Goal: Task Accomplishment & Management: Complete application form

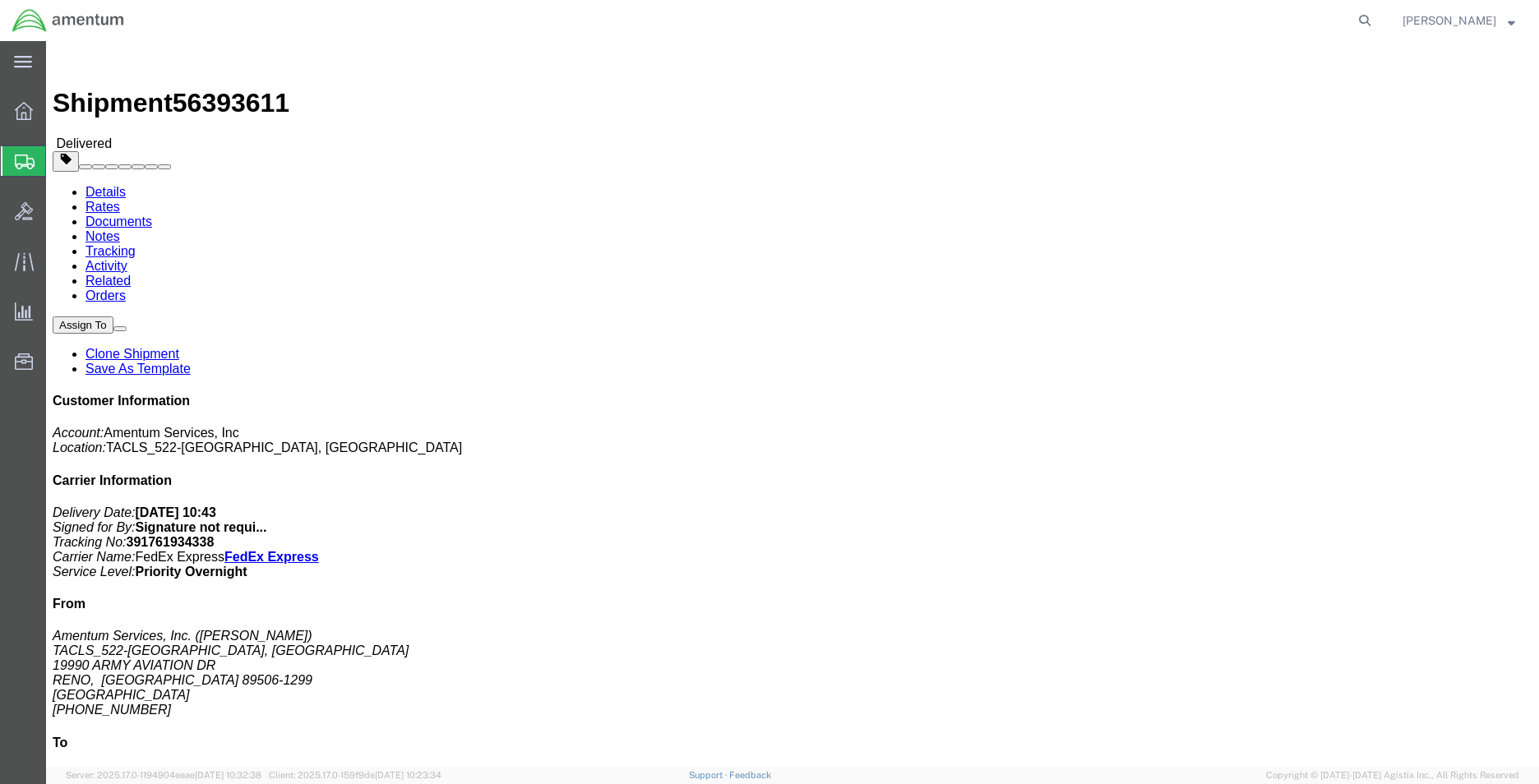
click at [25, 164] on icon at bounding box center [25, 162] width 20 height 15
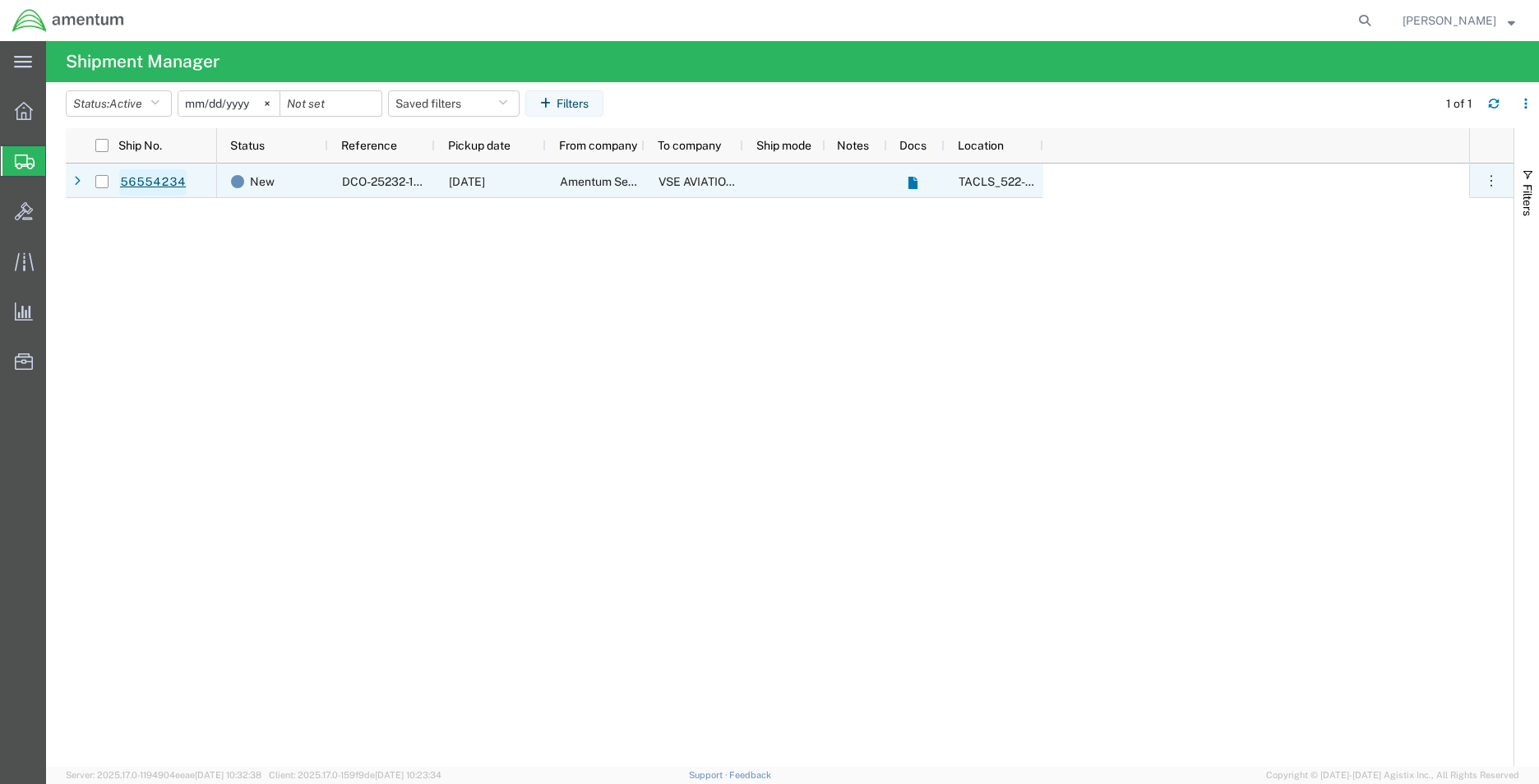
click at [161, 177] on link "56554234" at bounding box center [152, 182] width 67 height 26
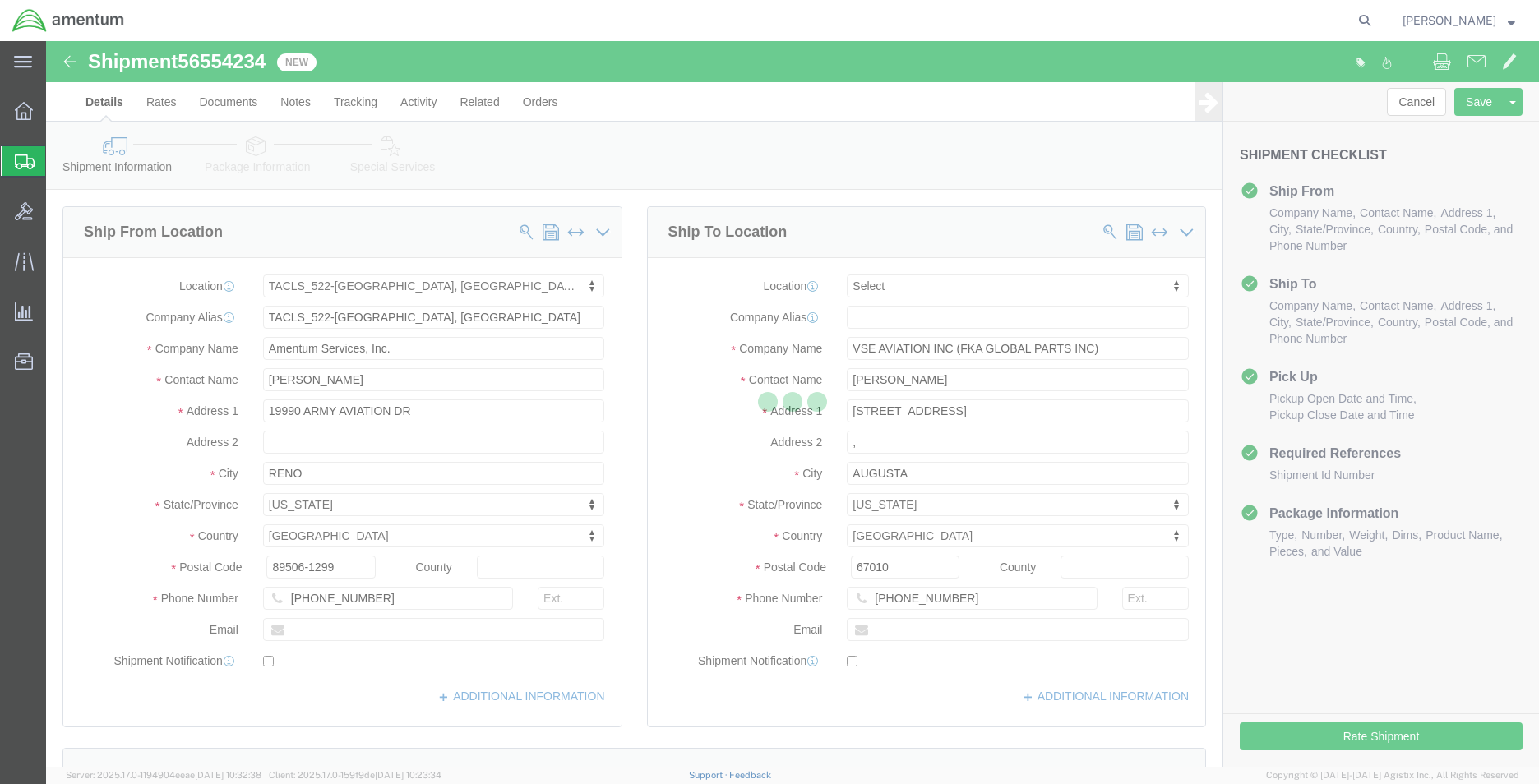
select select "42690"
select select
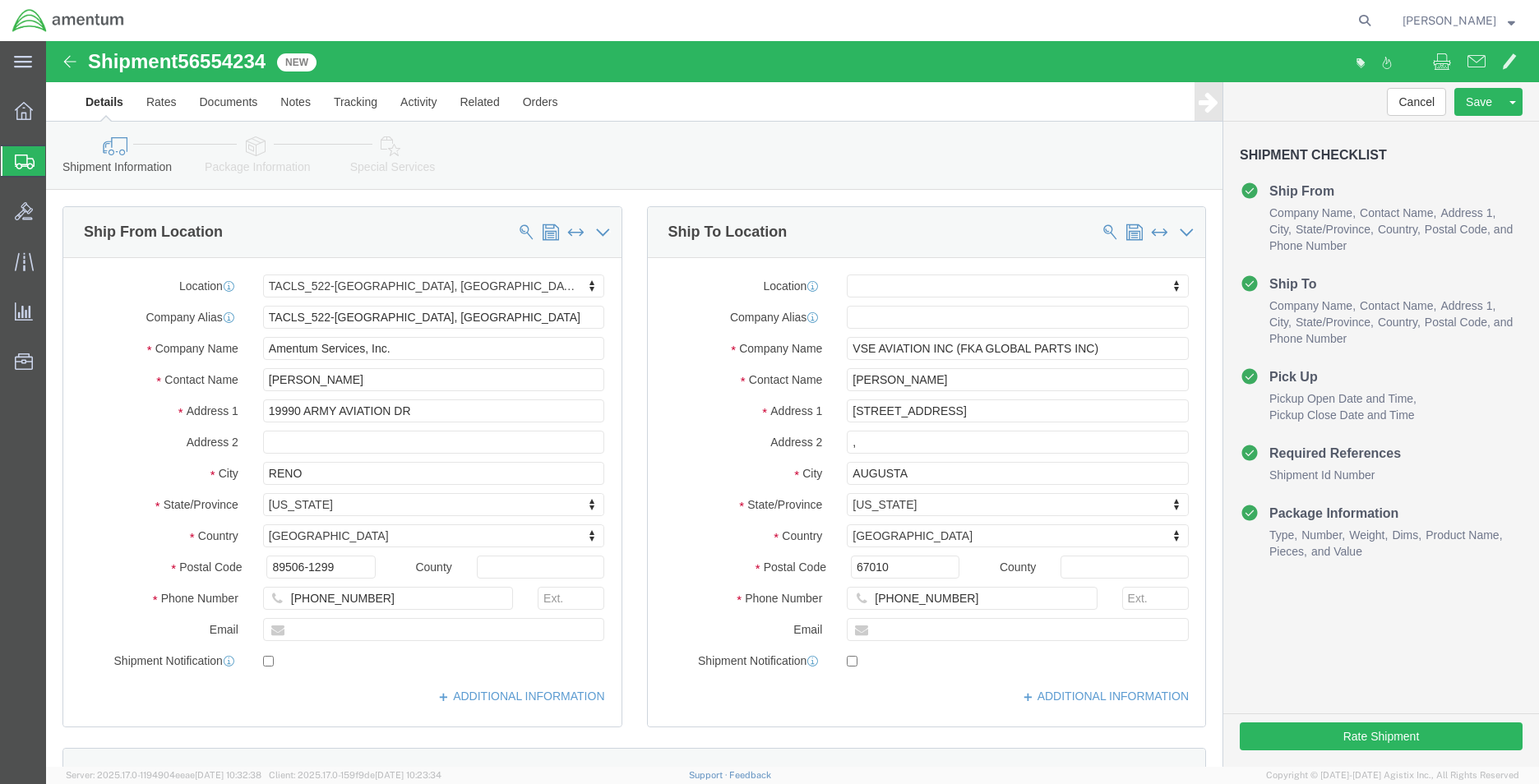
click link "Package Information"
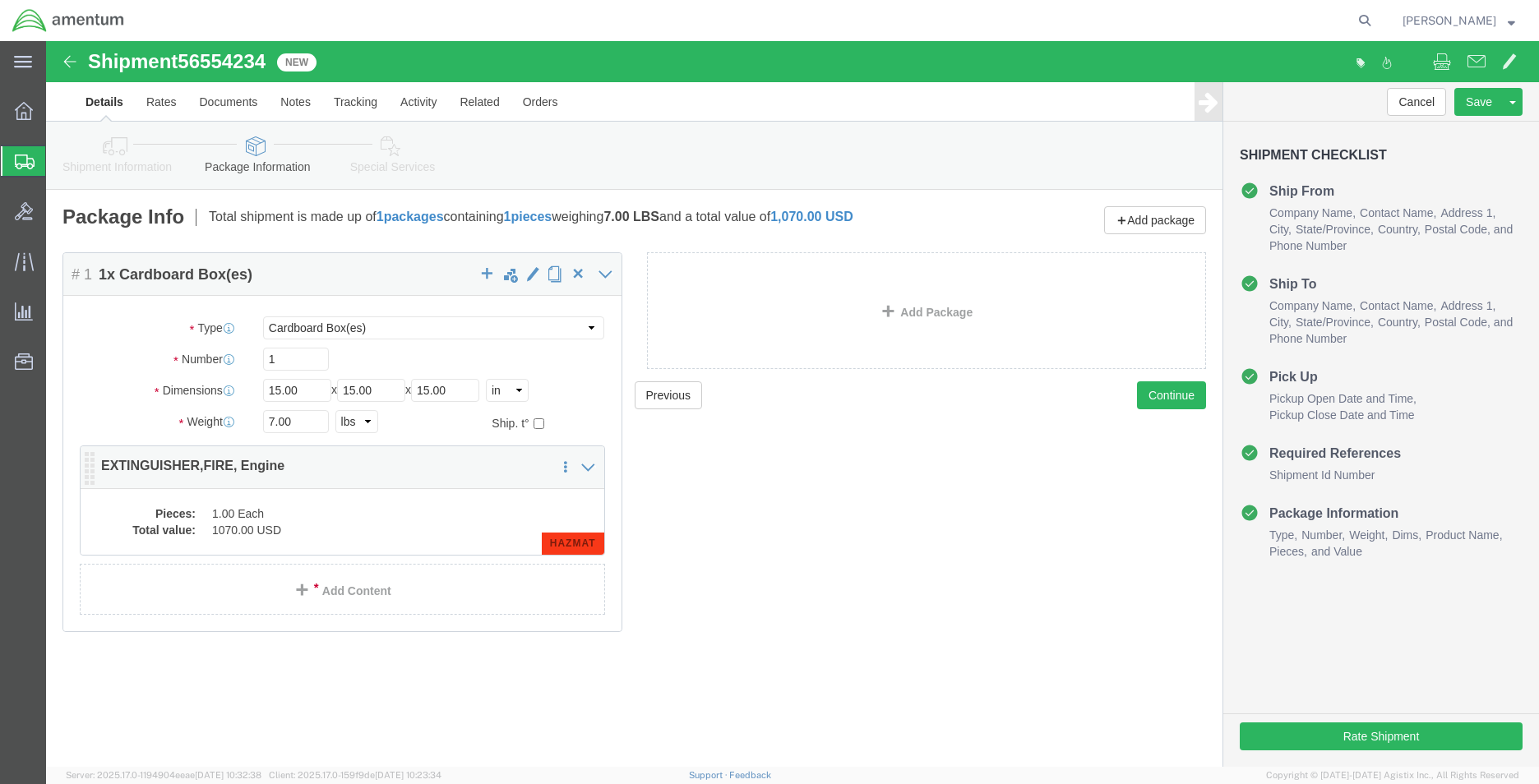
click span "HAZMAT"
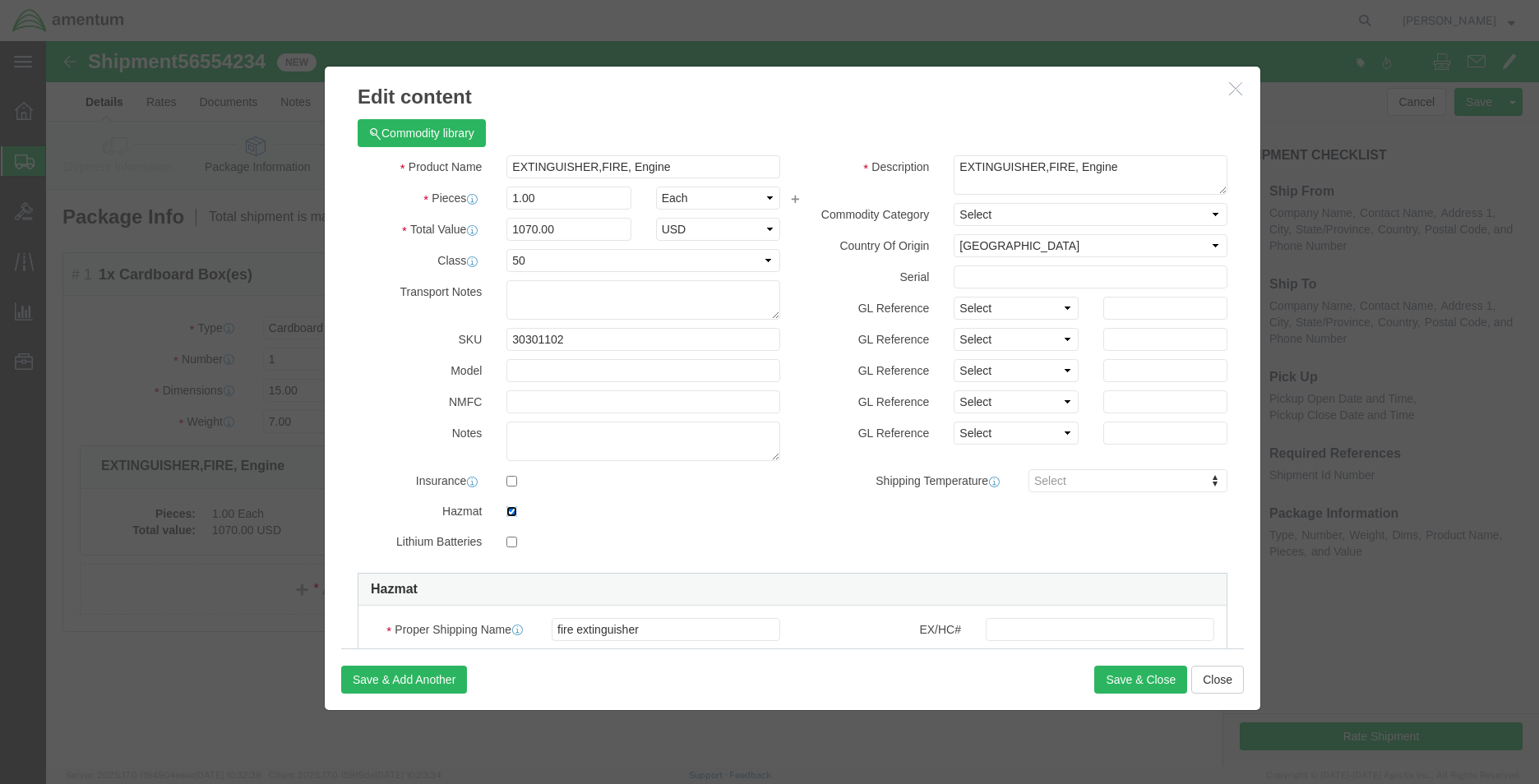
click input "checkbox"
checkbox input "false"
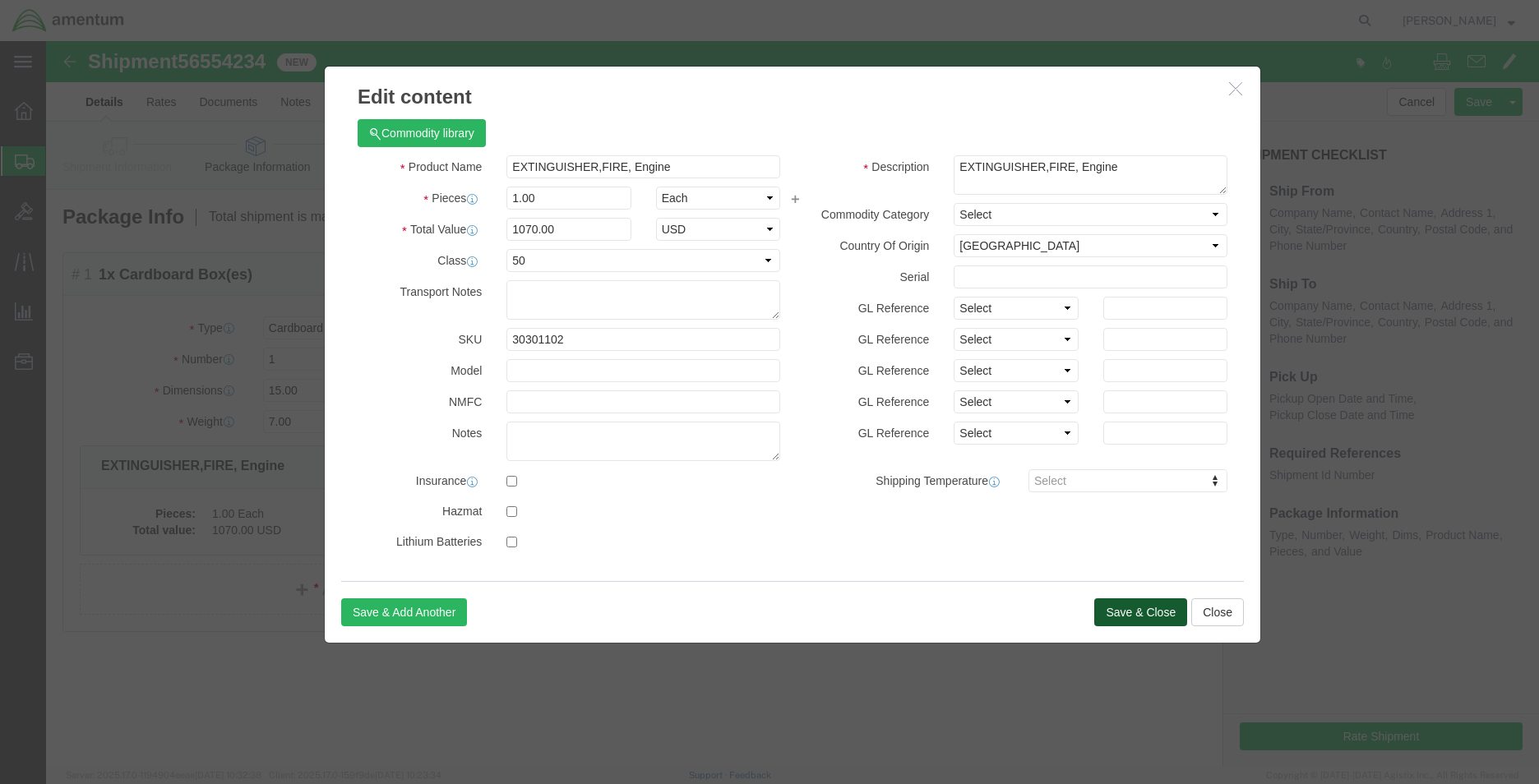
click button "Save & Close"
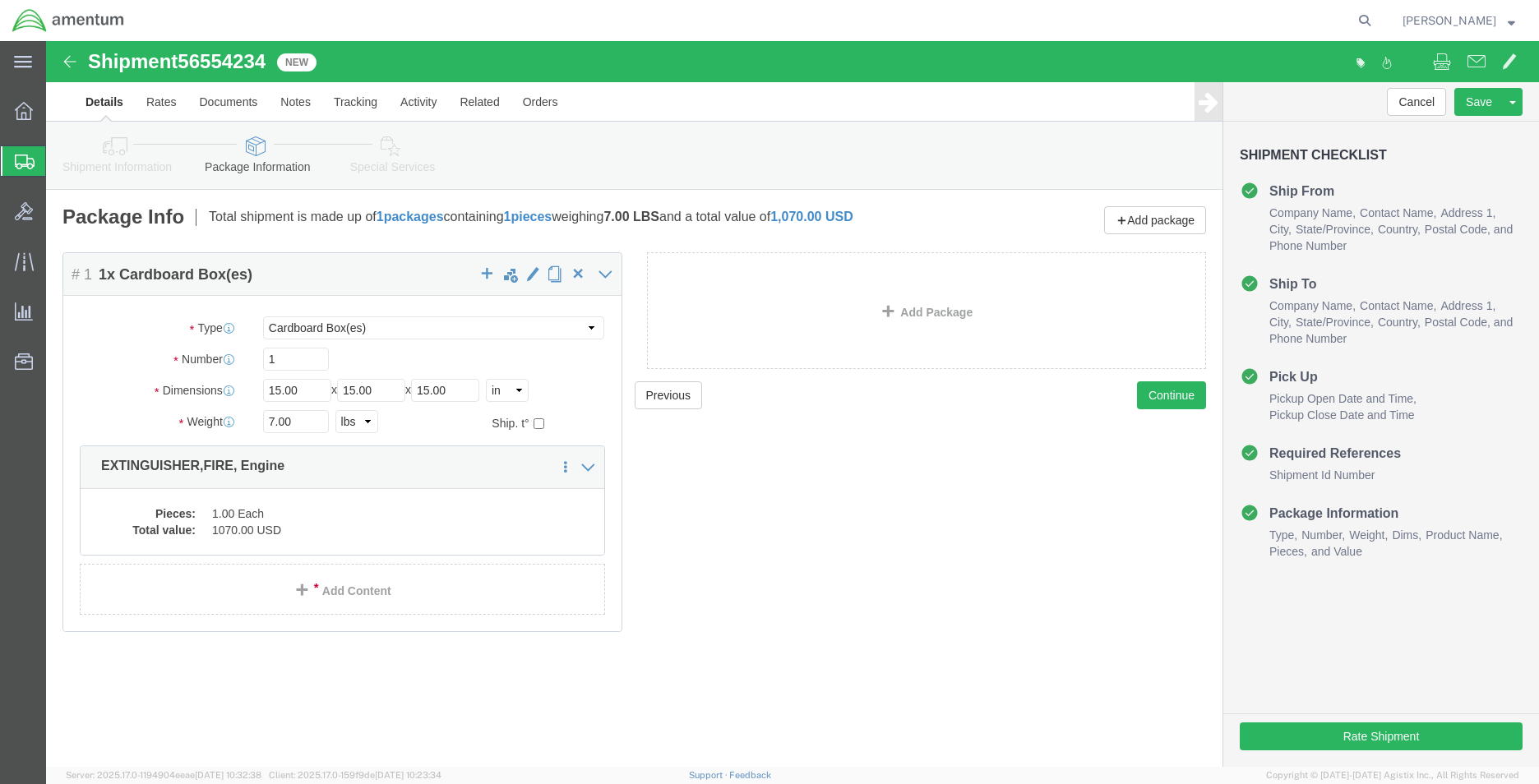
click icon
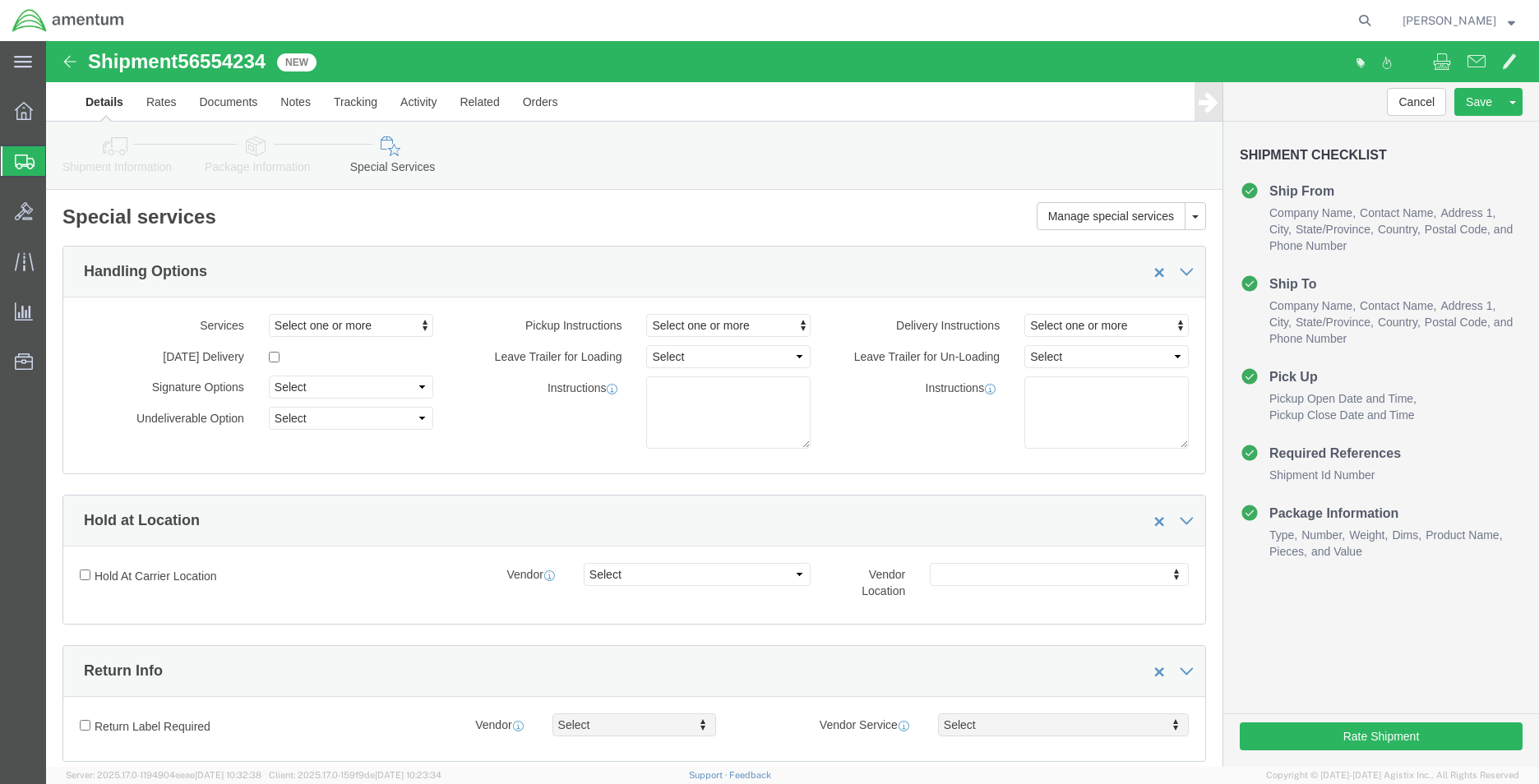
click icon
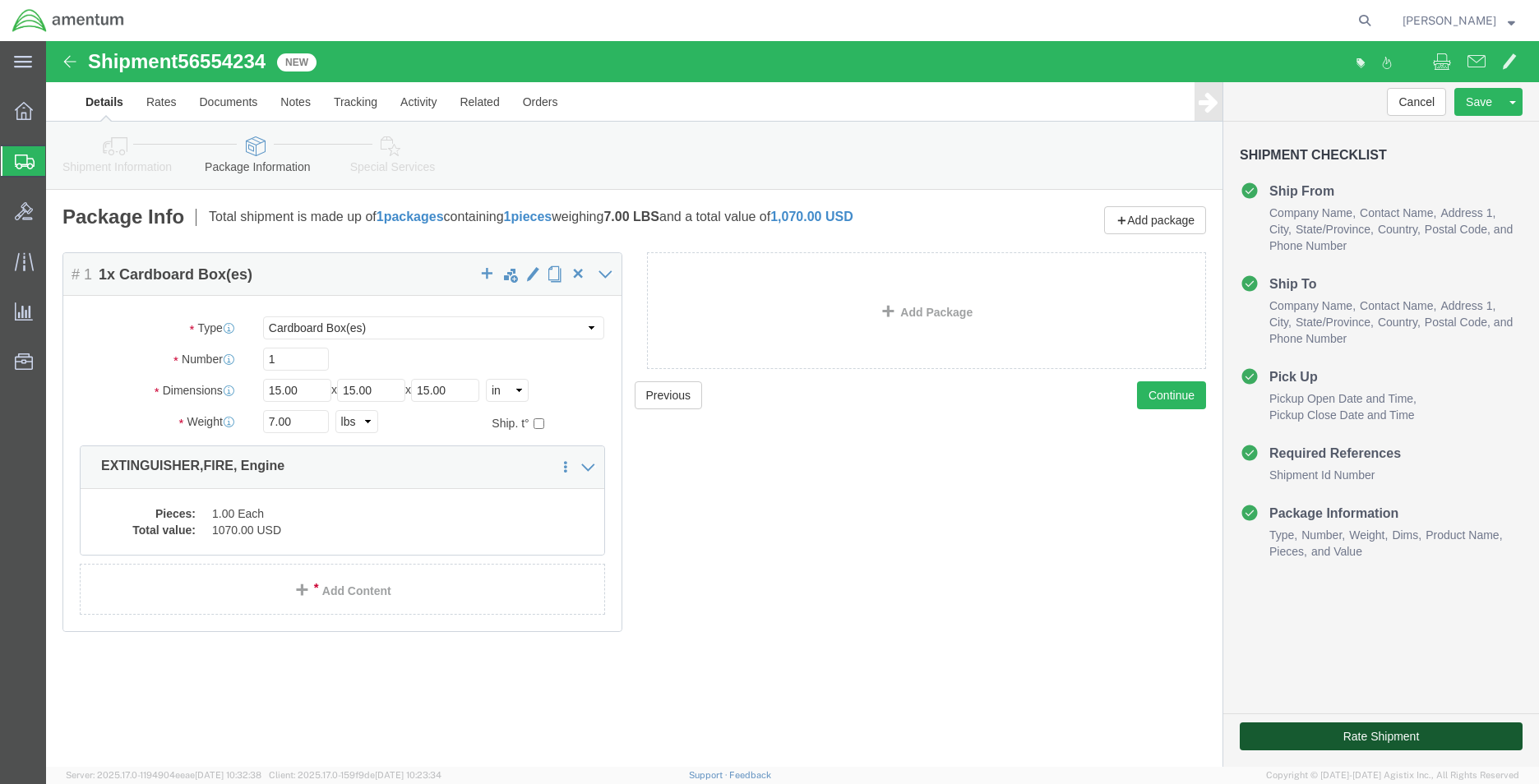
click button "Rate Shipment"
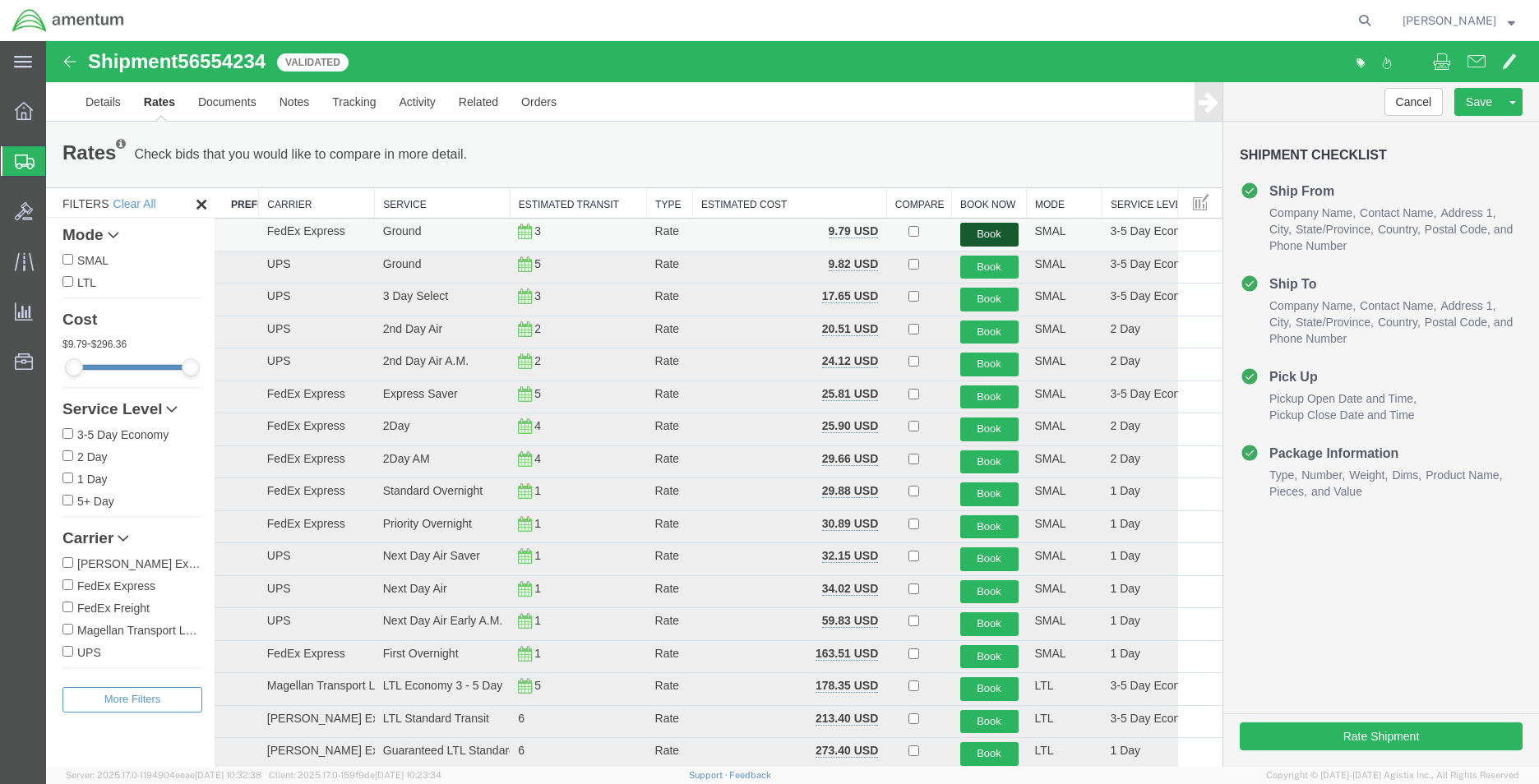
click at [972, 231] on button "Book" at bounding box center [988, 234] width 58 height 24
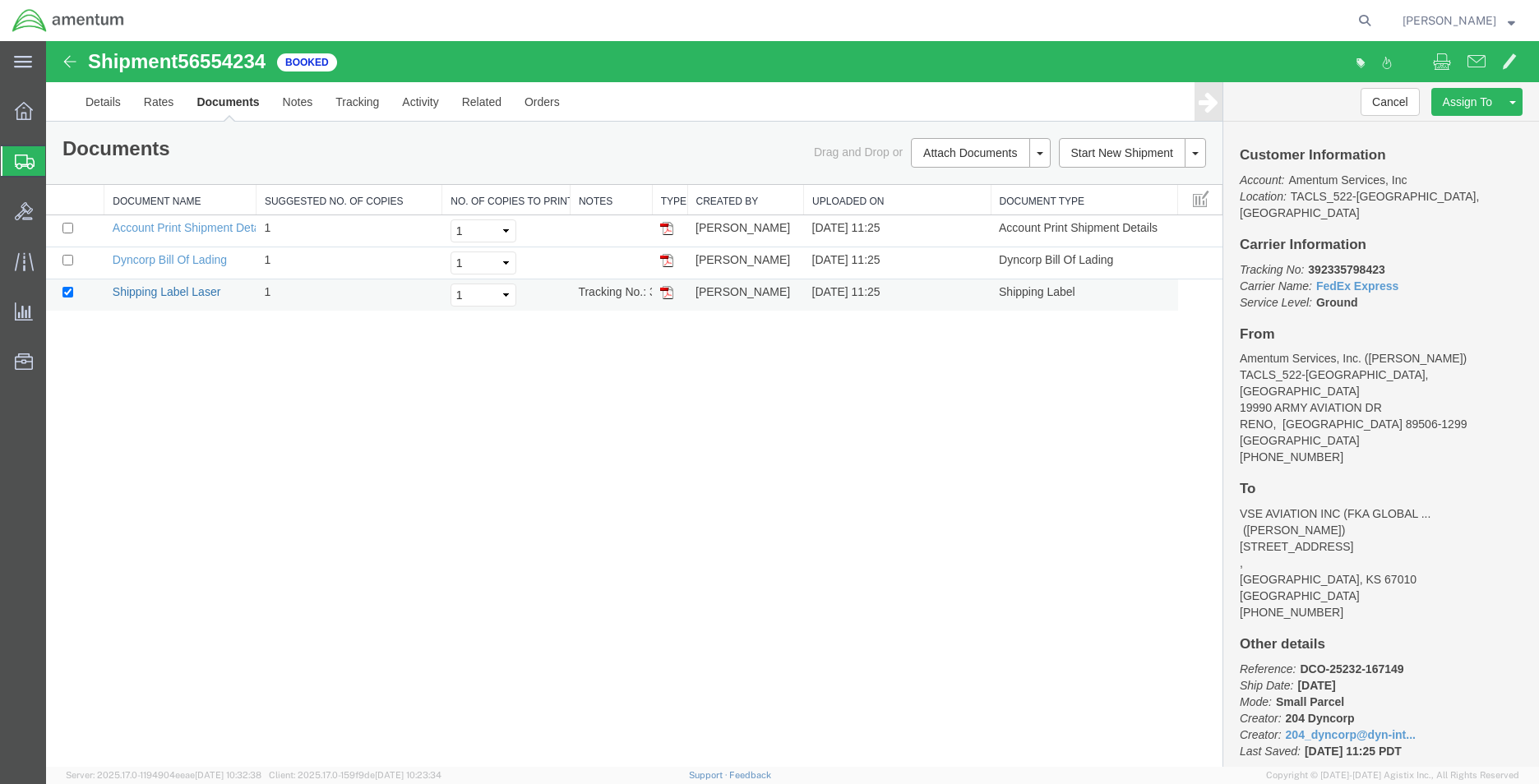
click at [203, 293] on link "Shipping Label Laser" at bounding box center [167, 292] width 108 height 13
click at [20, 157] on icon at bounding box center [25, 162] width 20 height 15
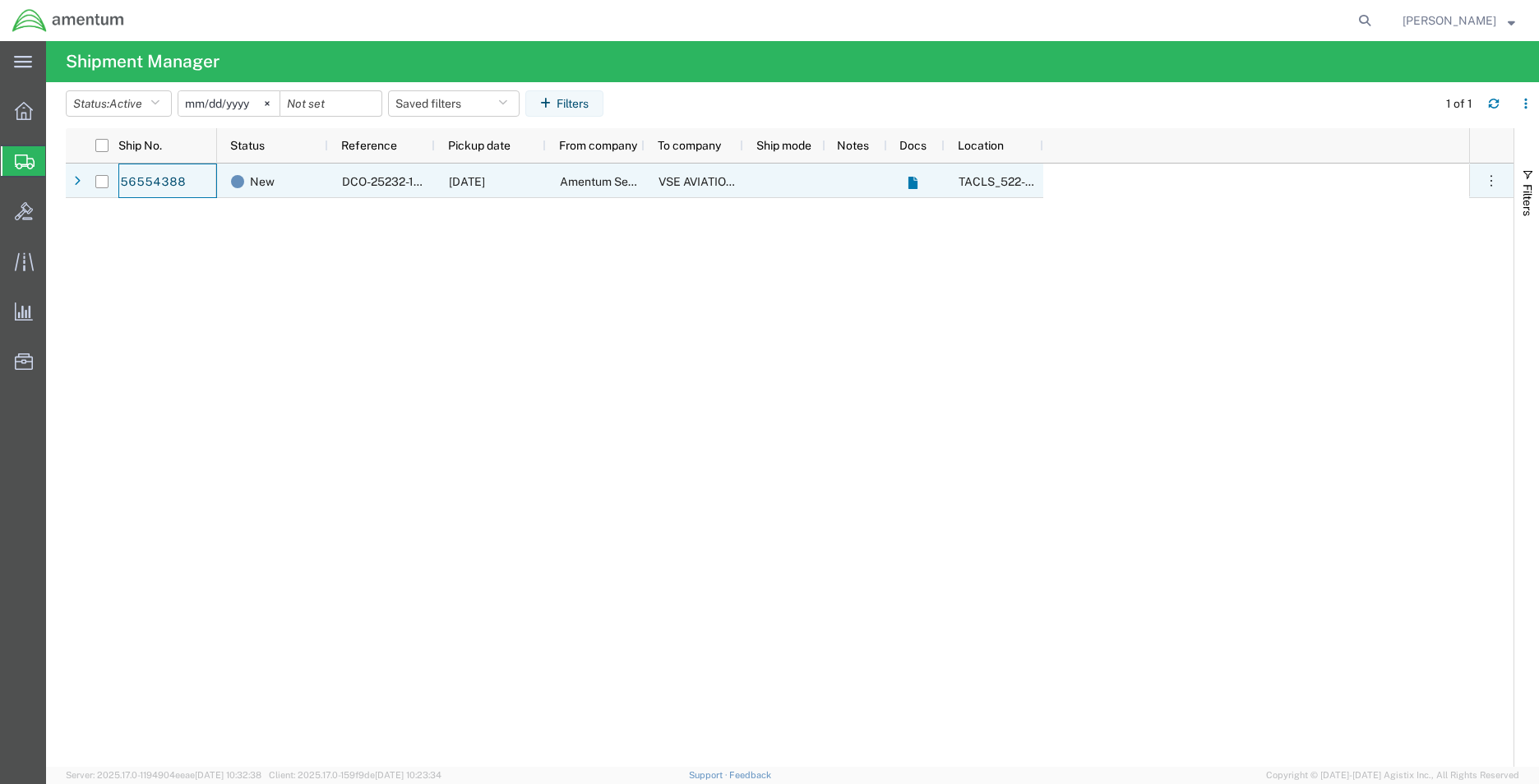
click at [190, 184] on div "56554388" at bounding box center [167, 181] width 98 height 35
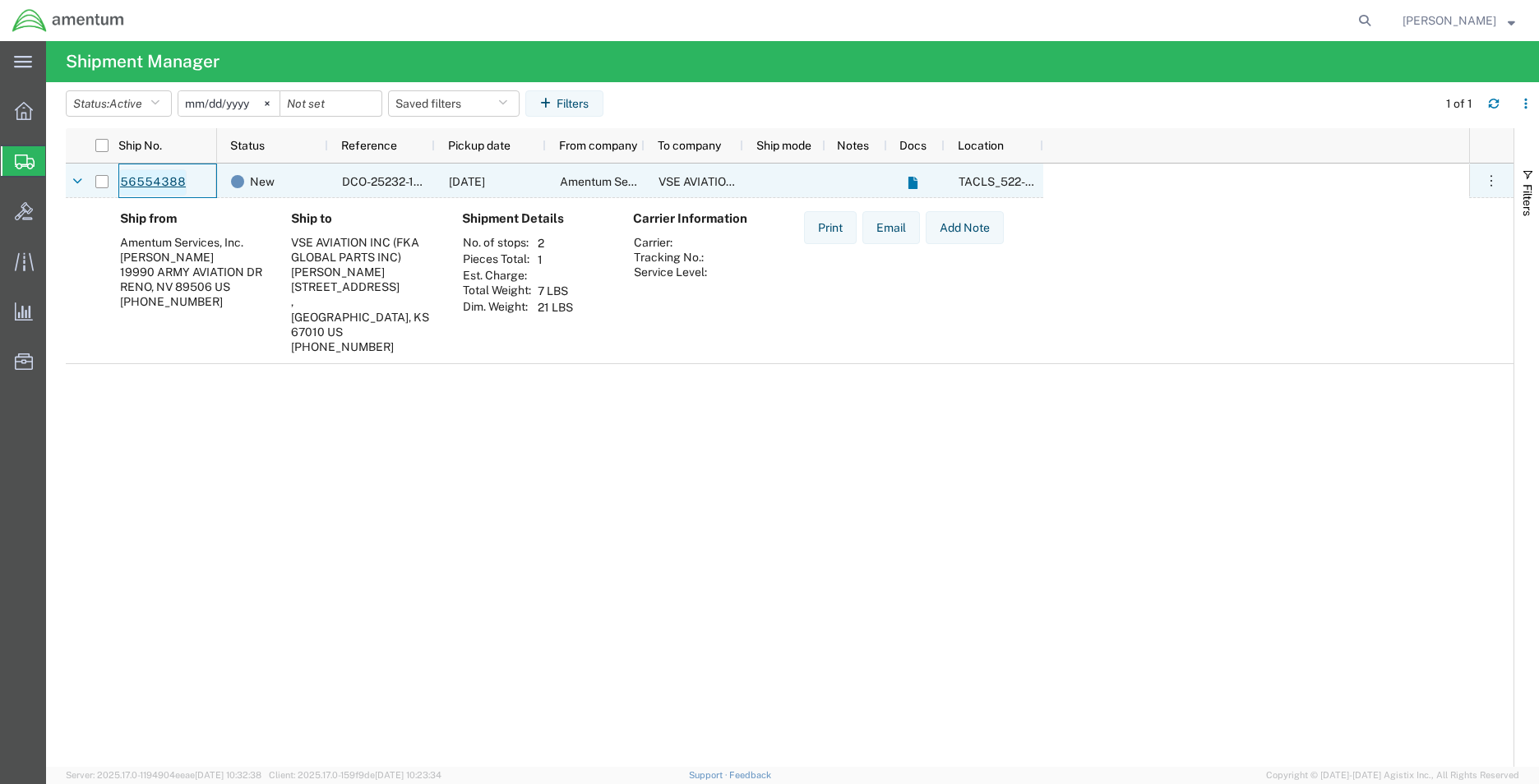
click at [175, 181] on link "56554388" at bounding box center [152, 182] width 67 height 26
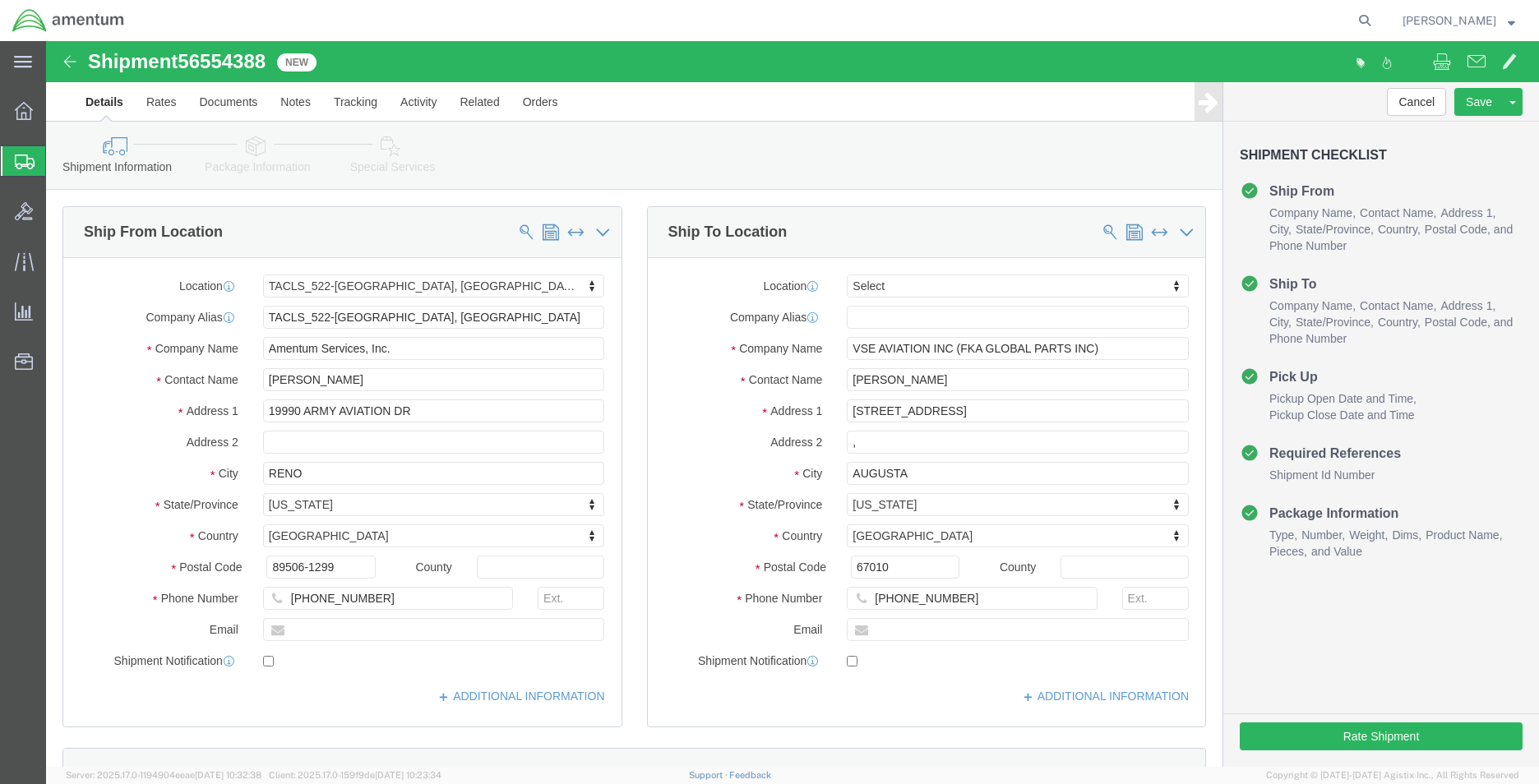
select select "42690"
select select
click icon
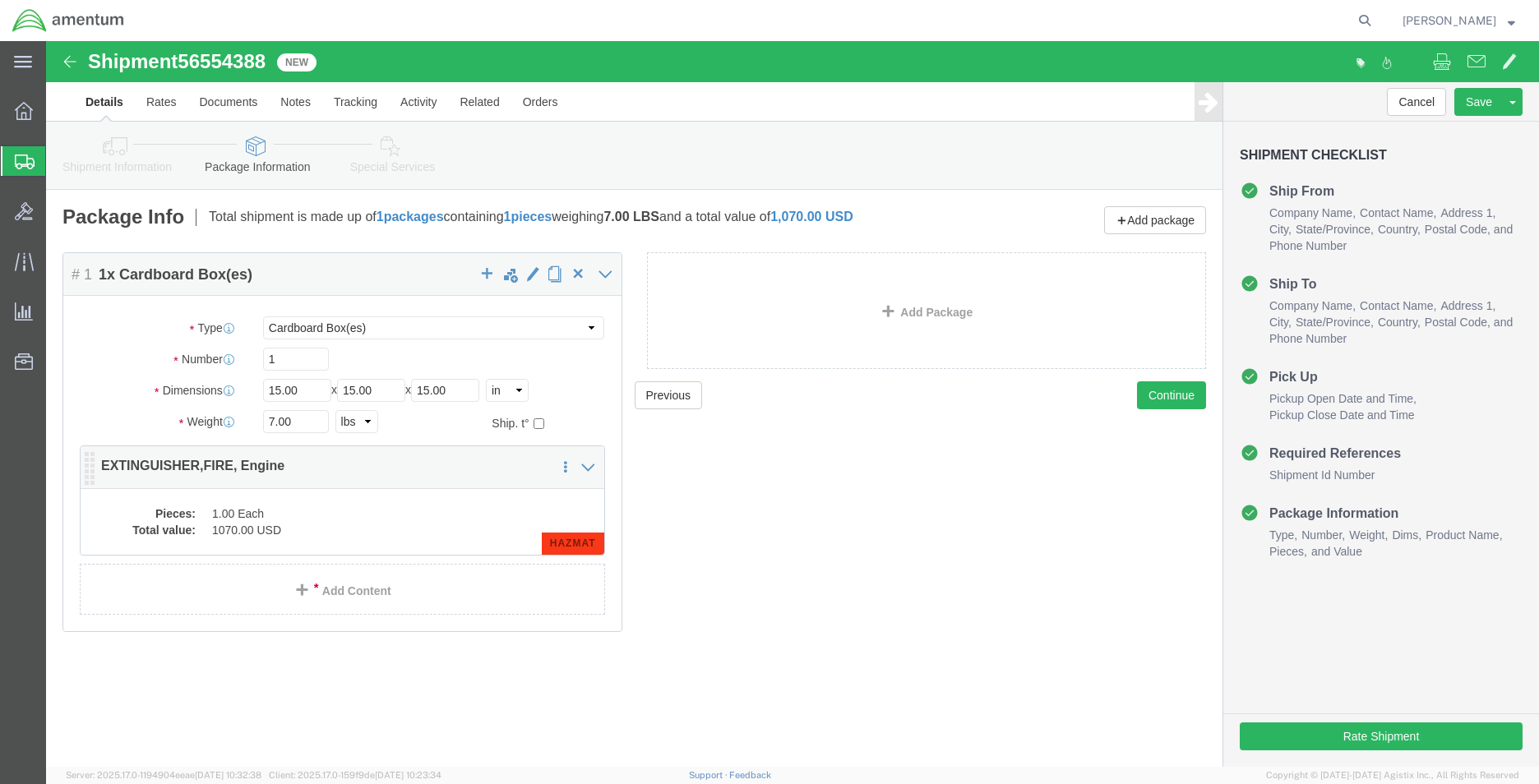
click span "HAZMAT"
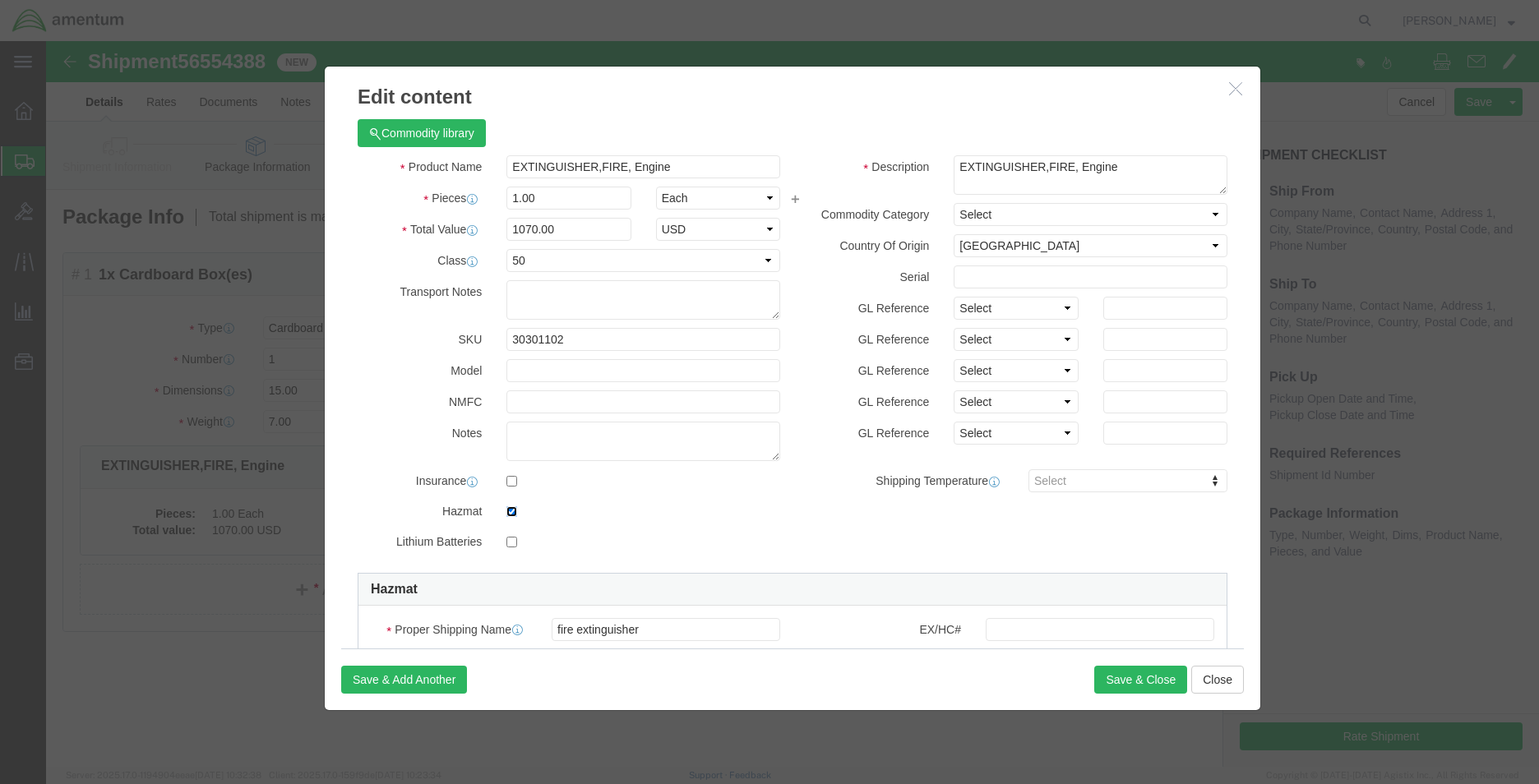
click input "checkbox"
checkbox input "false"
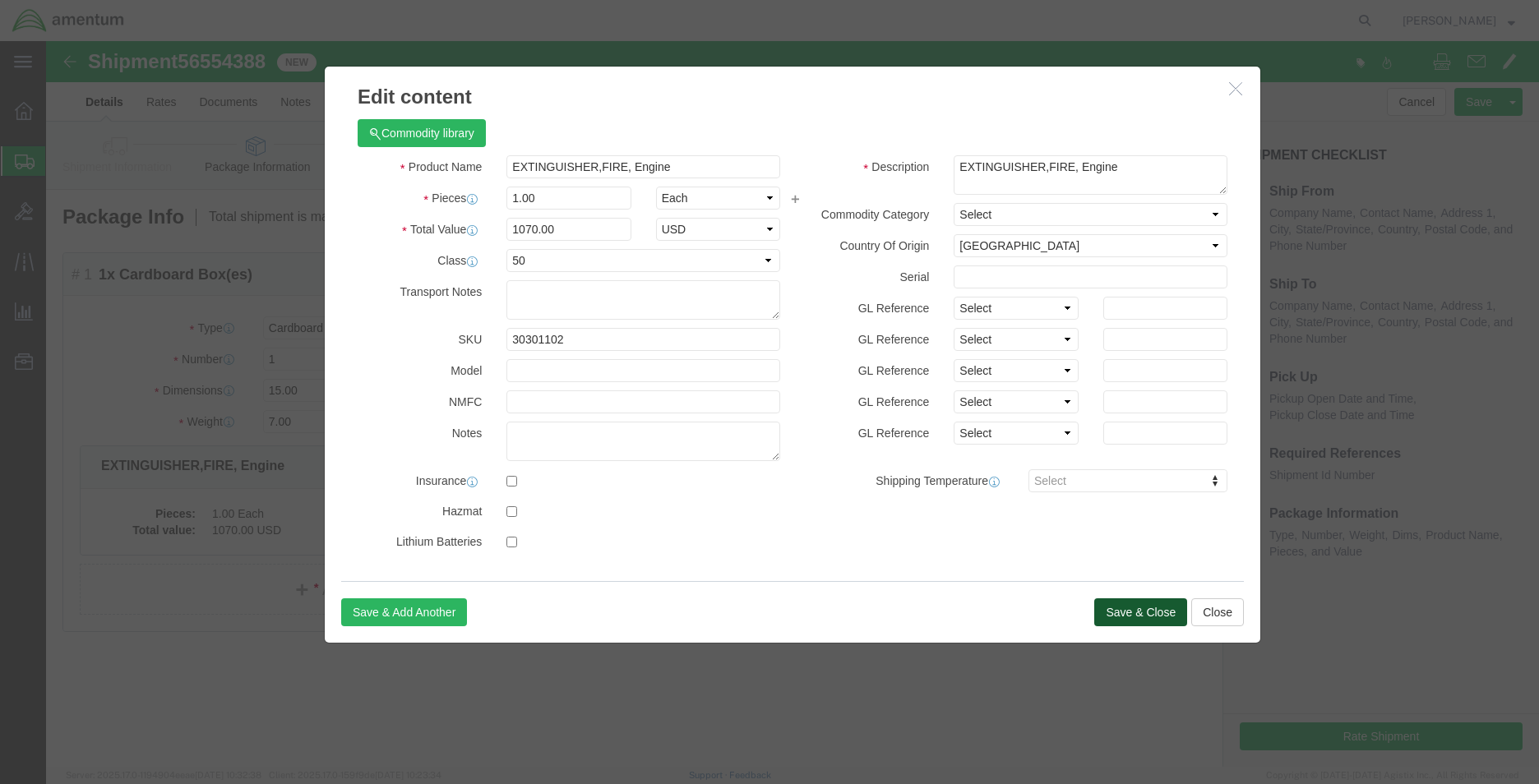
click button "Save & Close"
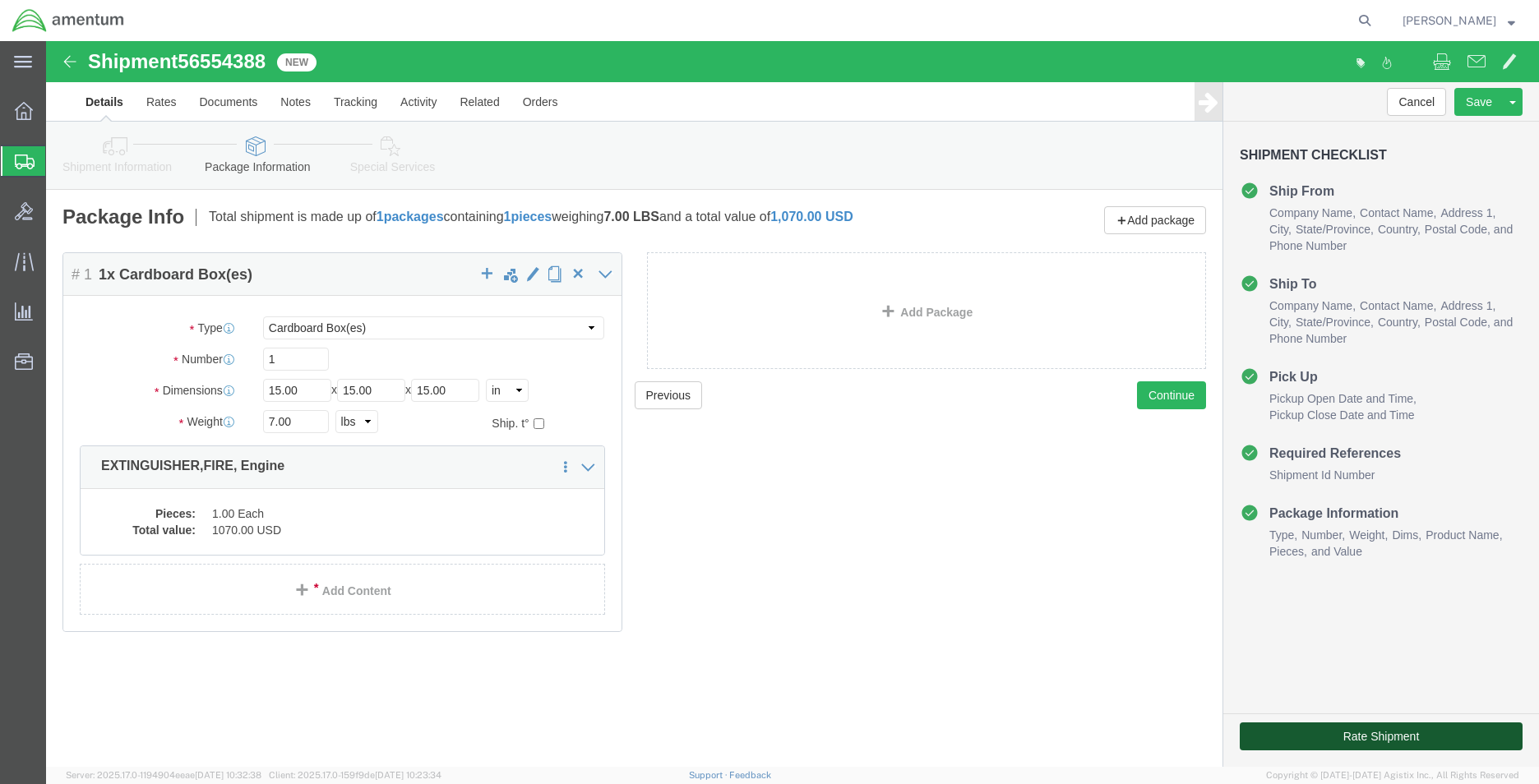
click button "Rate Shipment"
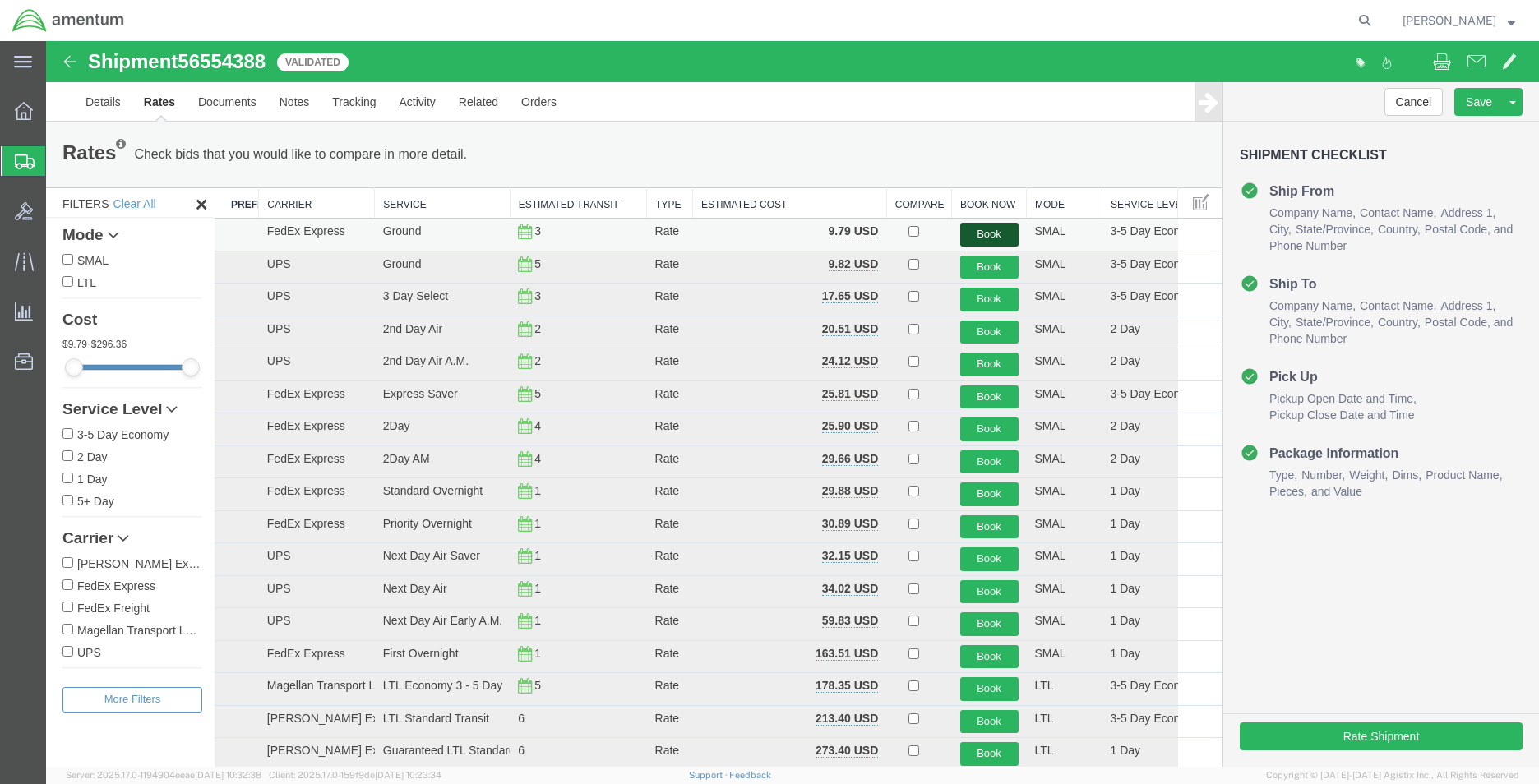
click at [962, 227] on button "Book" at bounding box center [988, 234] width 58 height 24
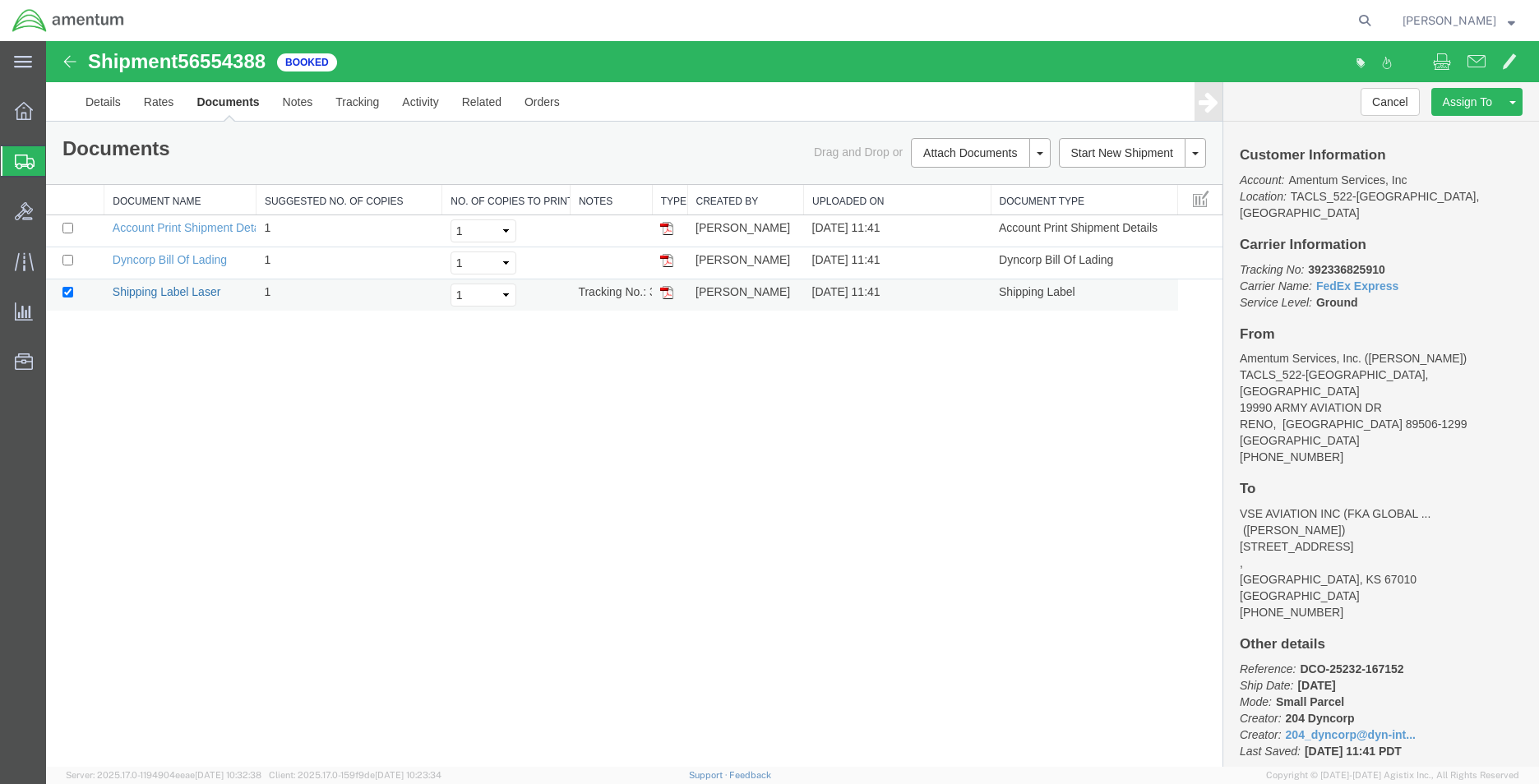
click at [203, 291] on link "Shipping Label Laser" at bounding box center [167, 292] width 108 height 13
click at [0, 0] on span "Create Shipment" at bounding box center [0, 0] width 0 height 0
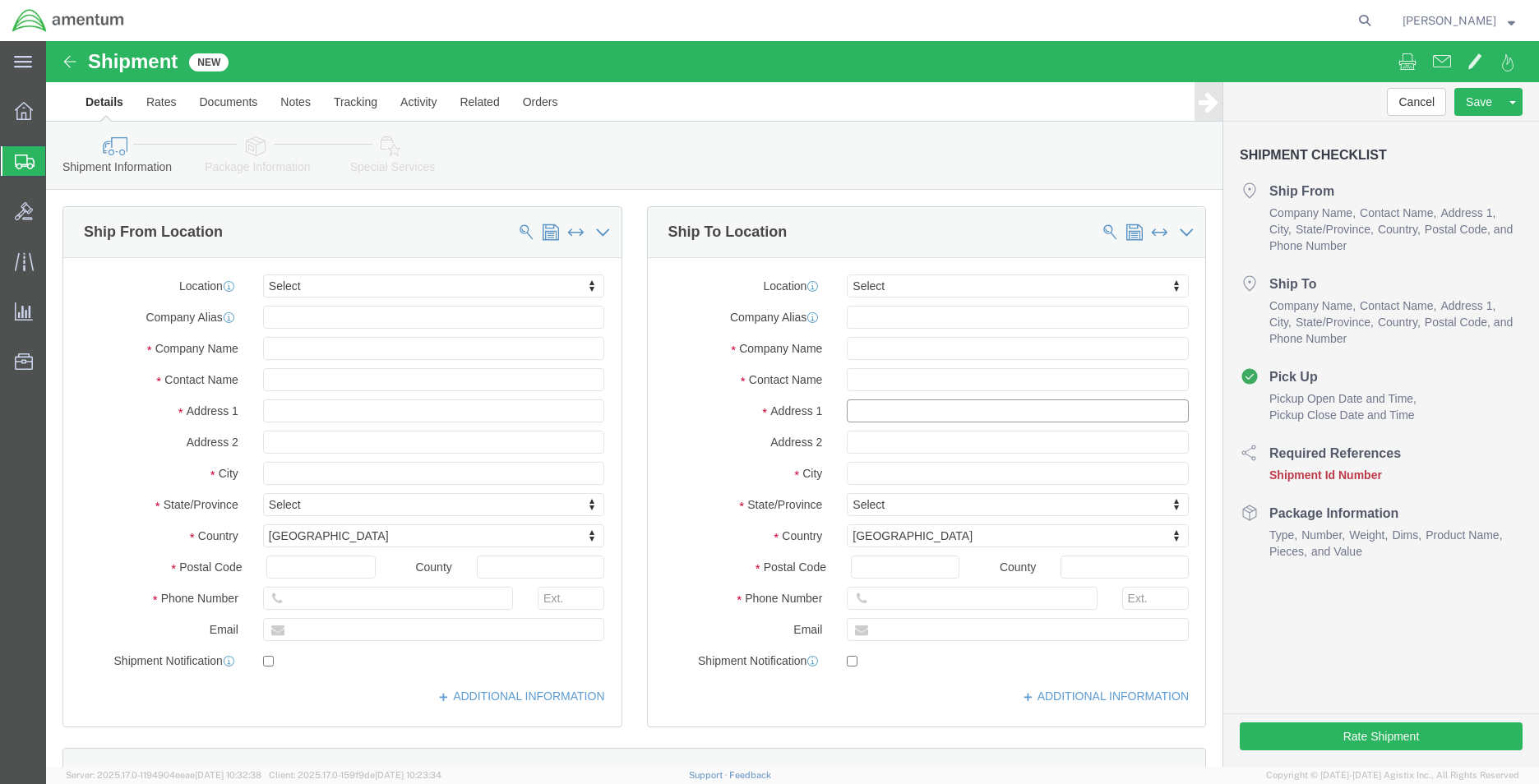
click input "text"
type input "9"
click input "text"
type input "aviation labro"
click input "text"
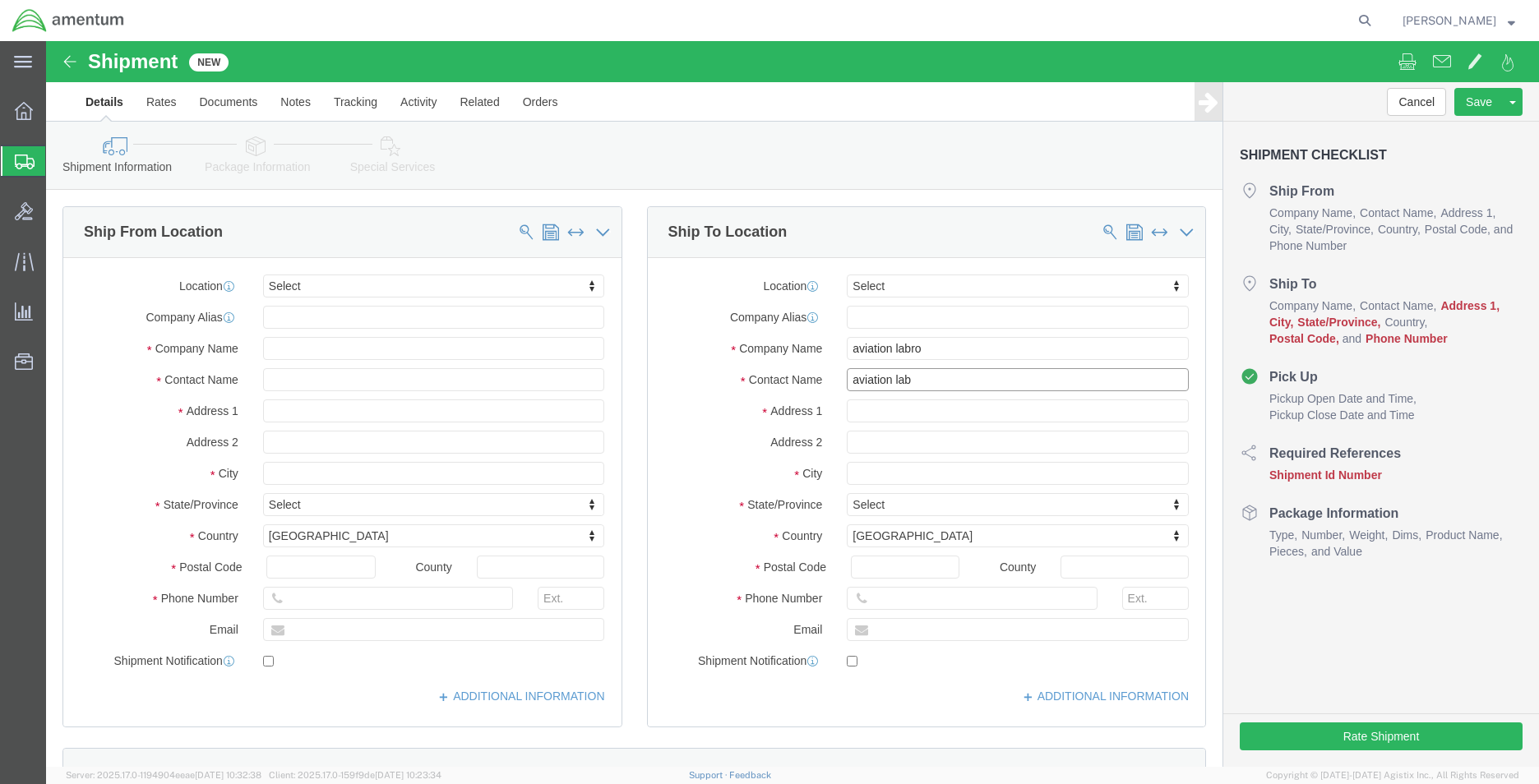
type input "aviation lab"
click div "Location Select Select My Profile Location 1002-4122-6 1006-5256-0 1026-8910-0 …"
click input "text"
type input "910 maria"
drag, startPoint x: 901, startPoint y: 305, endPoint x: 755, endPoint y: 312, distance: 146.2
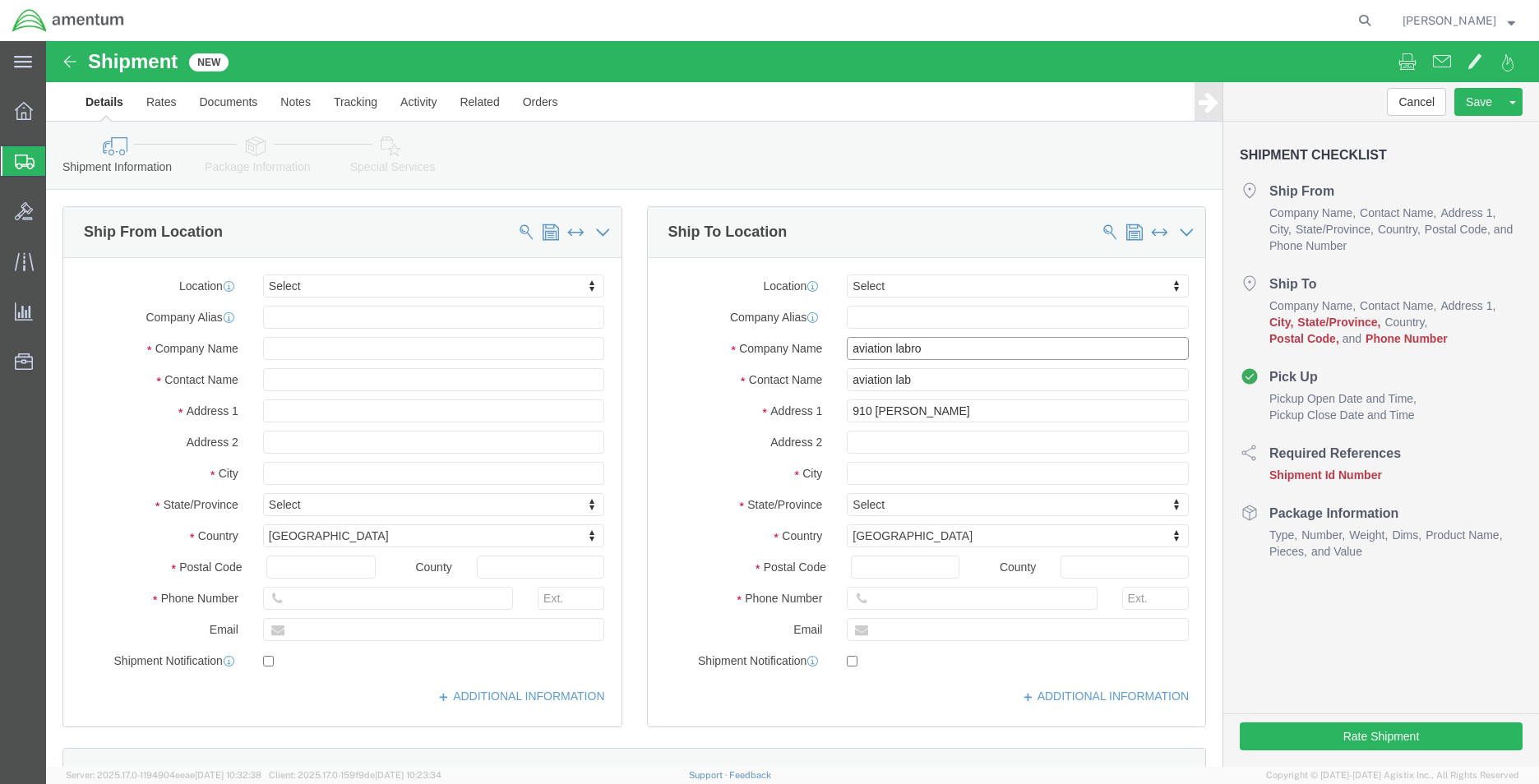
click div "Company Name aviation labro"
click input "aviation lab"
drag, startPoint x: 937, startPoint y: 347, endPoint x: 898, endPoint y: 342, distance: 39.3
click input "aviation lab"
drag, startPoint x: 898, startPoint y: 342, endPoint x: 733, endPoint y: 334, distance: 165.2
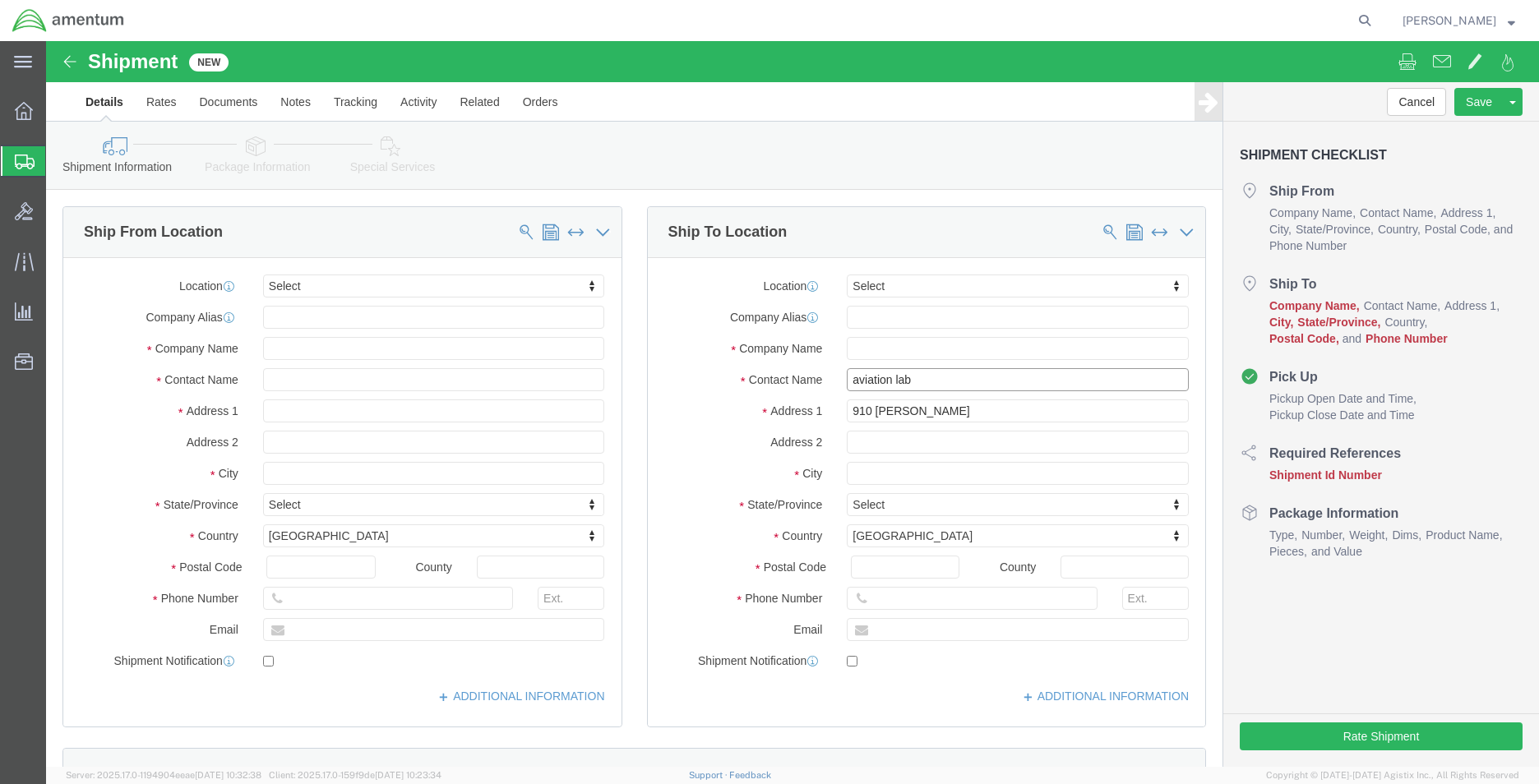
click div "Contact Name aviation lab"
click input "910 maria"
type input "9"
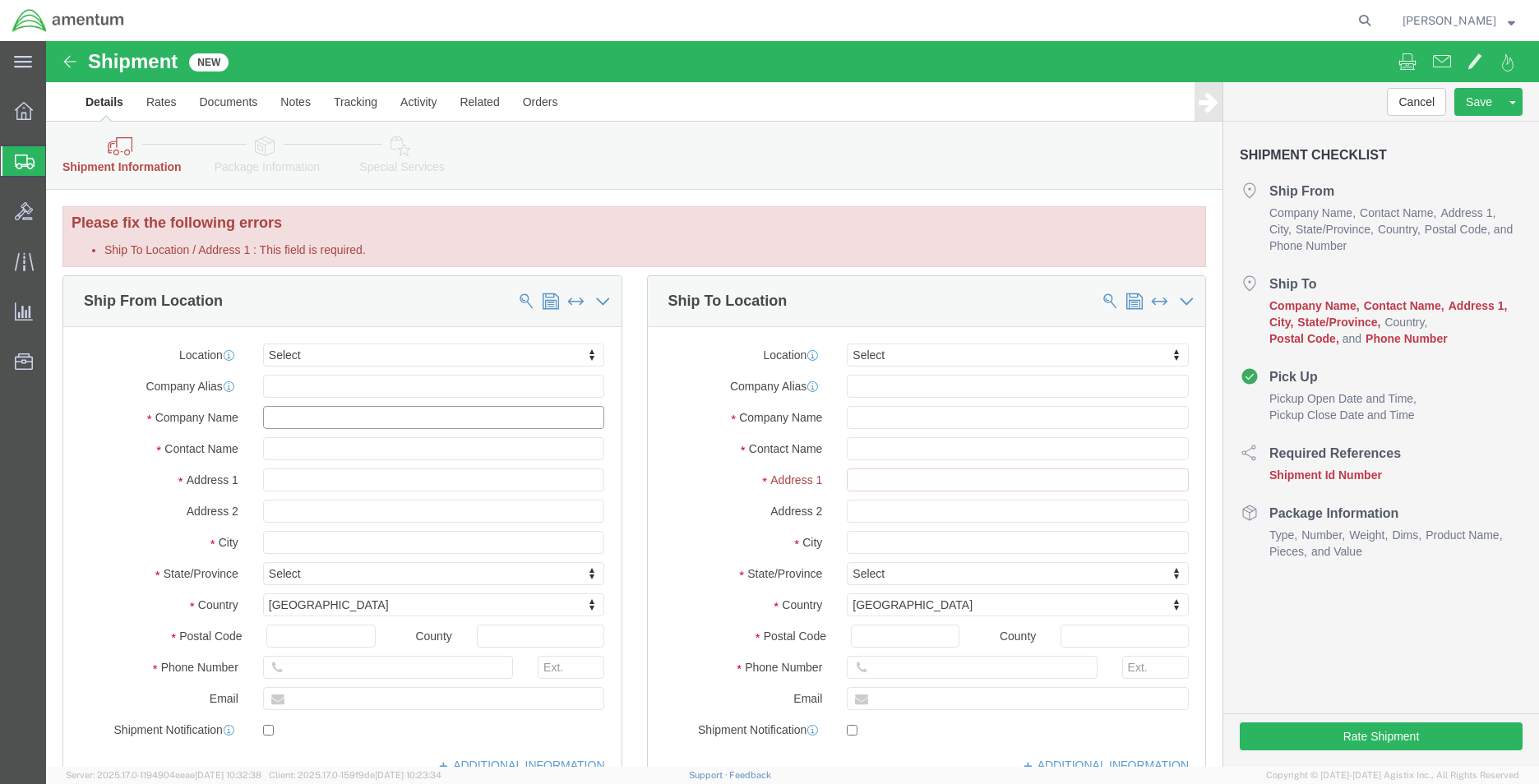
click input "text"
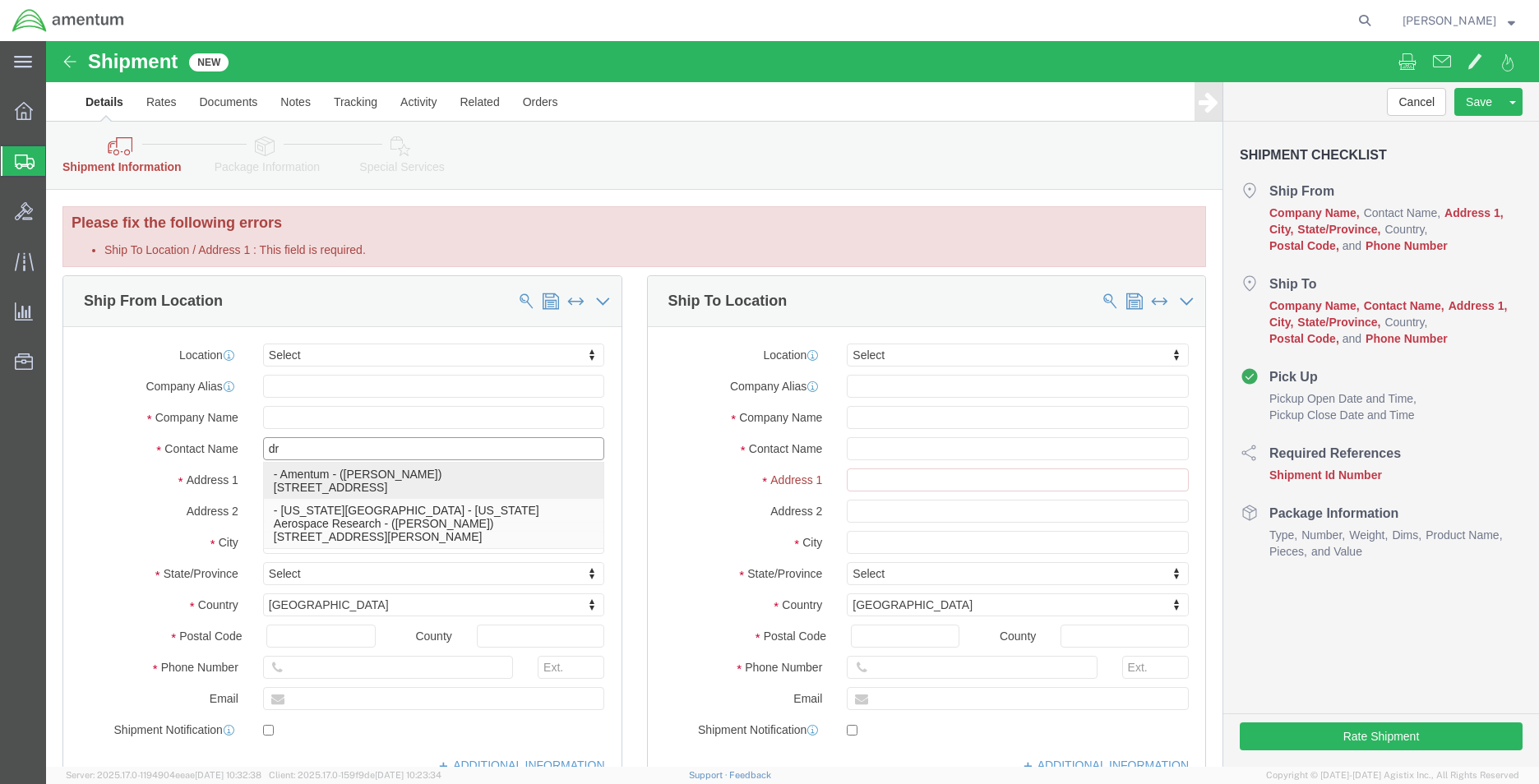
type input "d"
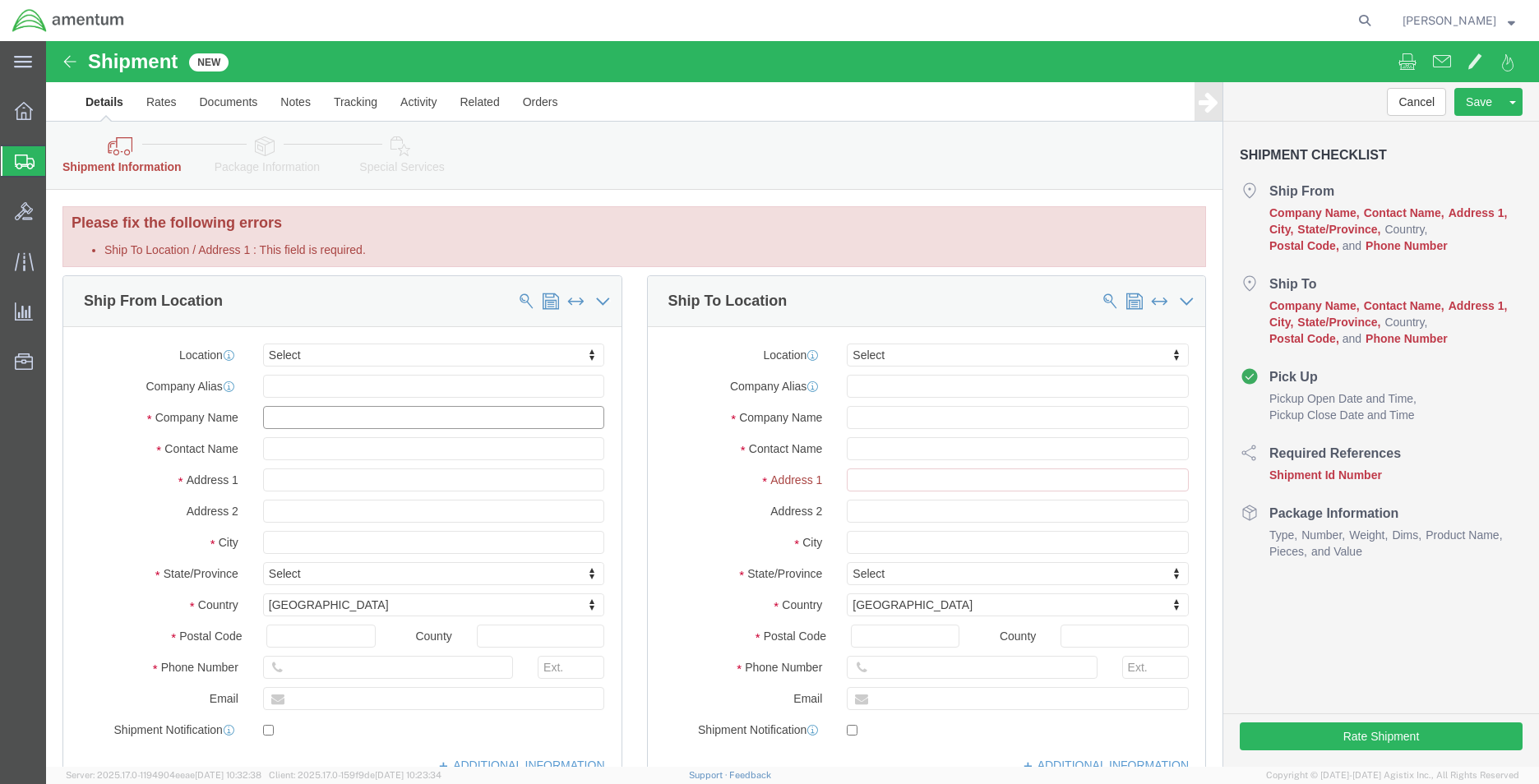
click input "text"
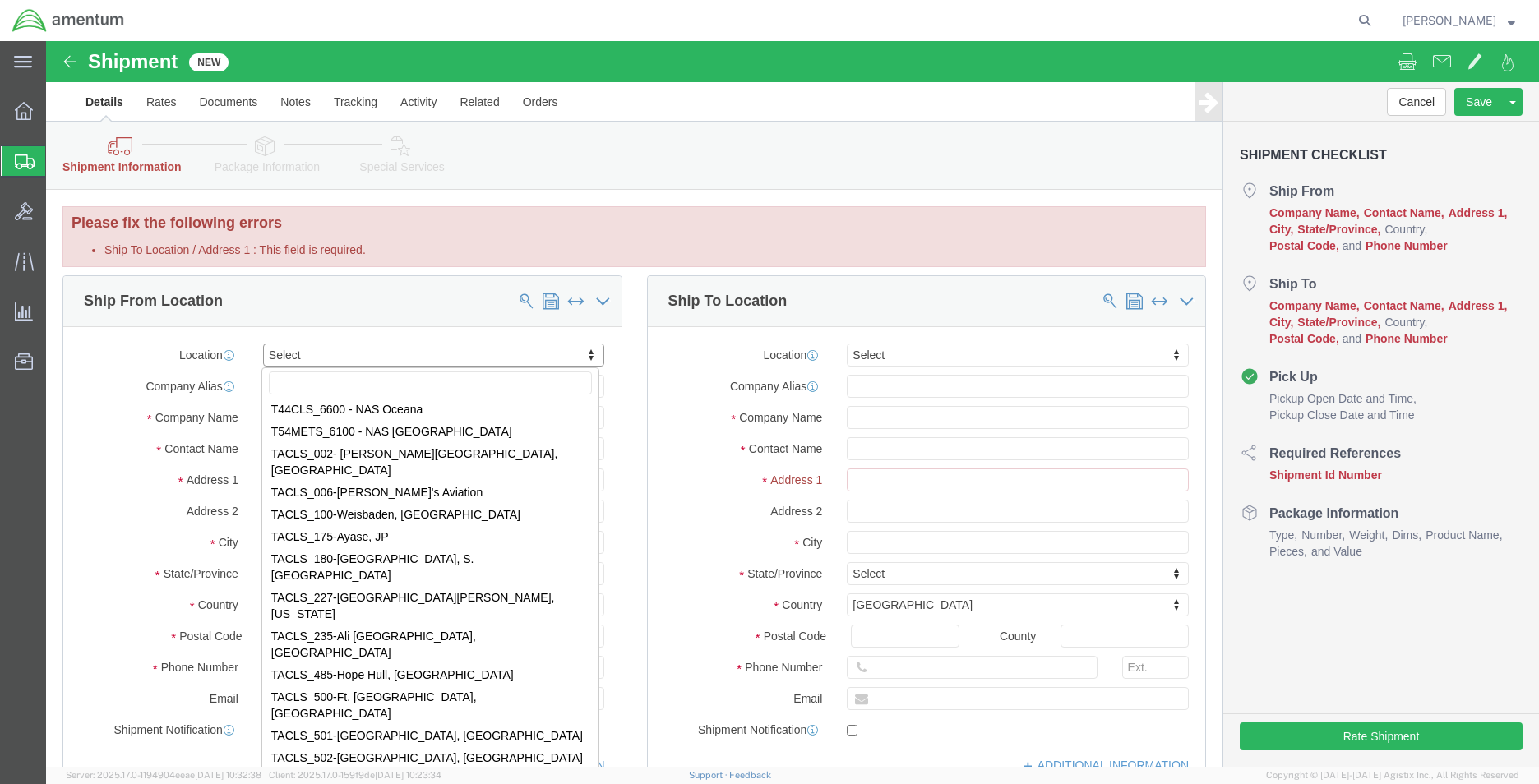
scroll to position [5244, 0]
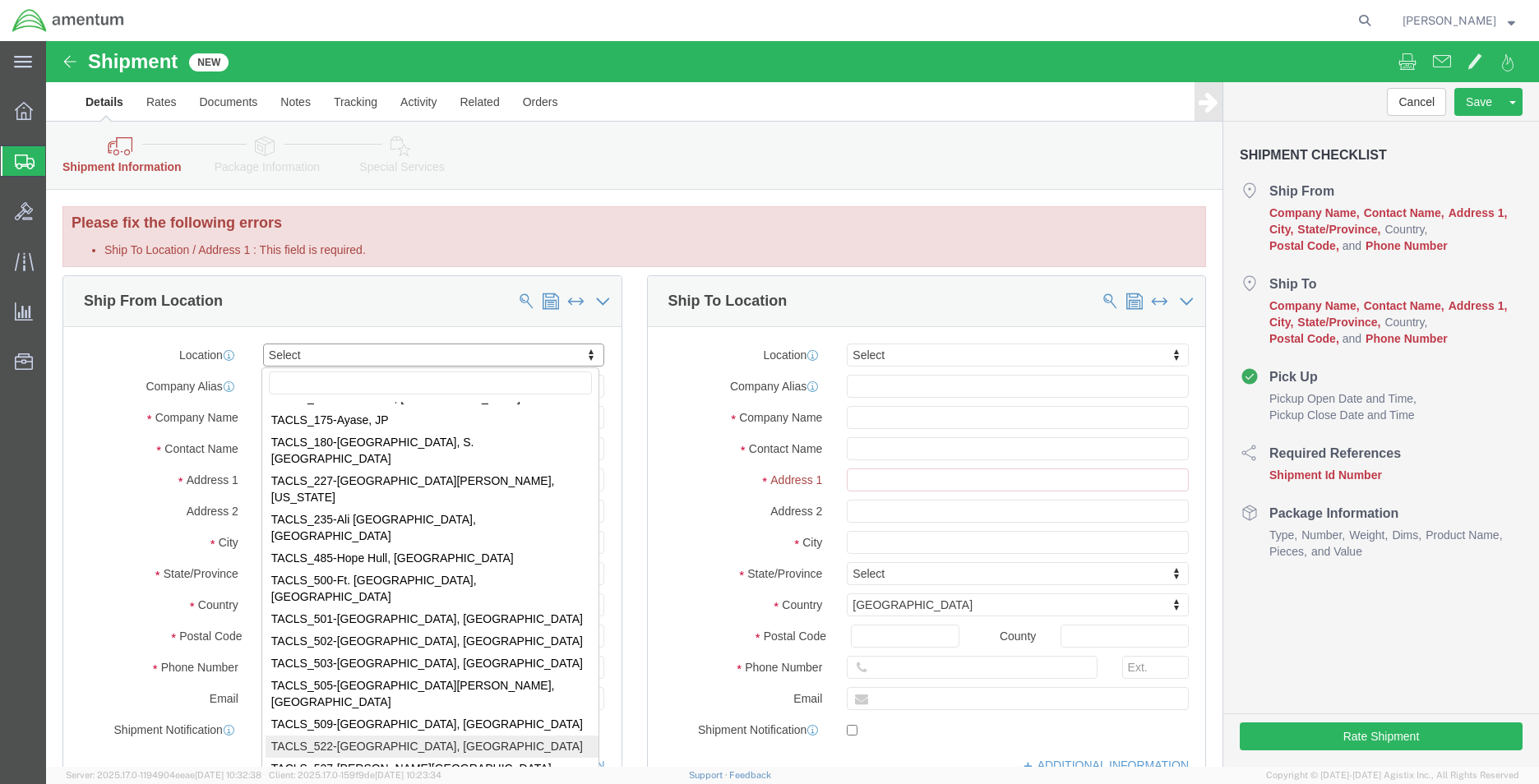
select select "42690"
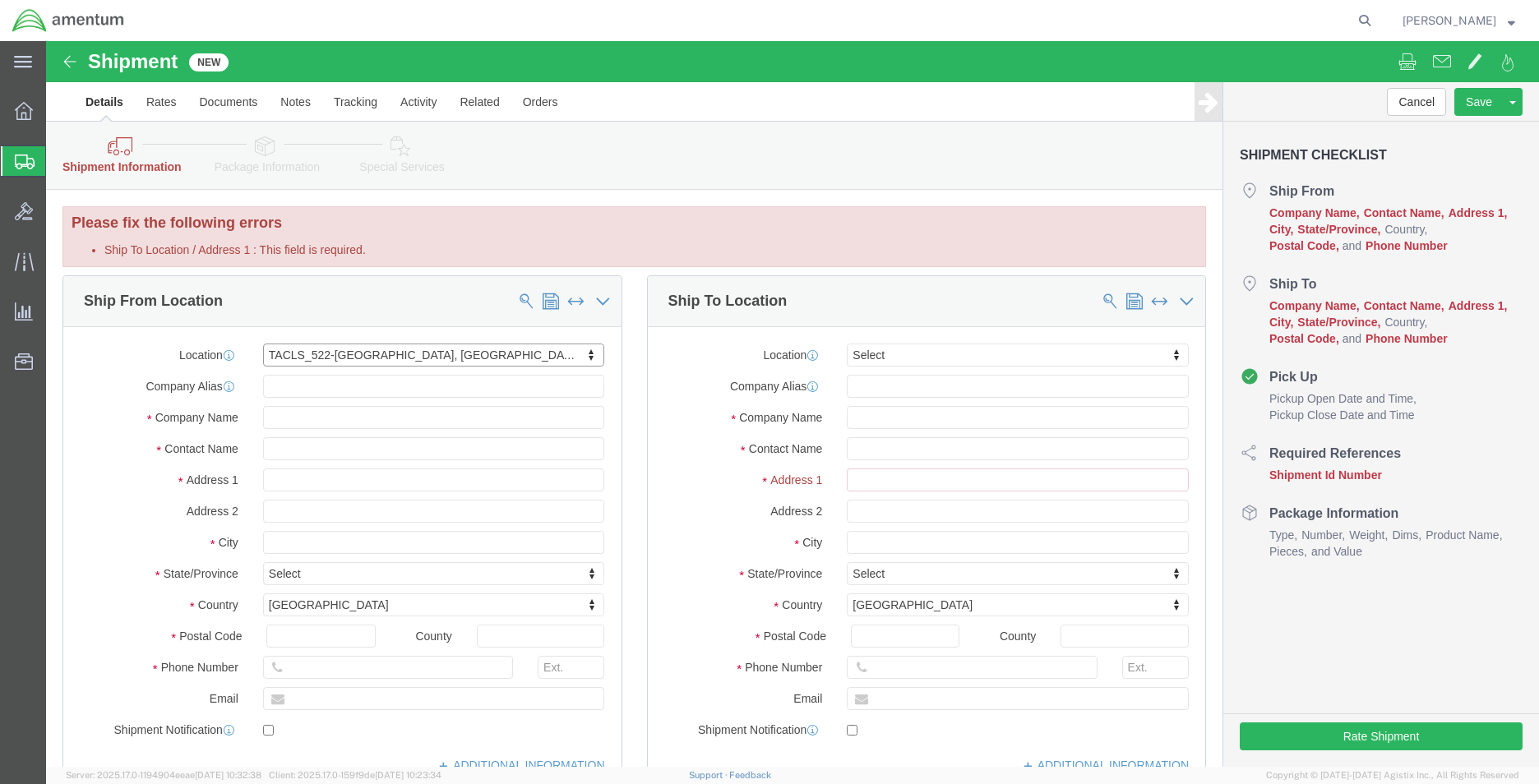
select select "NV"
click input "text"
type input "d"
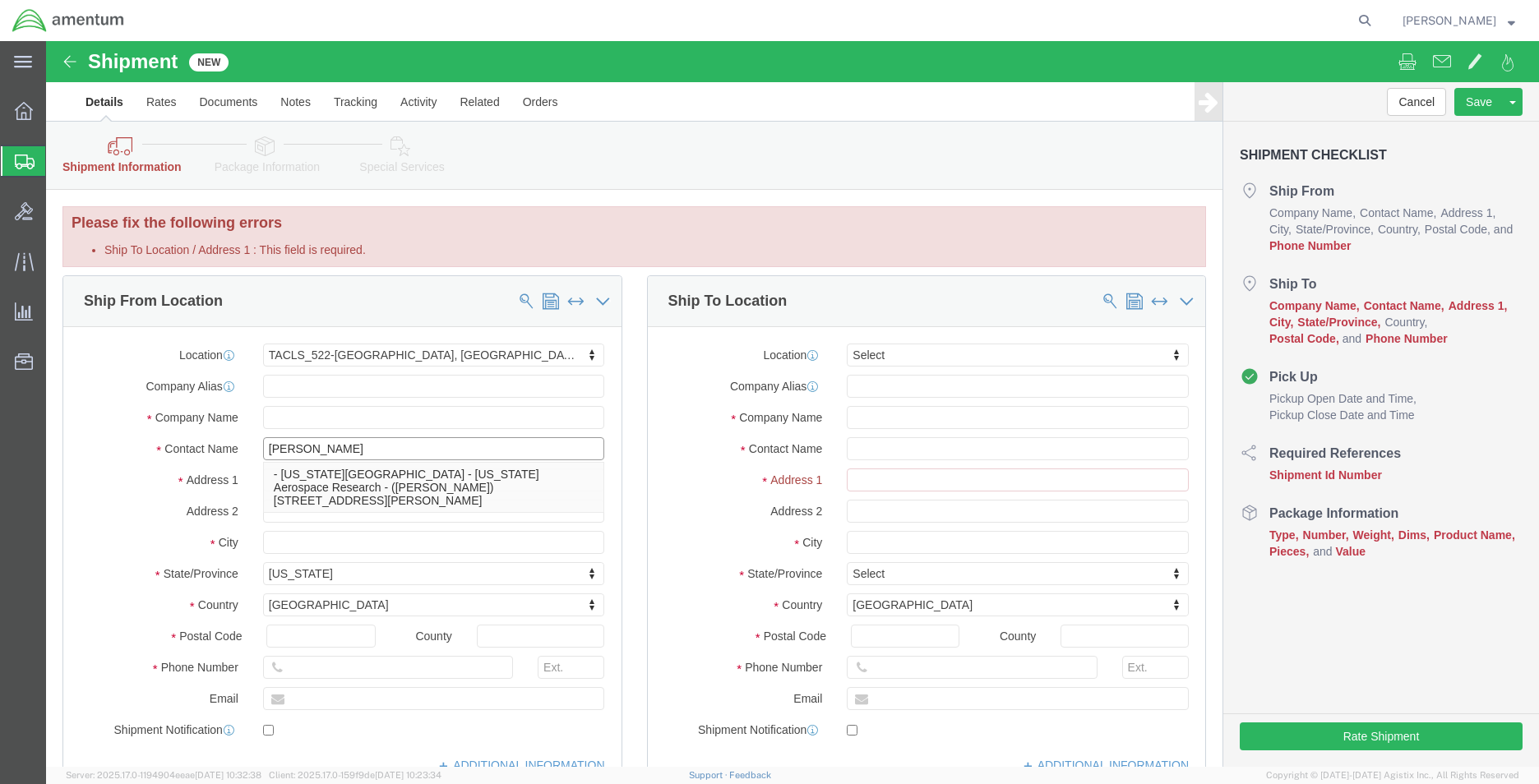
type input "Drew Collier"
click label "City"
click input "text"
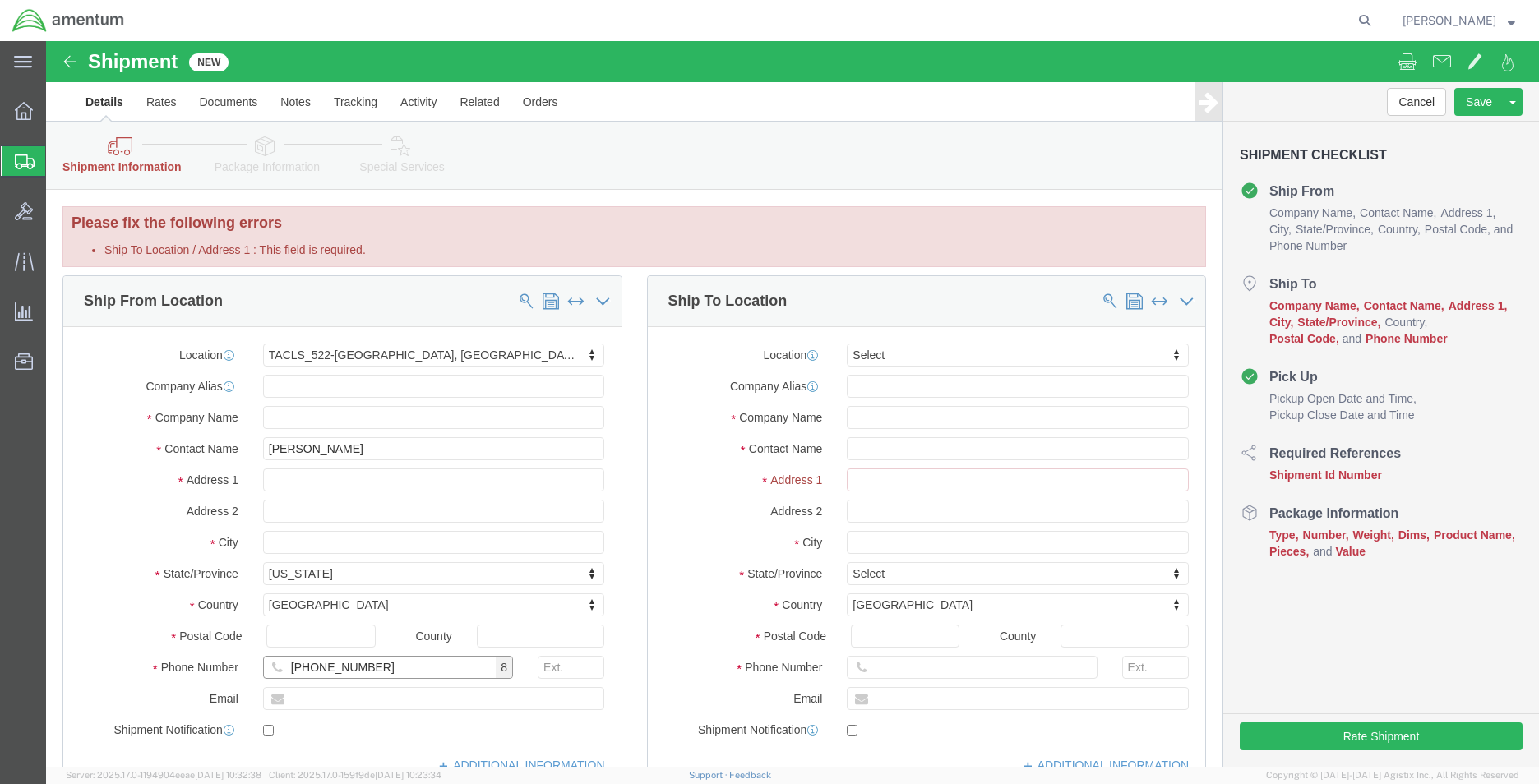
type input "714-273-7749"
click input "text"
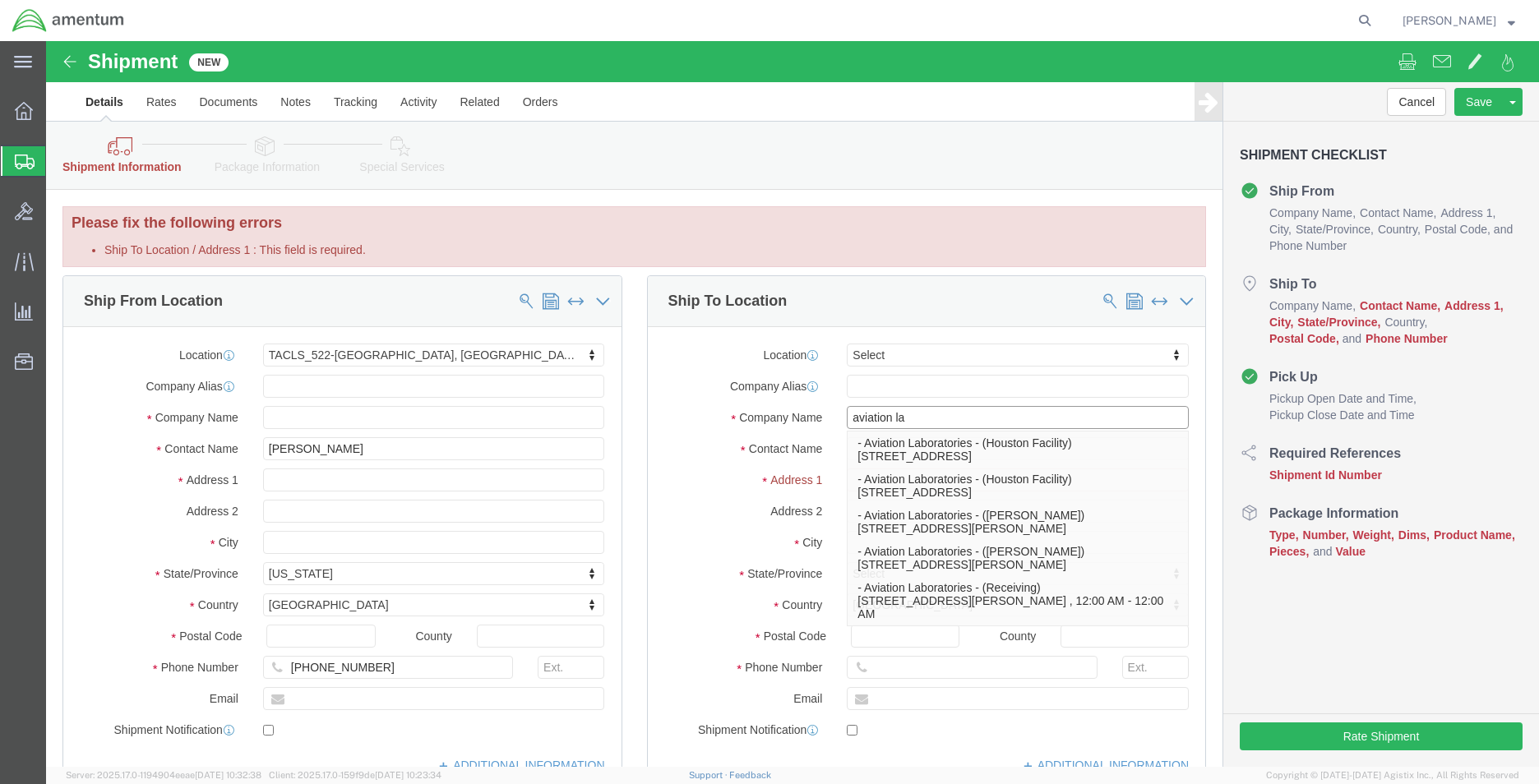
type input "aviation lab"
click p "- Aviation Laboratories - (Receiving) 910 Maria St, Kenner, LA, 70062, US , 12:…"
select select "LA"
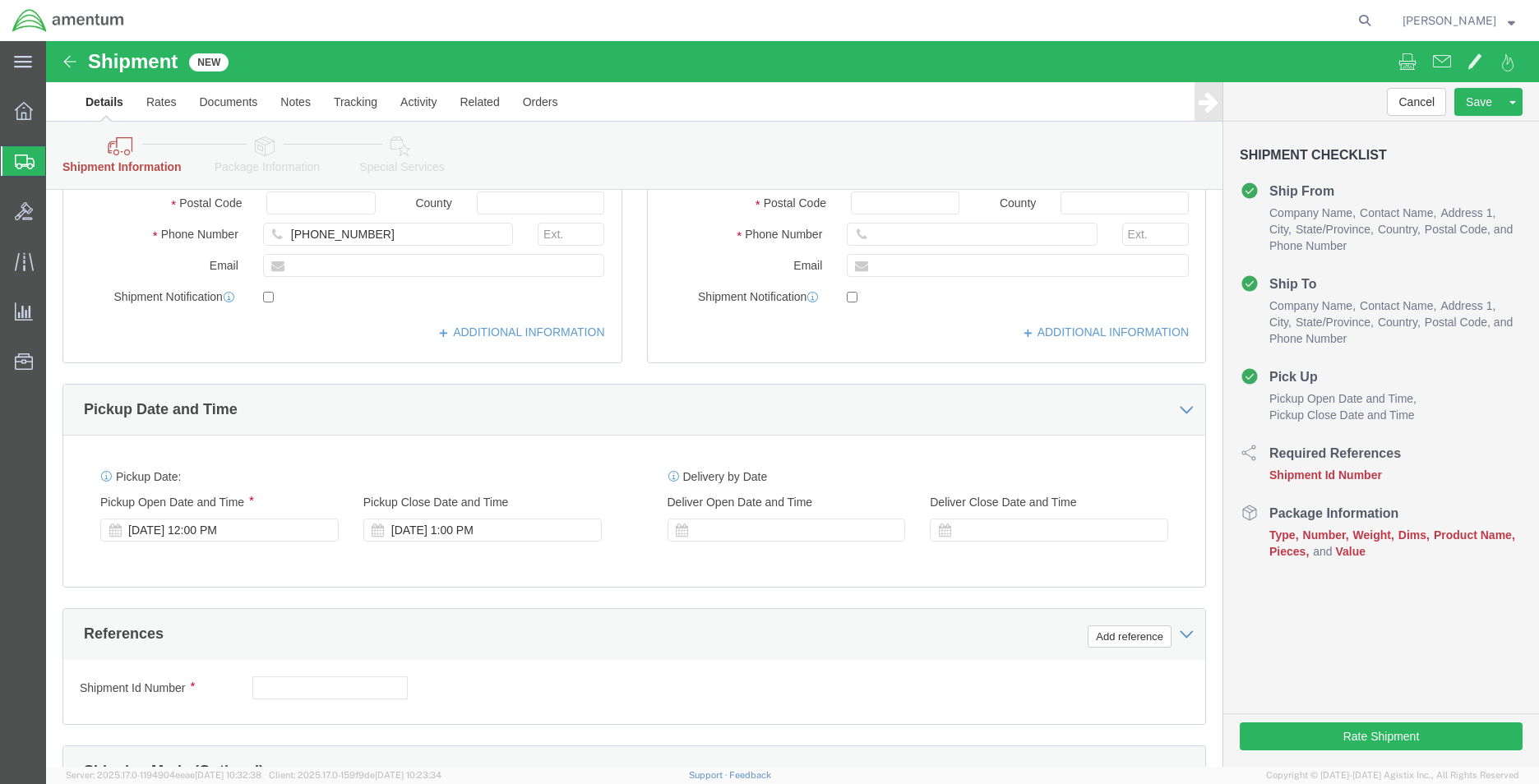
scroll to position [575, 0]
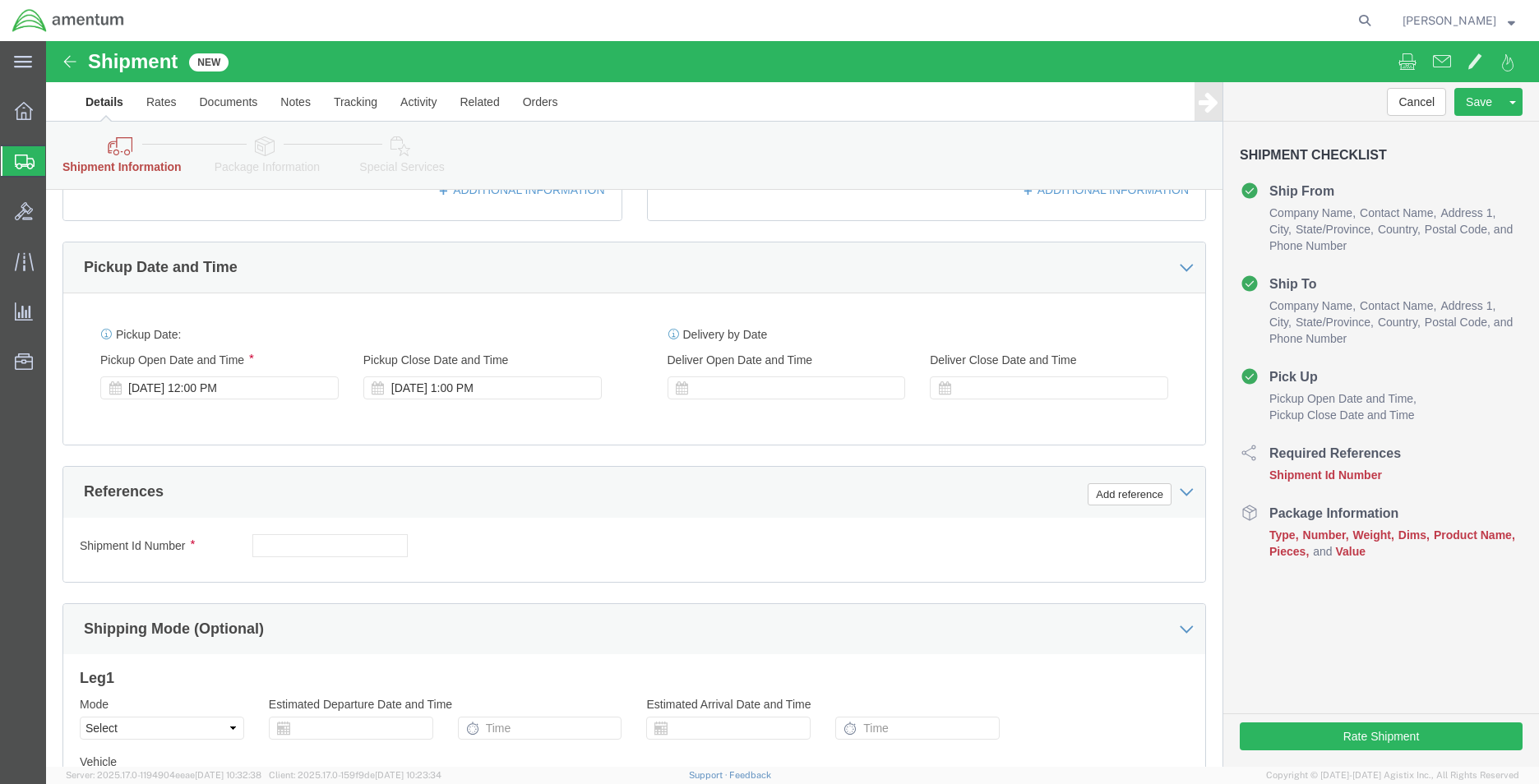
type input "Aviation Laboratories"
click input "text"
type input "na"
click div "Shipment Id Number na Select Account Type Activity ID Airline Appointment Numbe…"
click link "Package Information"
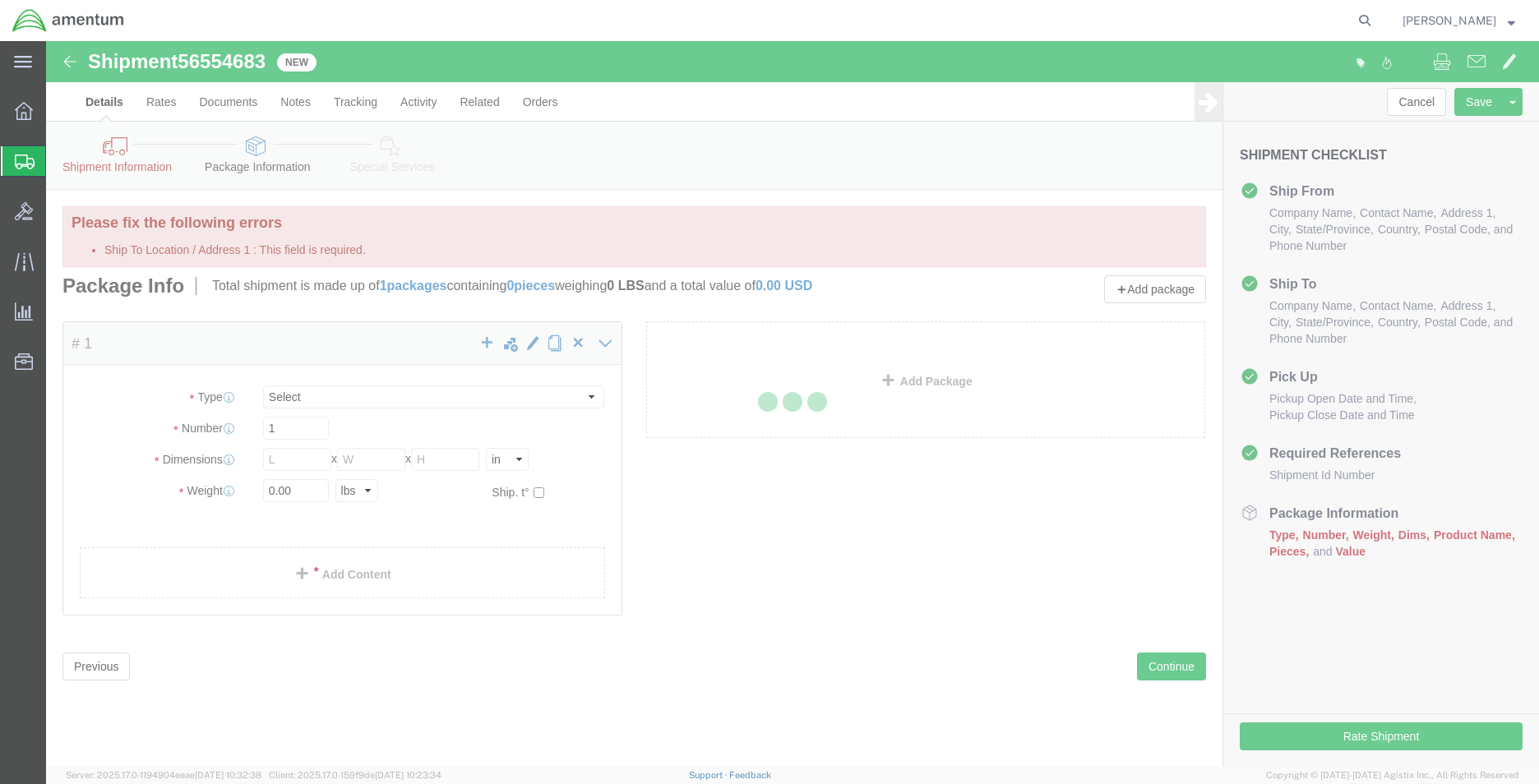
select select "CBOX"
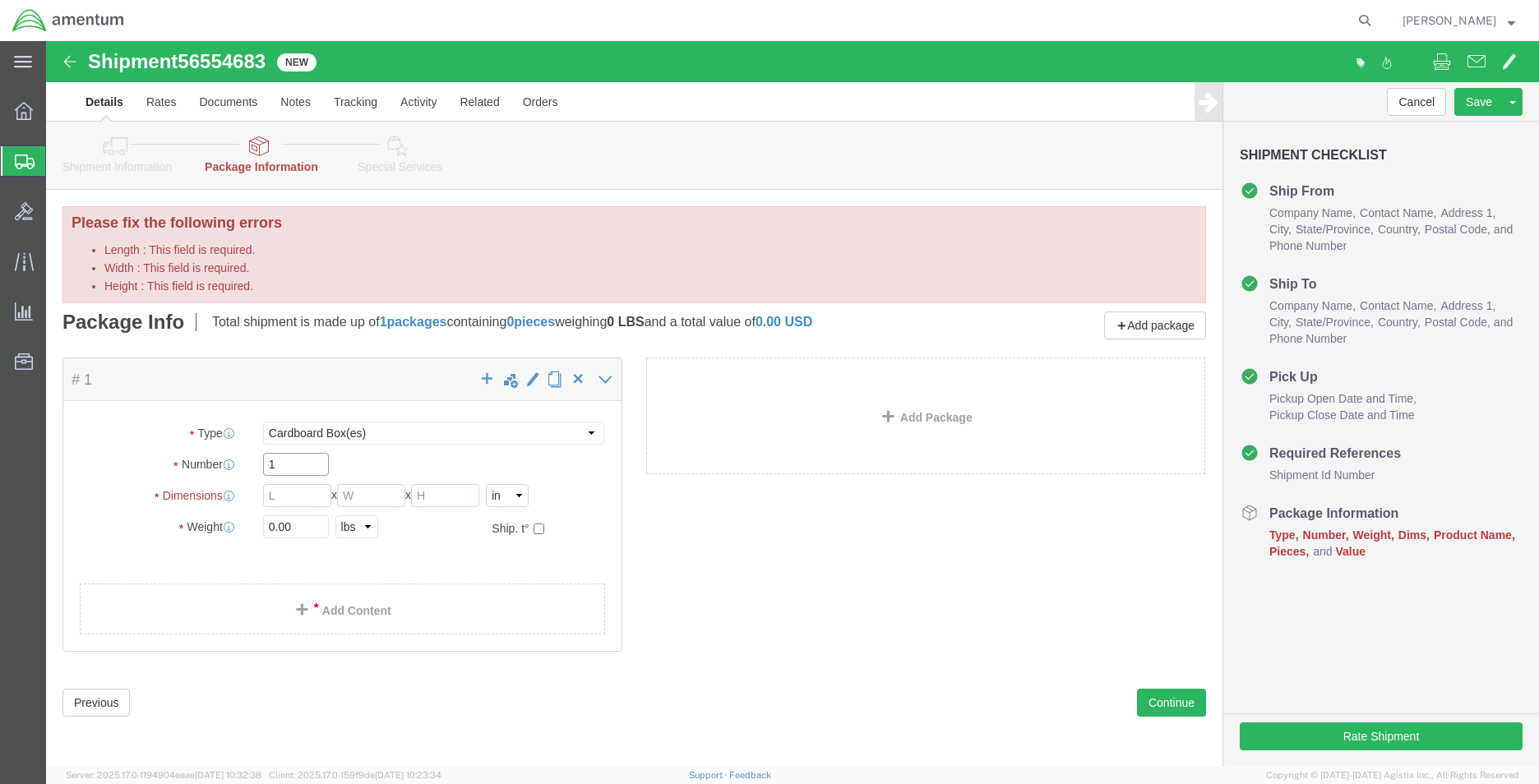
click input "1"
click link "Add Package"
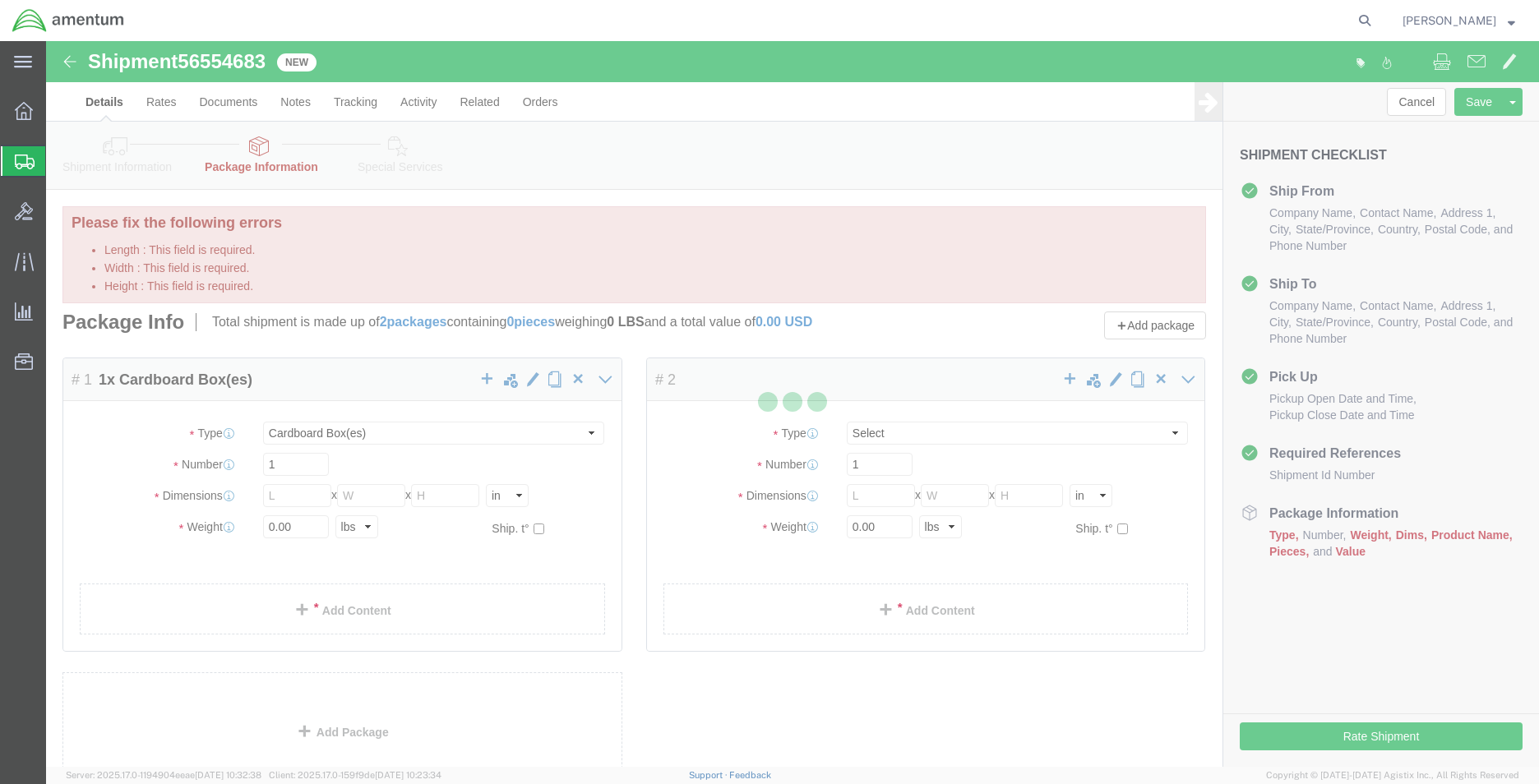
select select "CBOX"
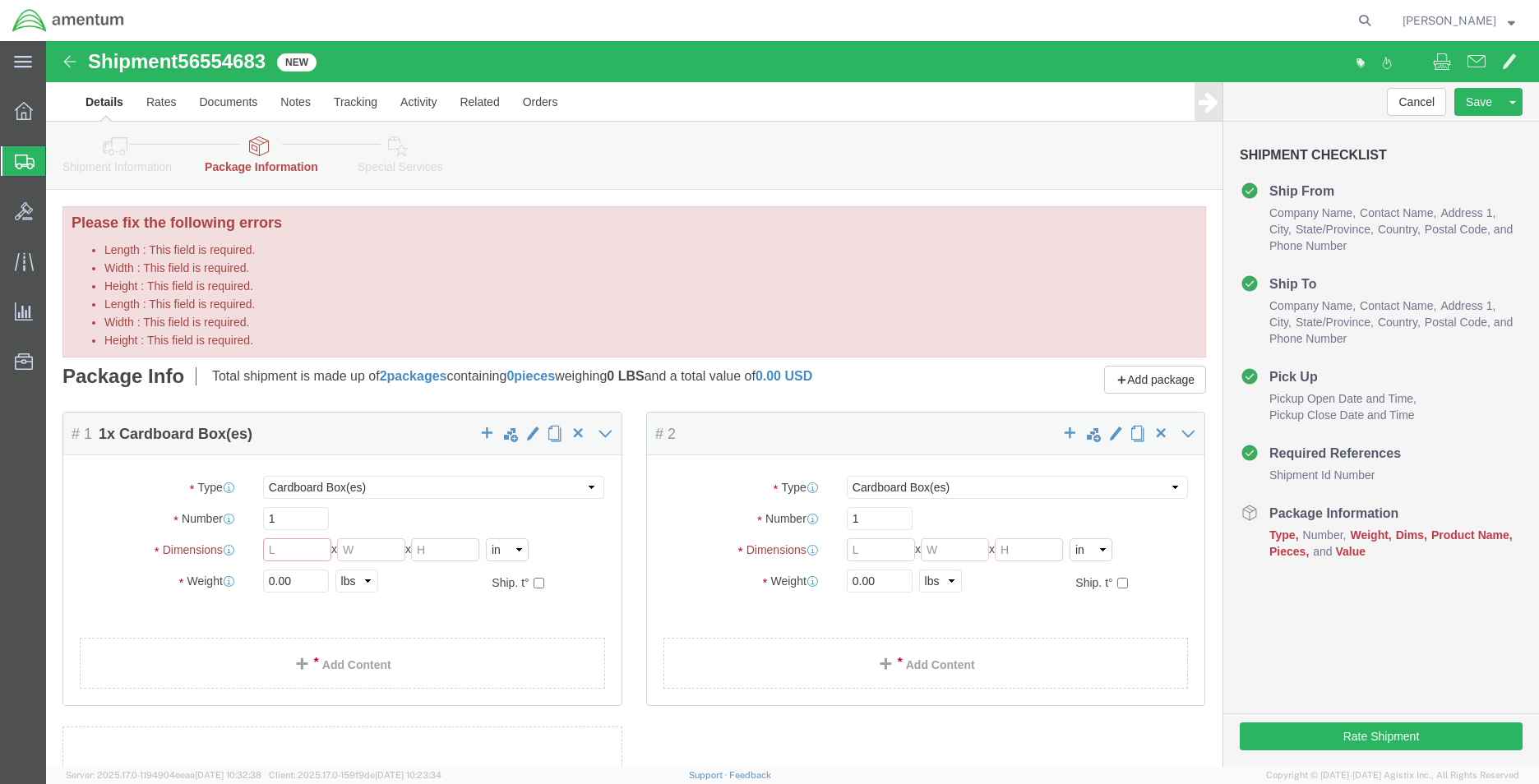
click input "Length : This field is required."
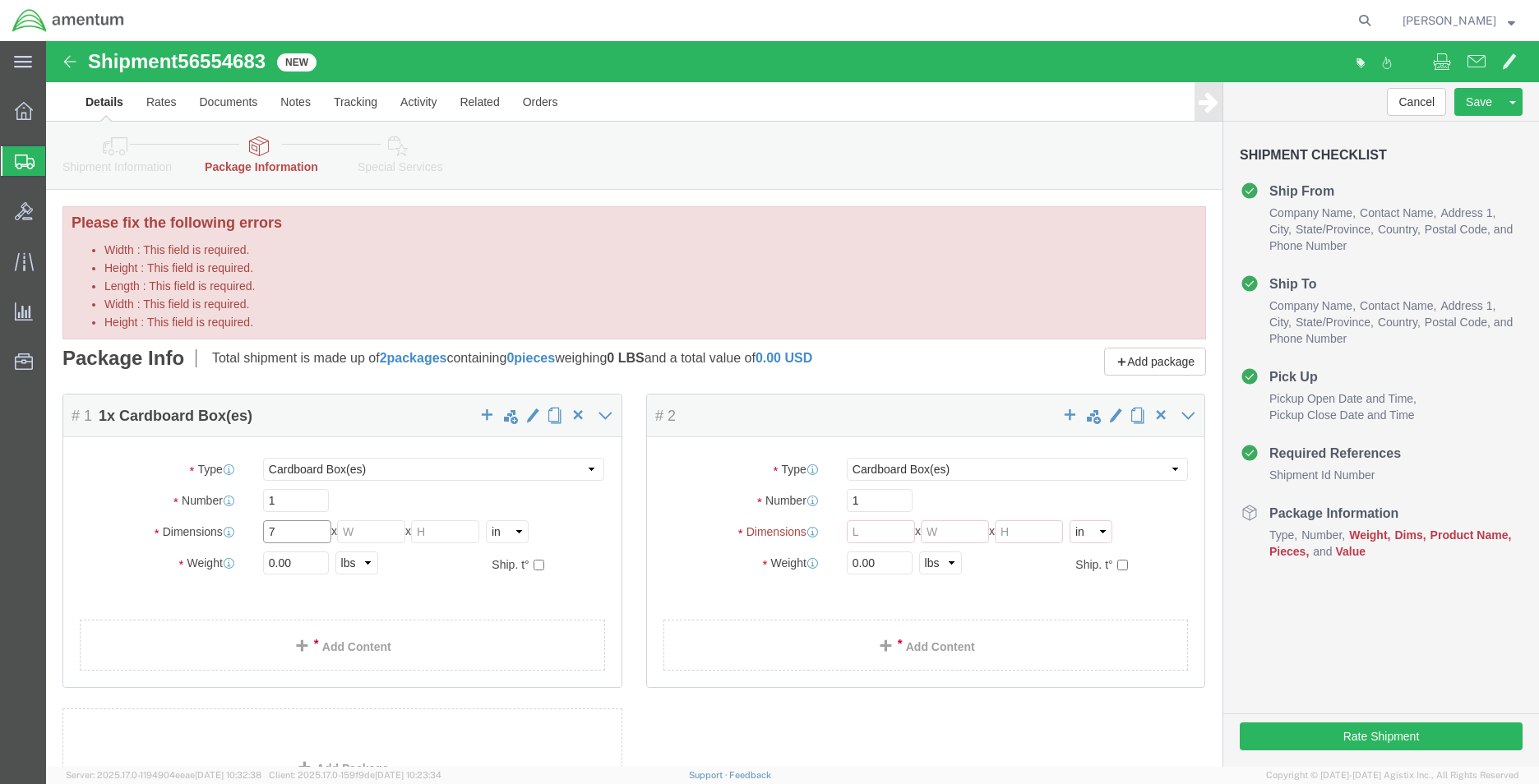
type input "7"
click input "Width : This field is required."
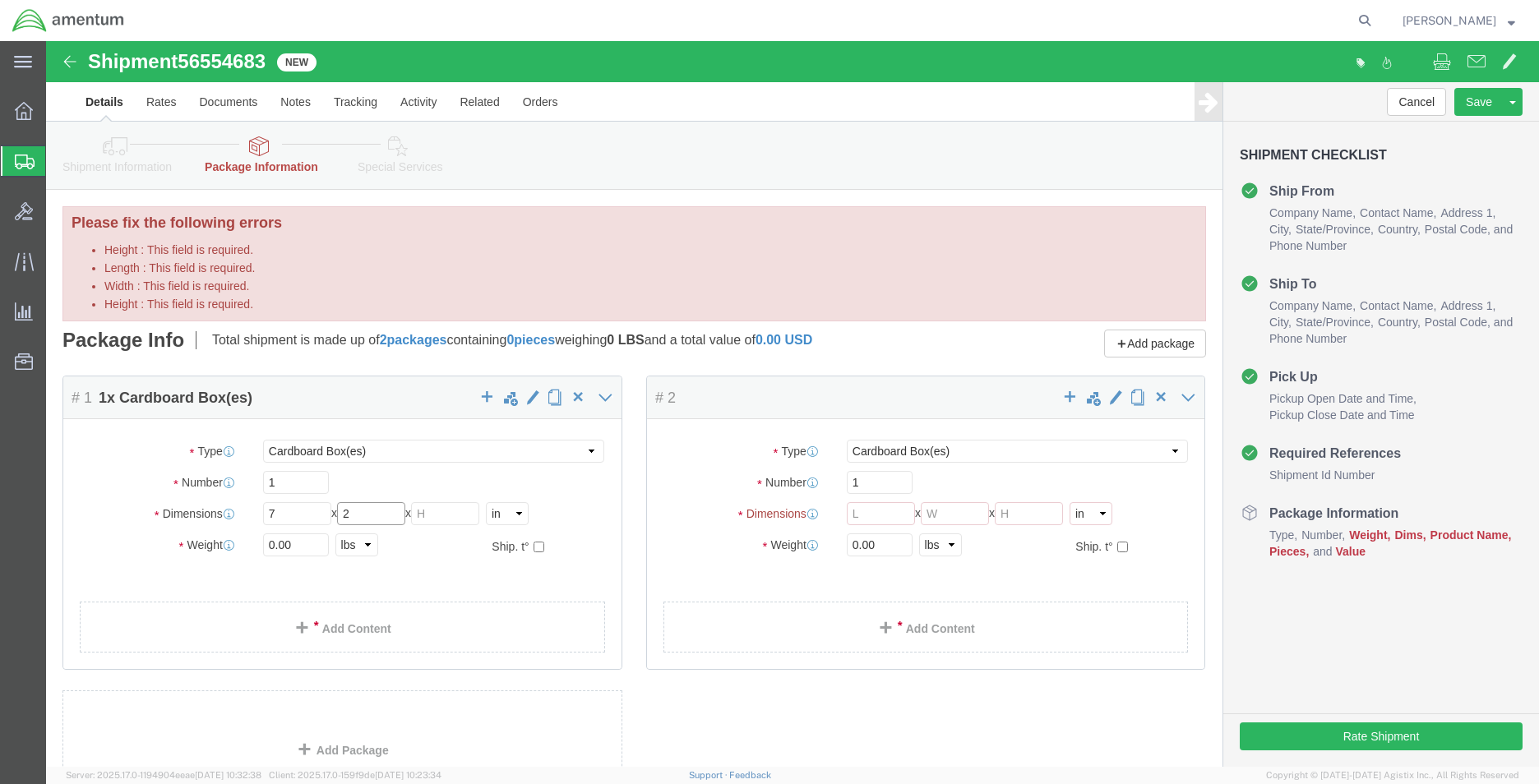
type input "2"
drag, startPoint x: 406, startPoint y: 476, endPoint x: 426, endPoint y: 476, distance: 20.0
click input "Height : This field is required."
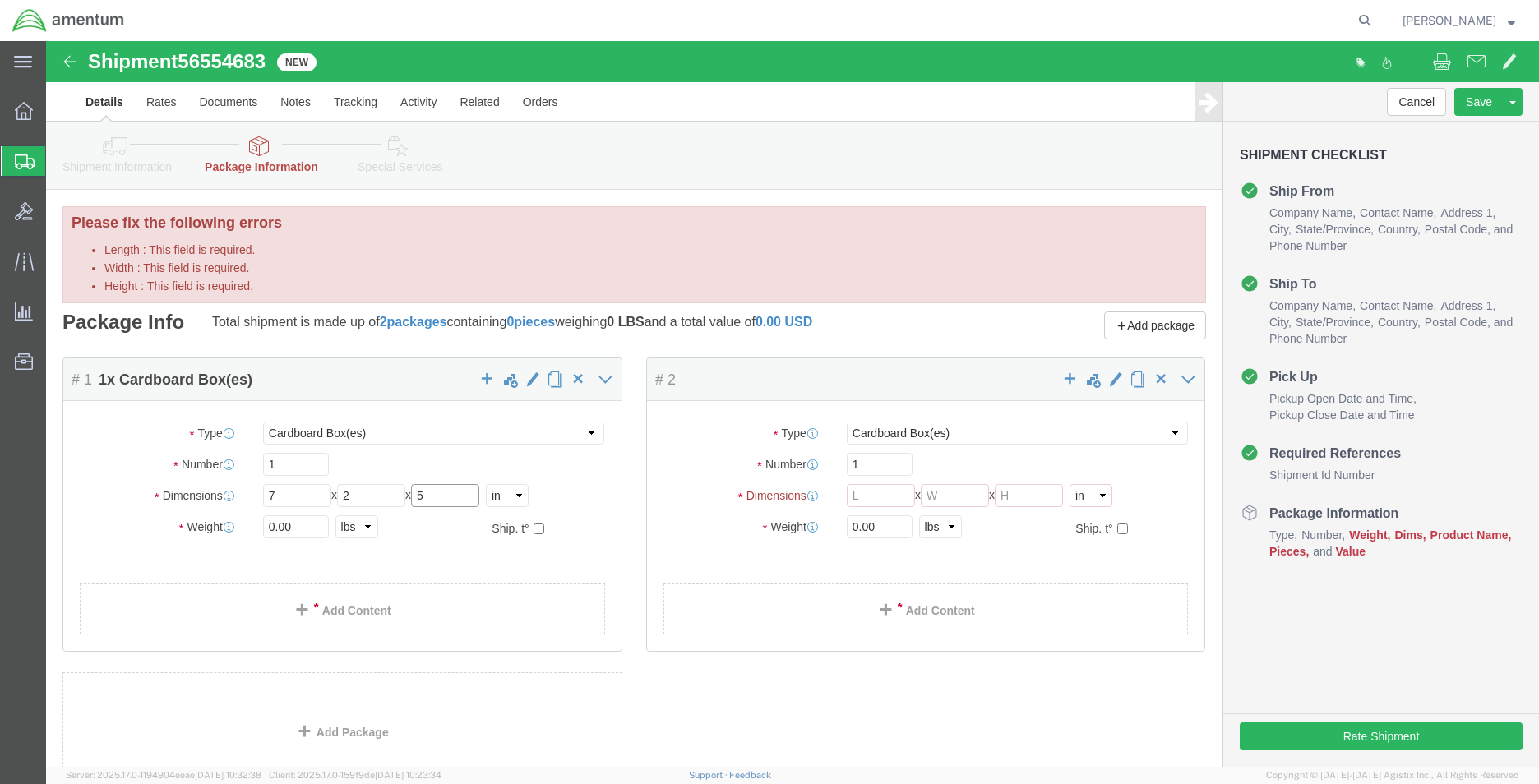
type input "5"
click input "Length : This field is required."
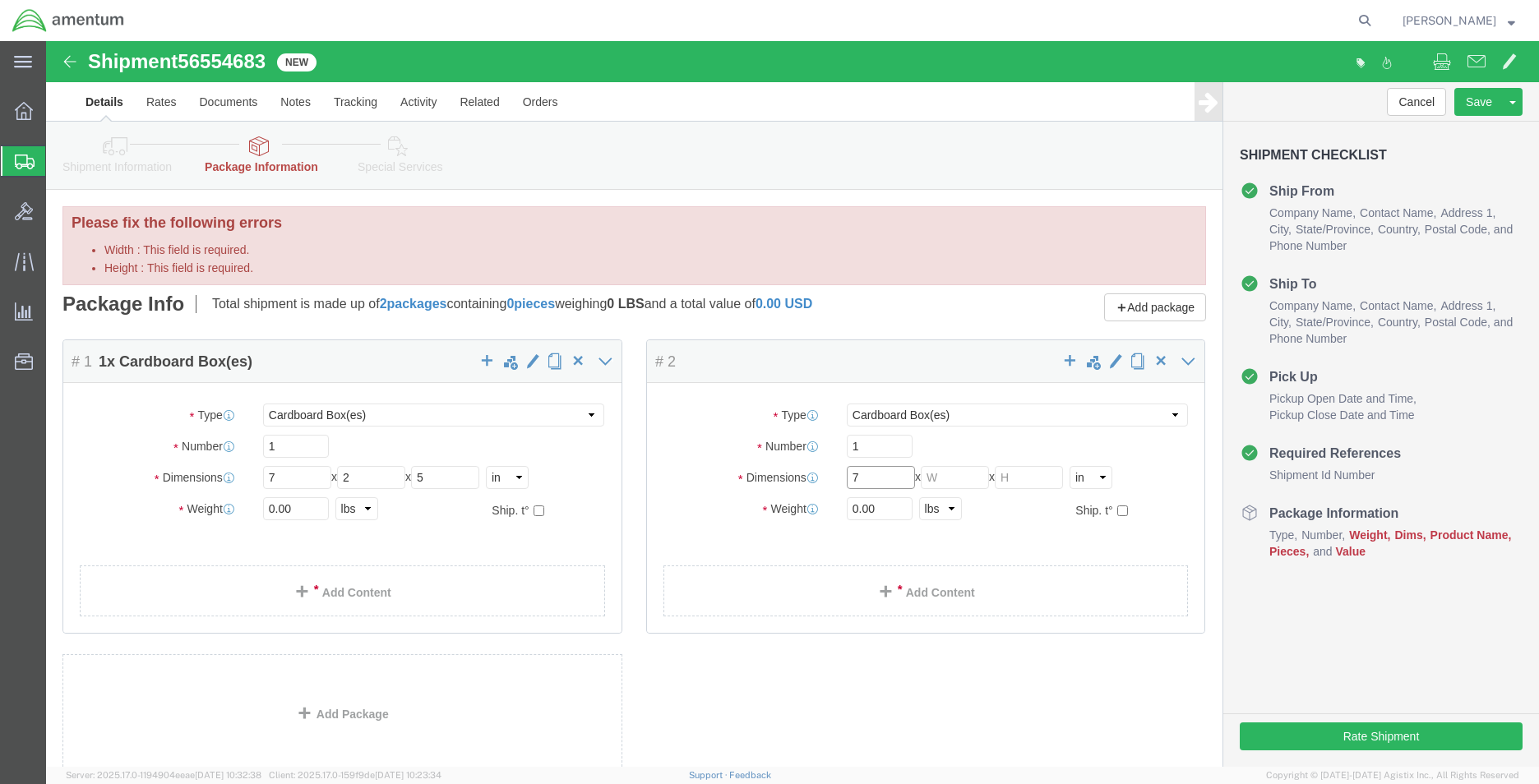
type input "7"
drag, startPoint x: 893, startPoint y: 454, endPoint x: 902, endPoint y: 453, distance: 9.1
click div "Package Type Select BCK Boxes Bale(s) Basket(s) Bolt(s) Bottle(s) Buckets Bulk …"
click input "Width : This field is required."
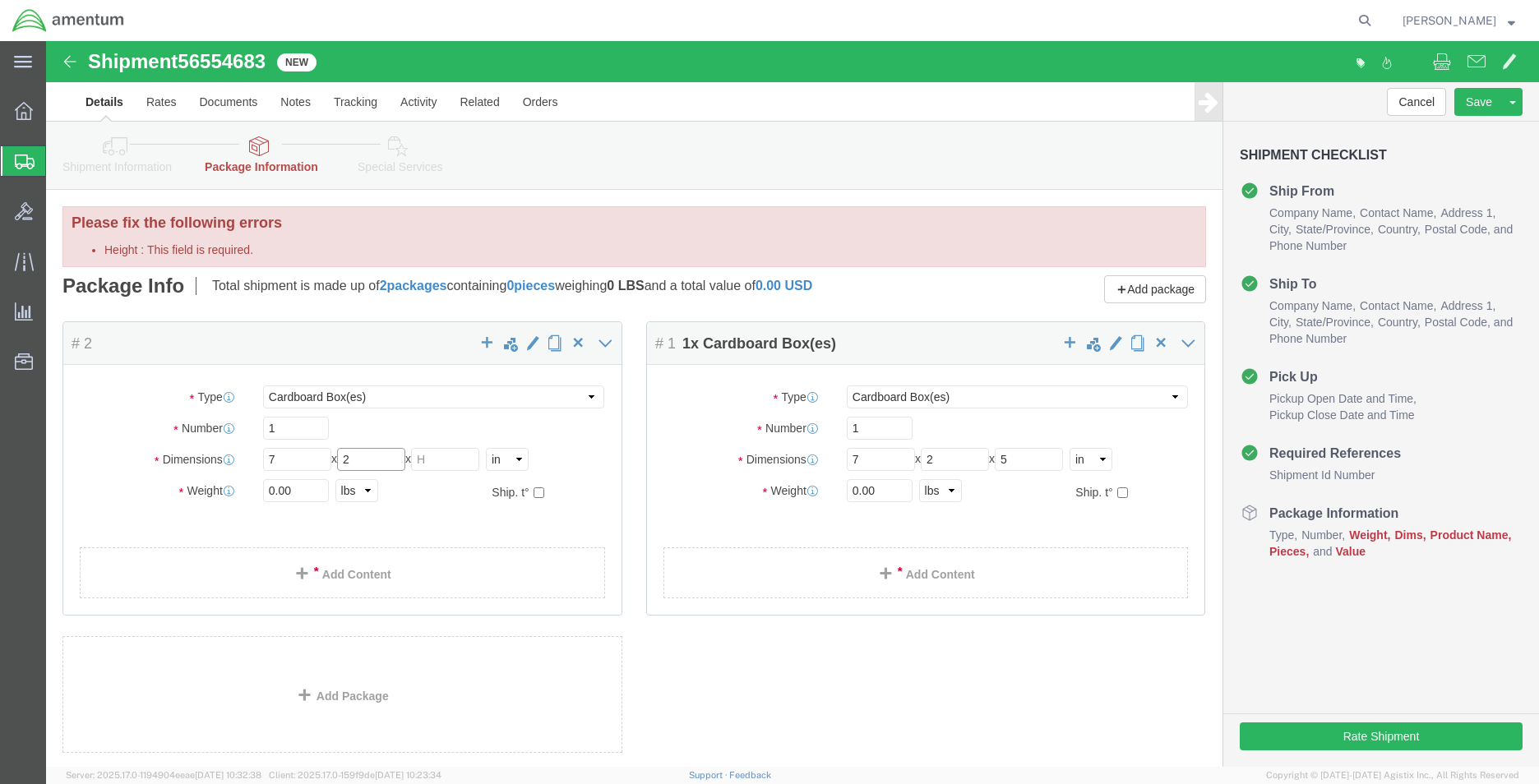
type input "2"
click input "Height : This field is required."
type input "5"
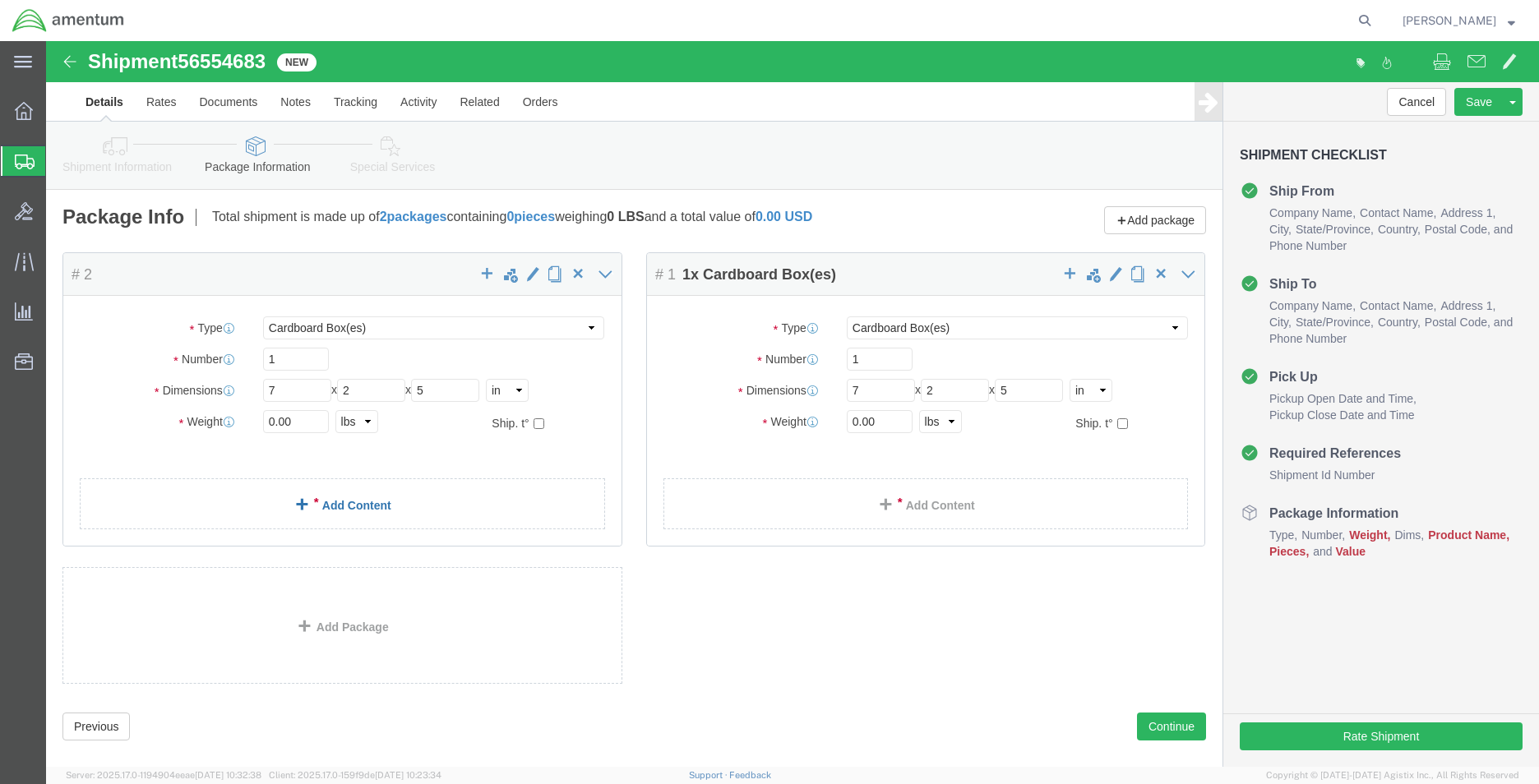
click link "Add Content"
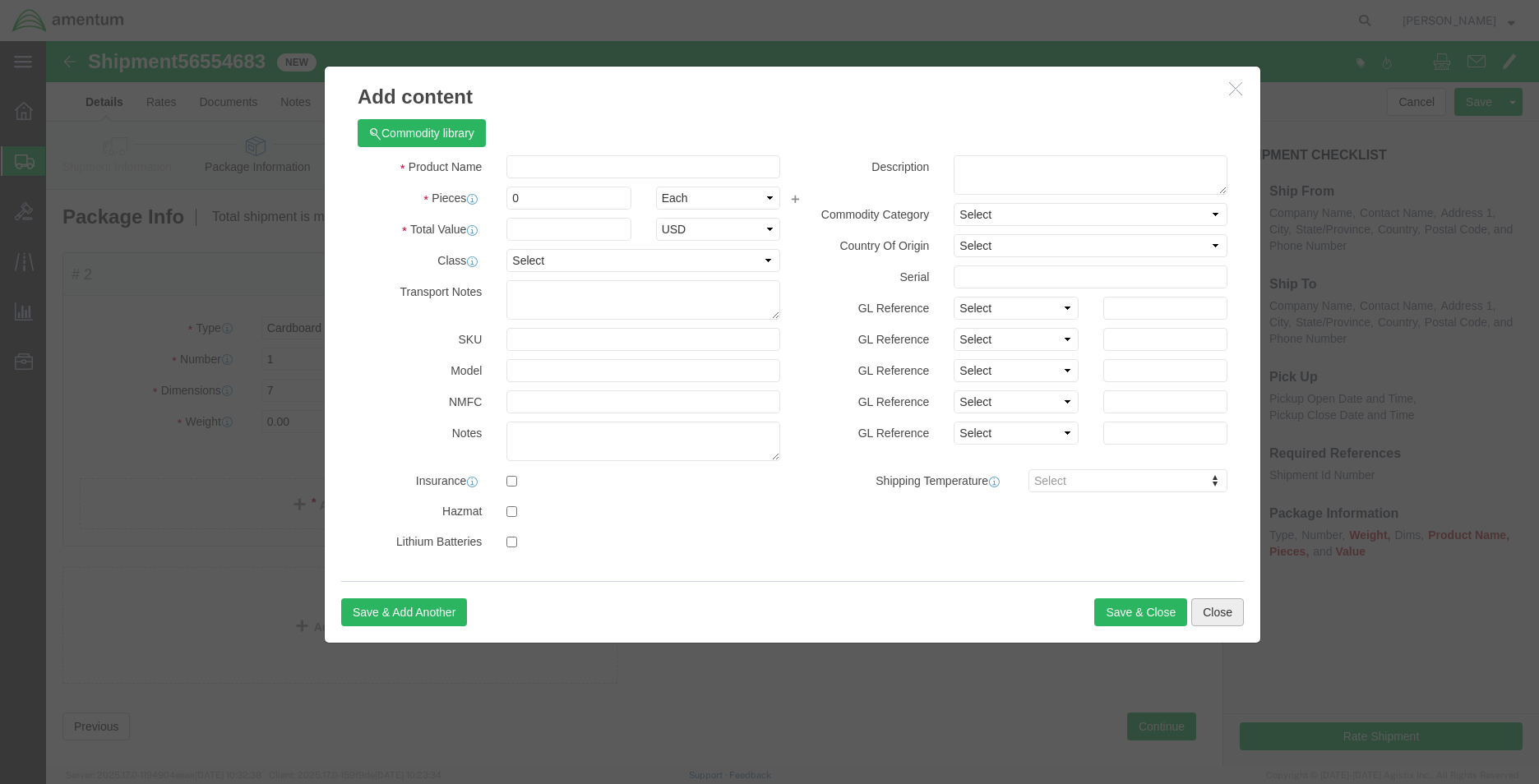
click button "Close"
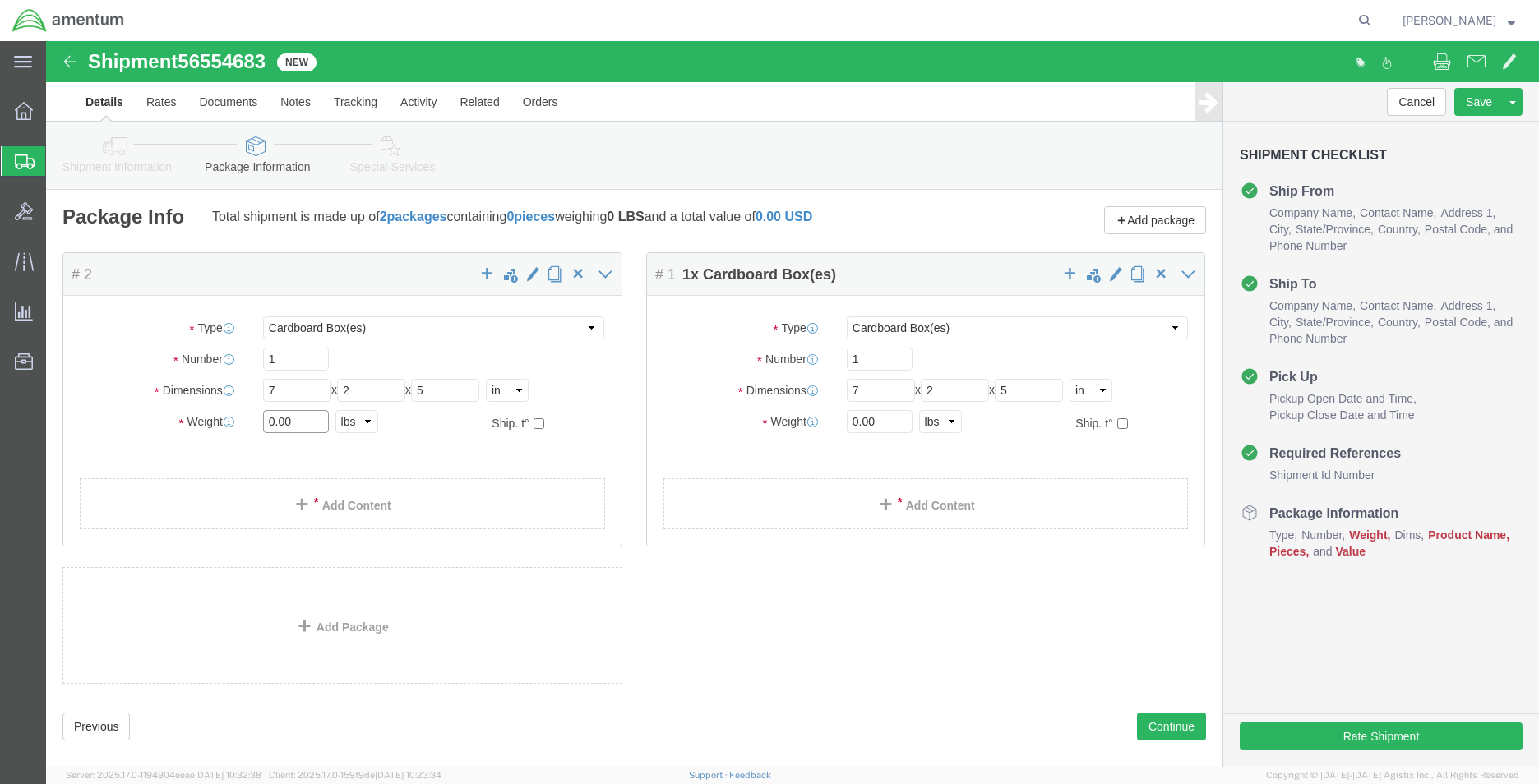
click input "0.00"
type input "1.00"
click input "0.00"
type input "1.00"
click link "Add Content"
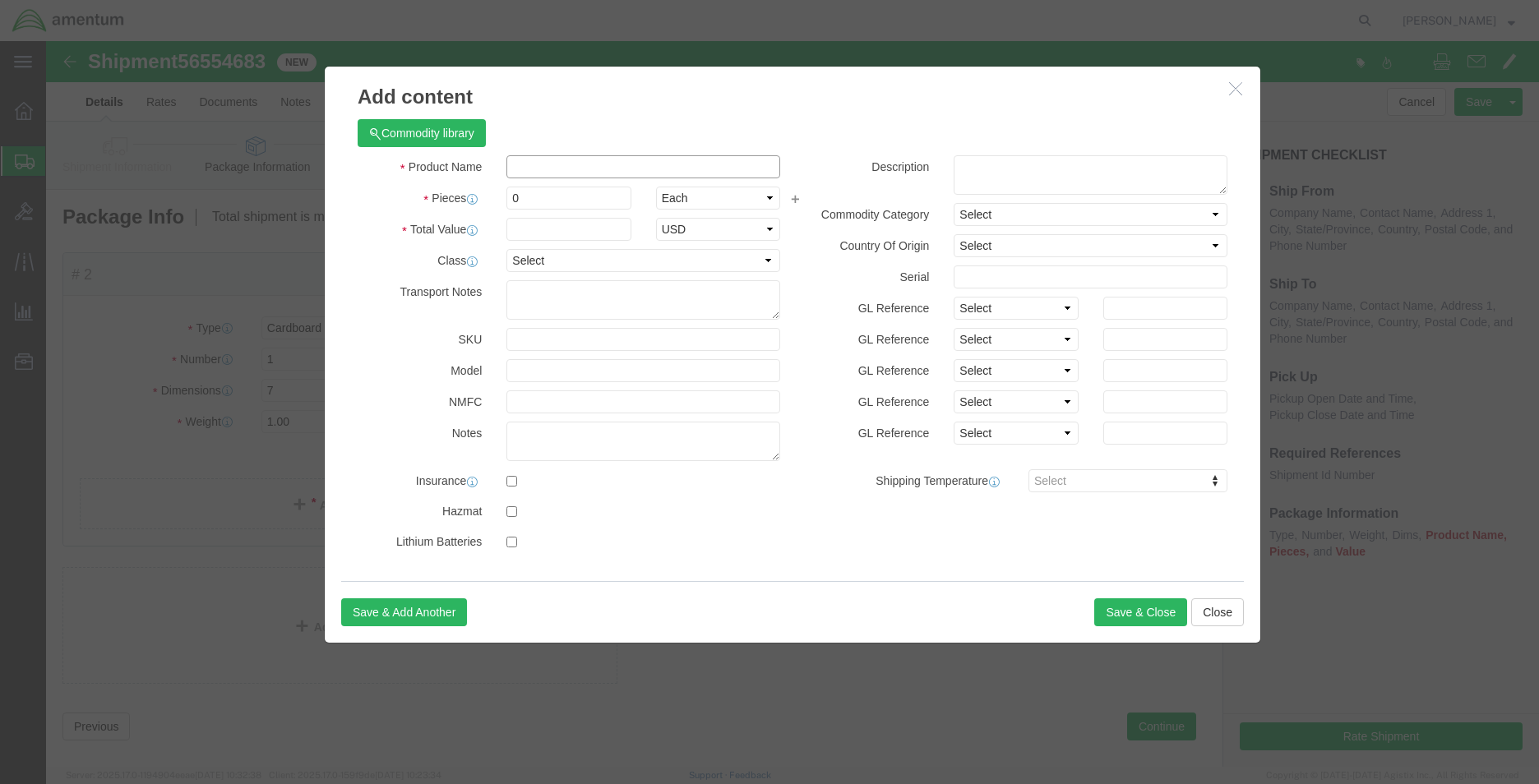
click input "text"
type input "OIL SAMPLE"
click input "0"
type input "1"
click input "text"
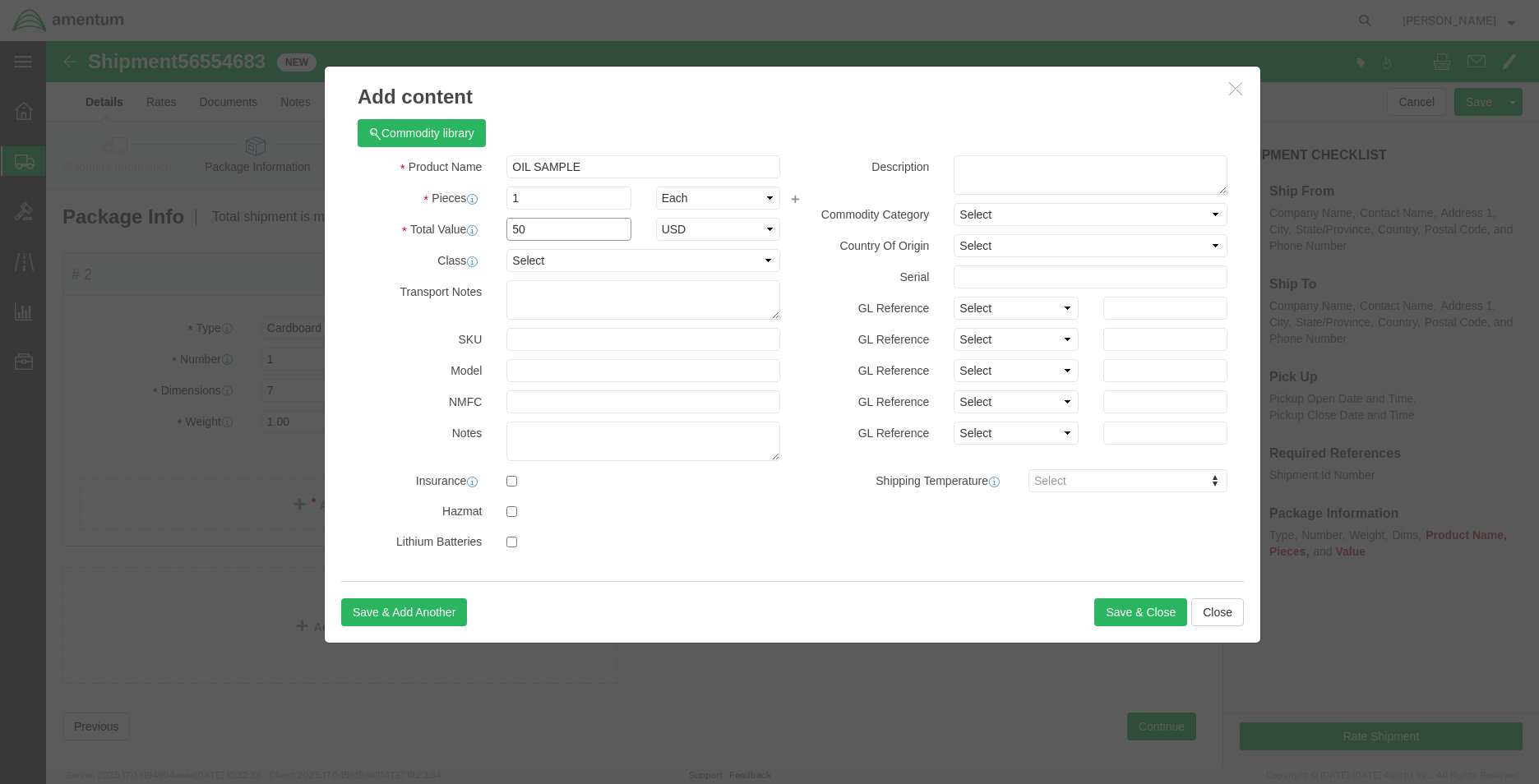
type input "50"
click div "Product Name OIL SAMPLE Pieces 1 Select Bag Barrels 100Board Feet Bottle Box Bl…"
click select "Select 50 55 60 65 70 85 92.5 100 125 175 250 300 400"
select select "50"
click select "Select 50 55 60 65 70 85 92.5 100 125 175 250 300 400"
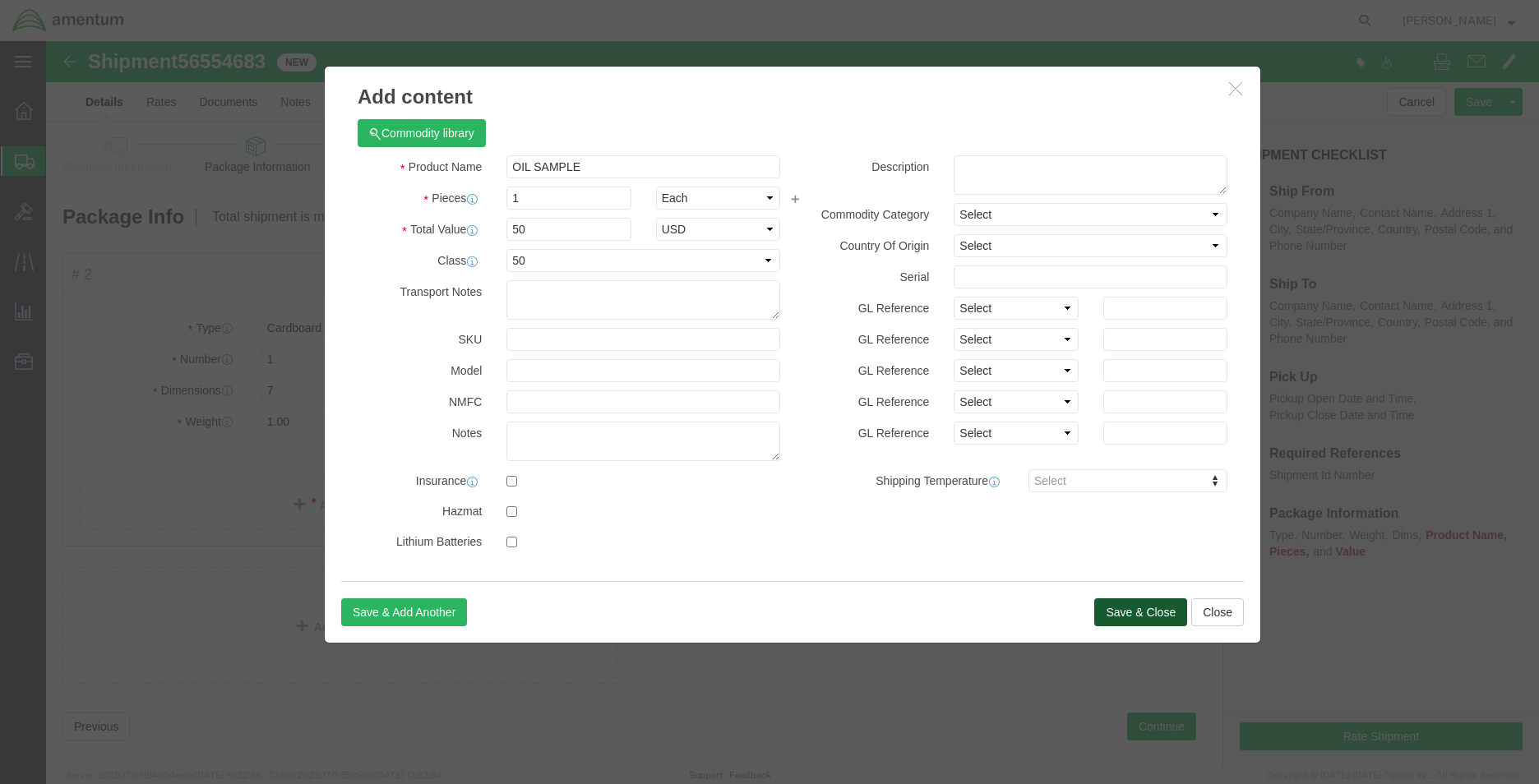
click button "Save & Close"
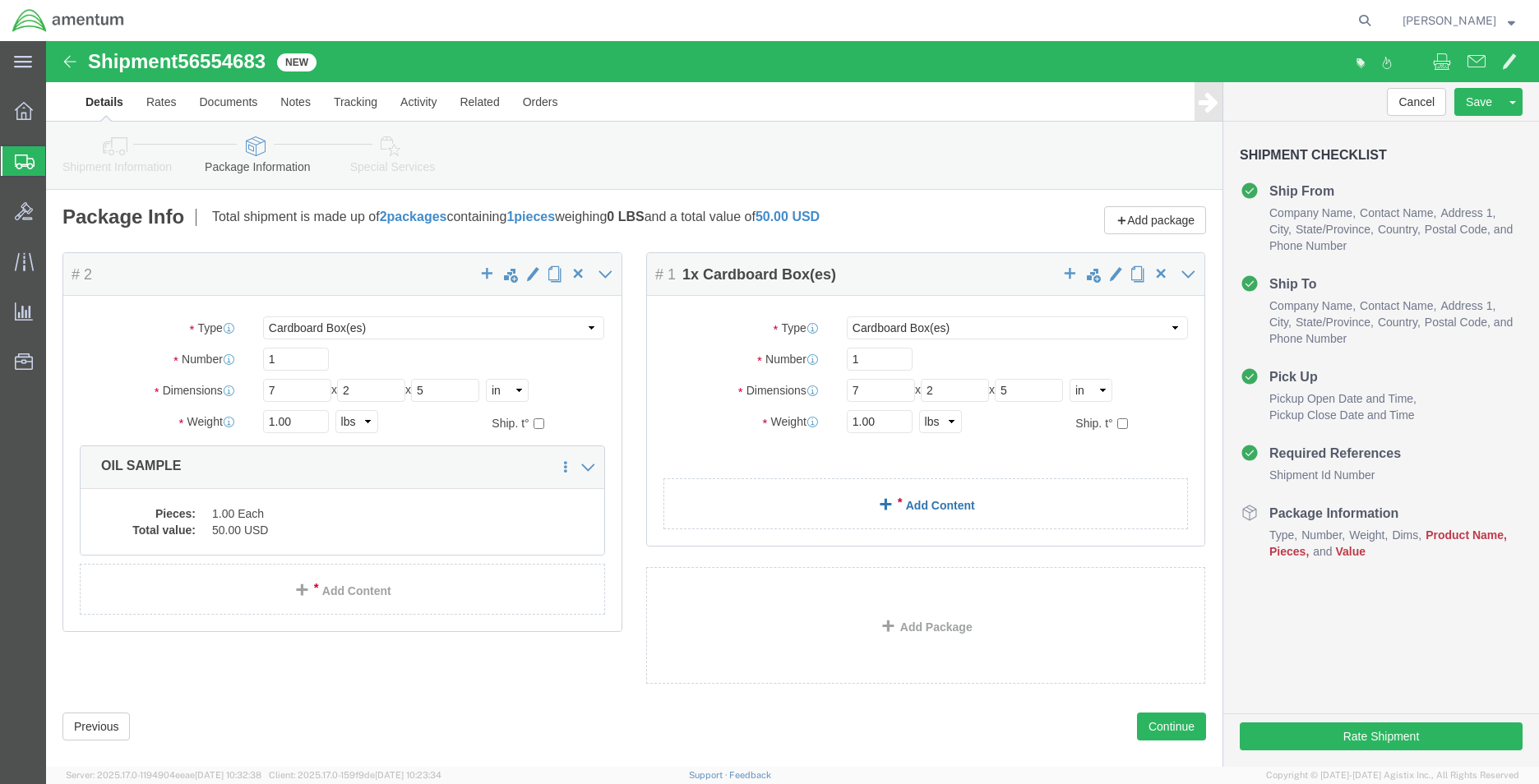
click link "Add Content"
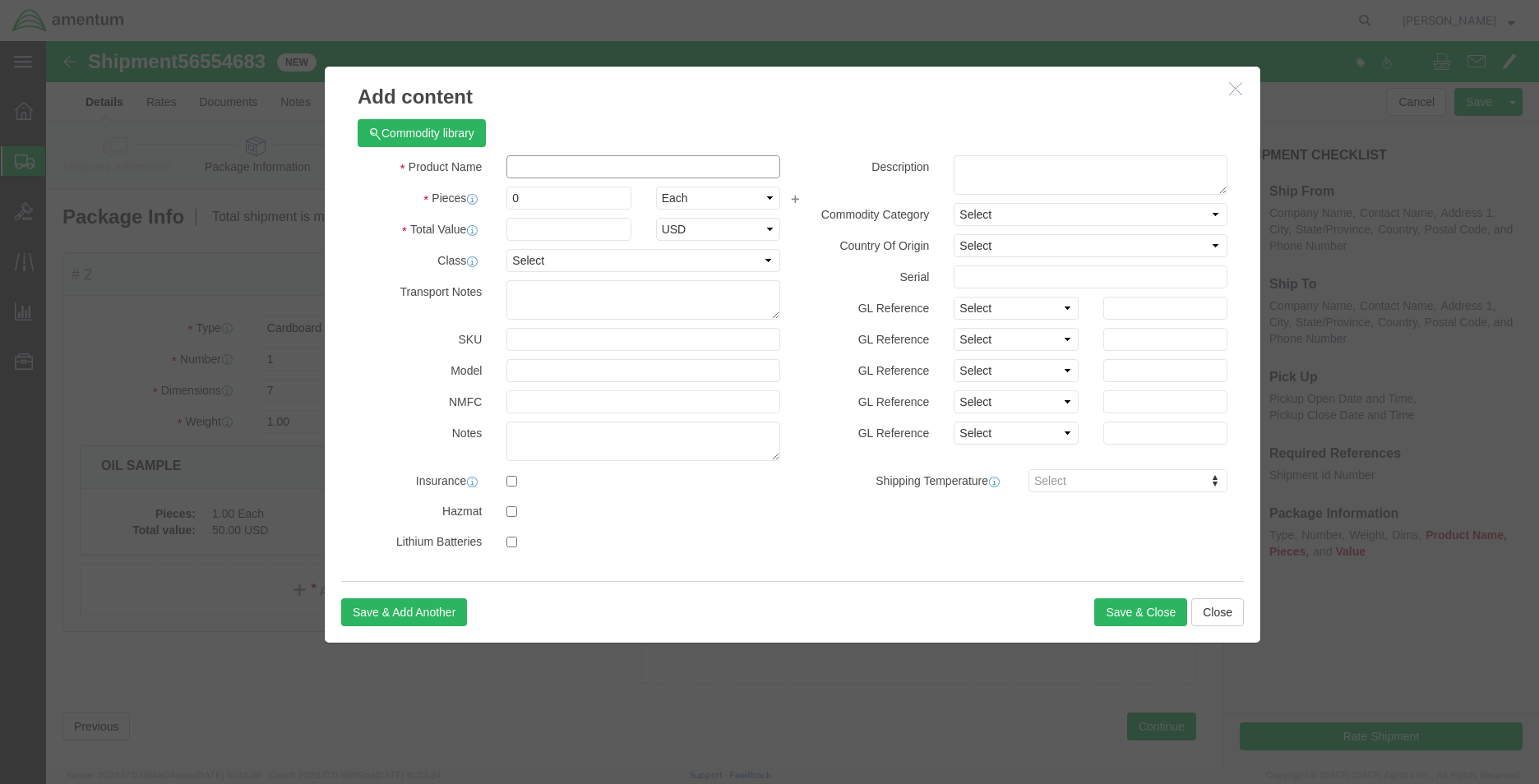
click input "text"
type input "OIL SAMPLE"
type input "50"
click input "0"
type input "1"
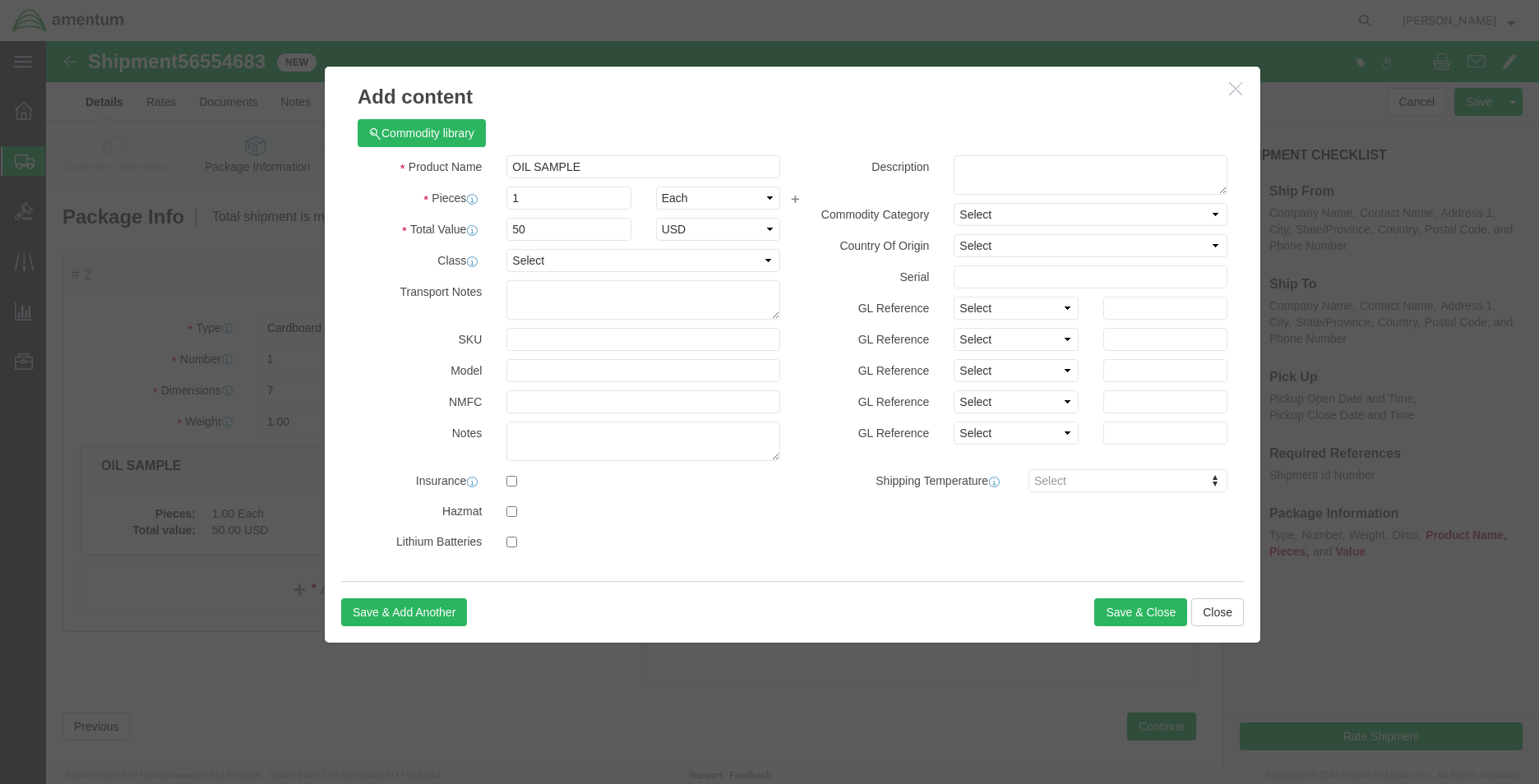
click label "Pieces"
click select "Select 50 55 60 65 70 85 92.5 100 125 175 250 300 400"
select select "50"
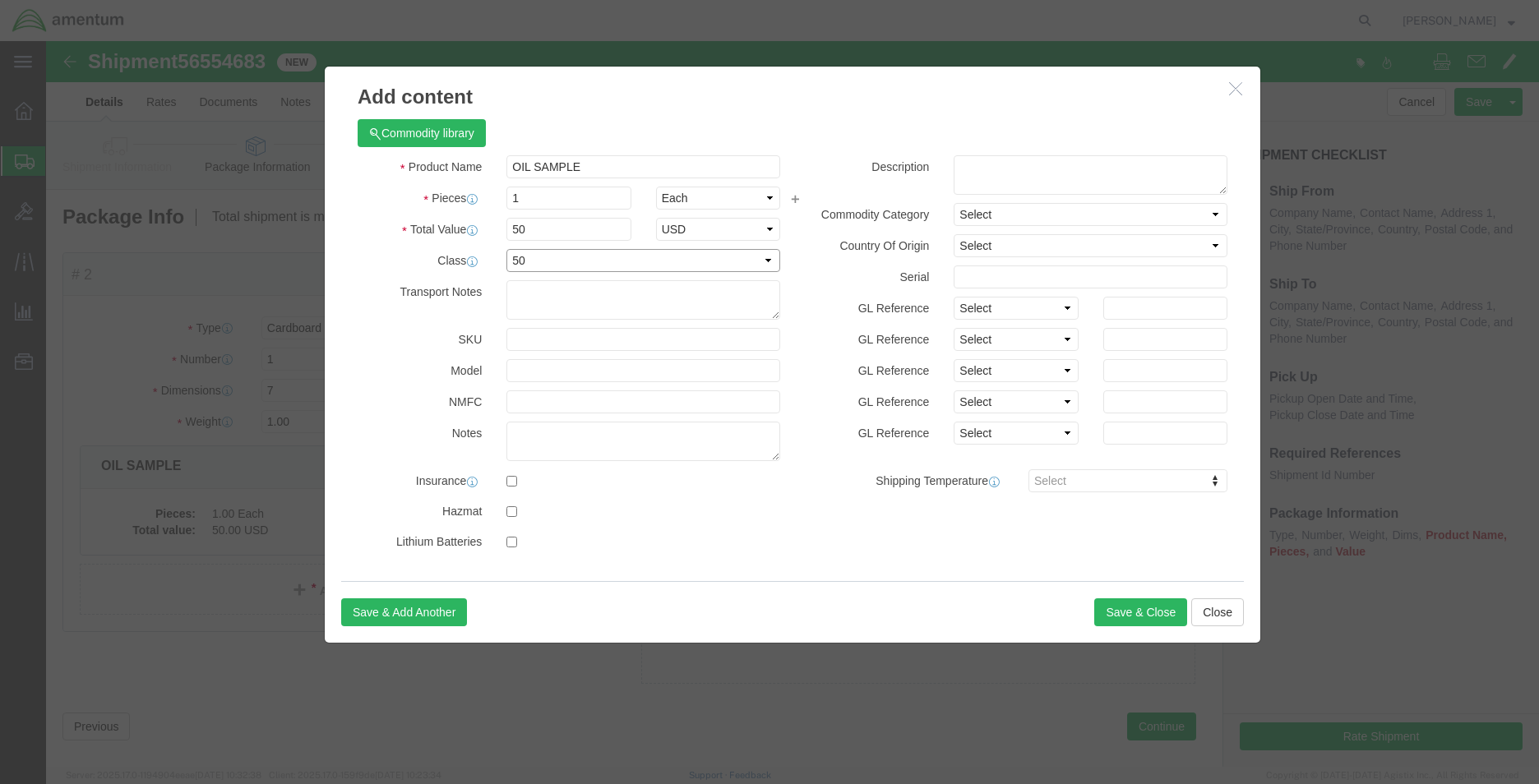
click select "Select 50 55 60 65 70 85 92.5 100 125 175 250 300 400"
click button "Save & Close"
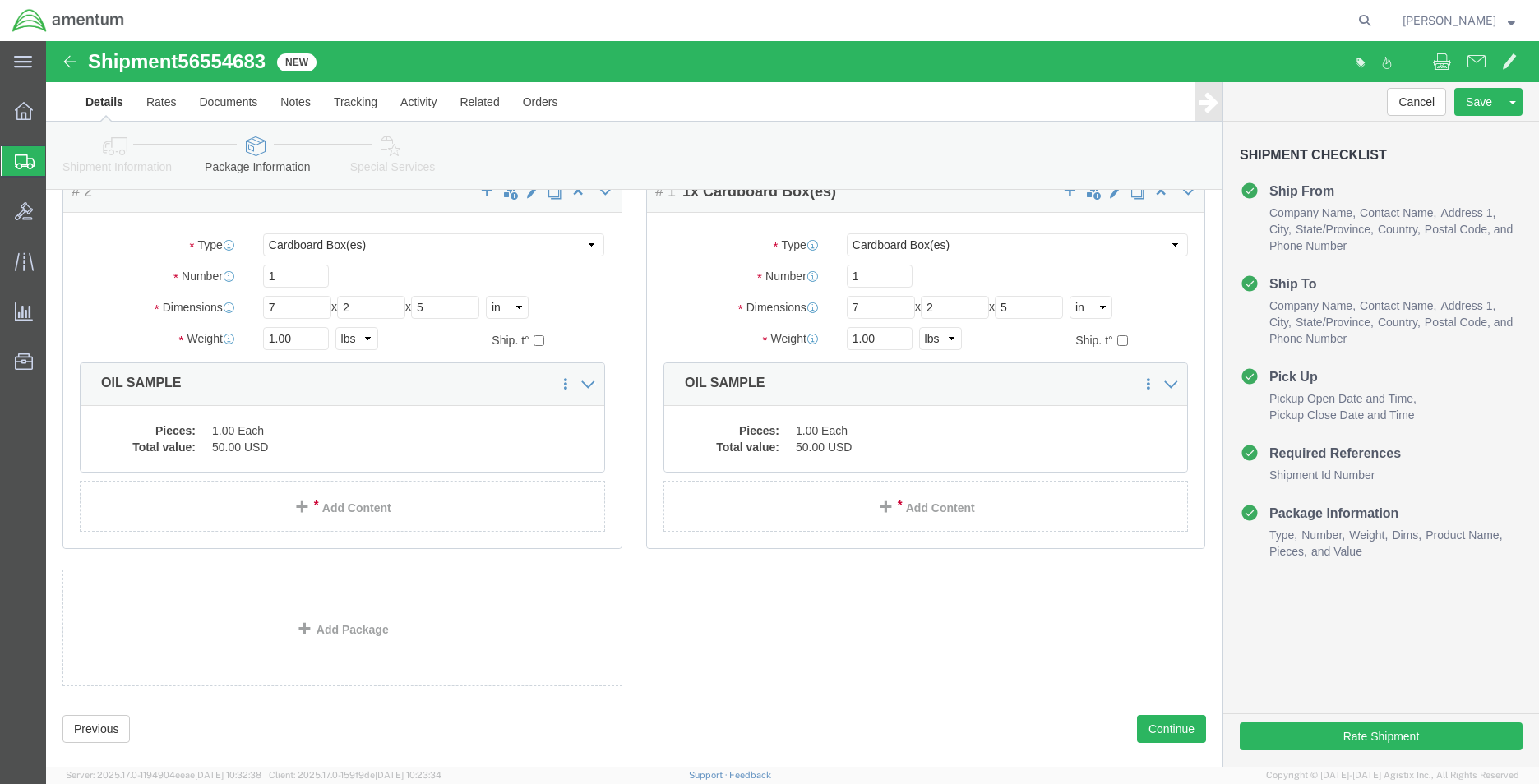
scroll to position [109, 0]
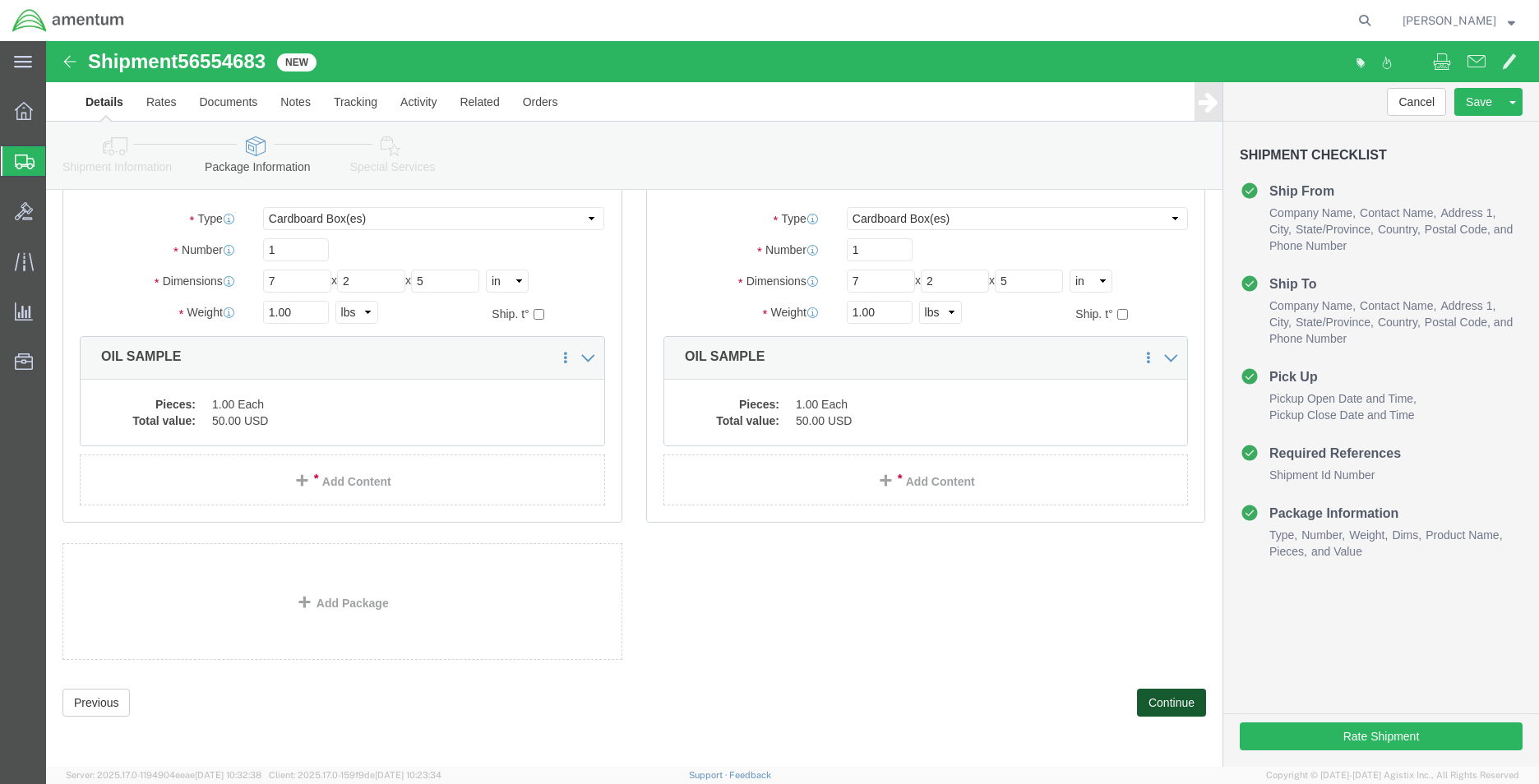
click button "Continue"
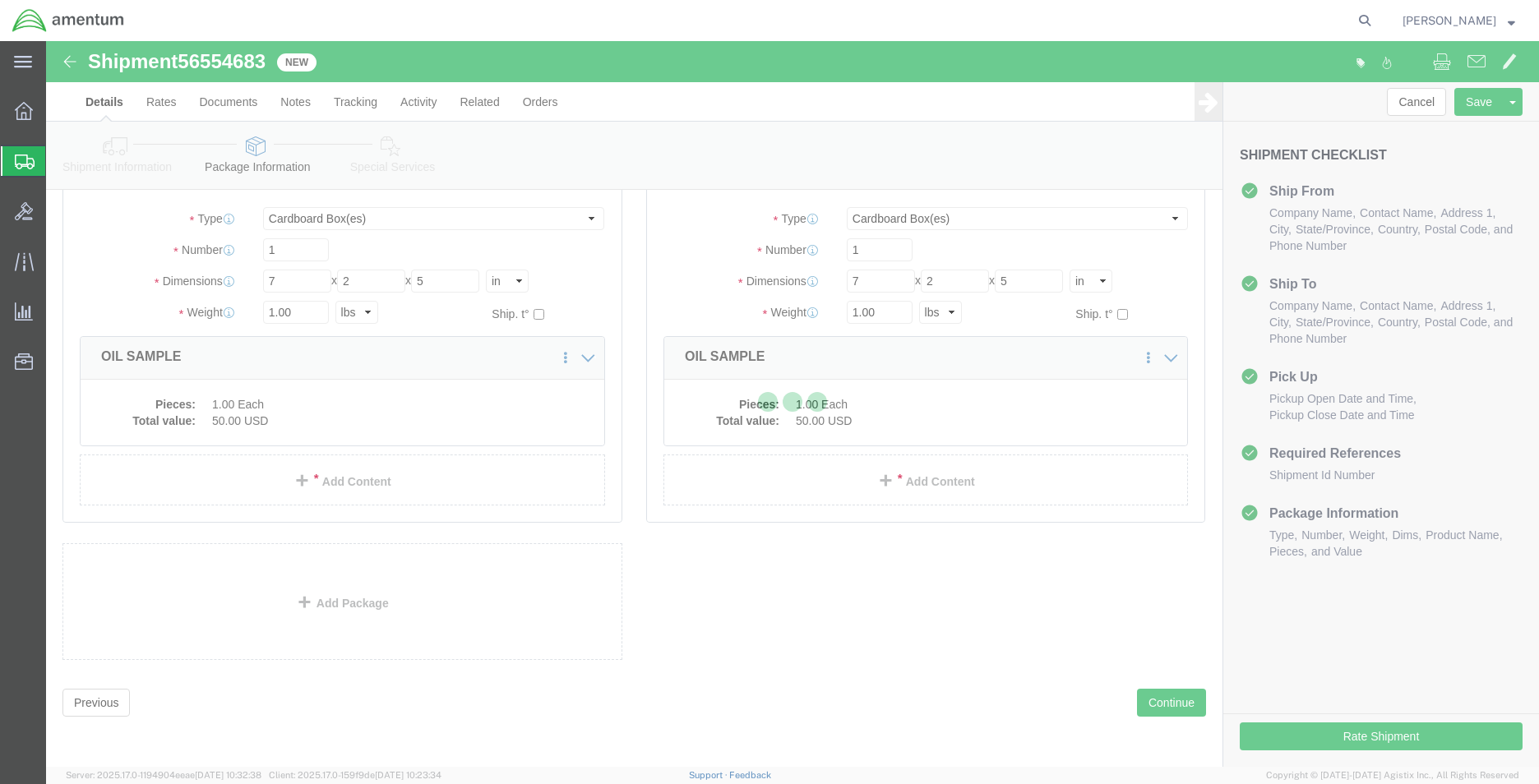
select select
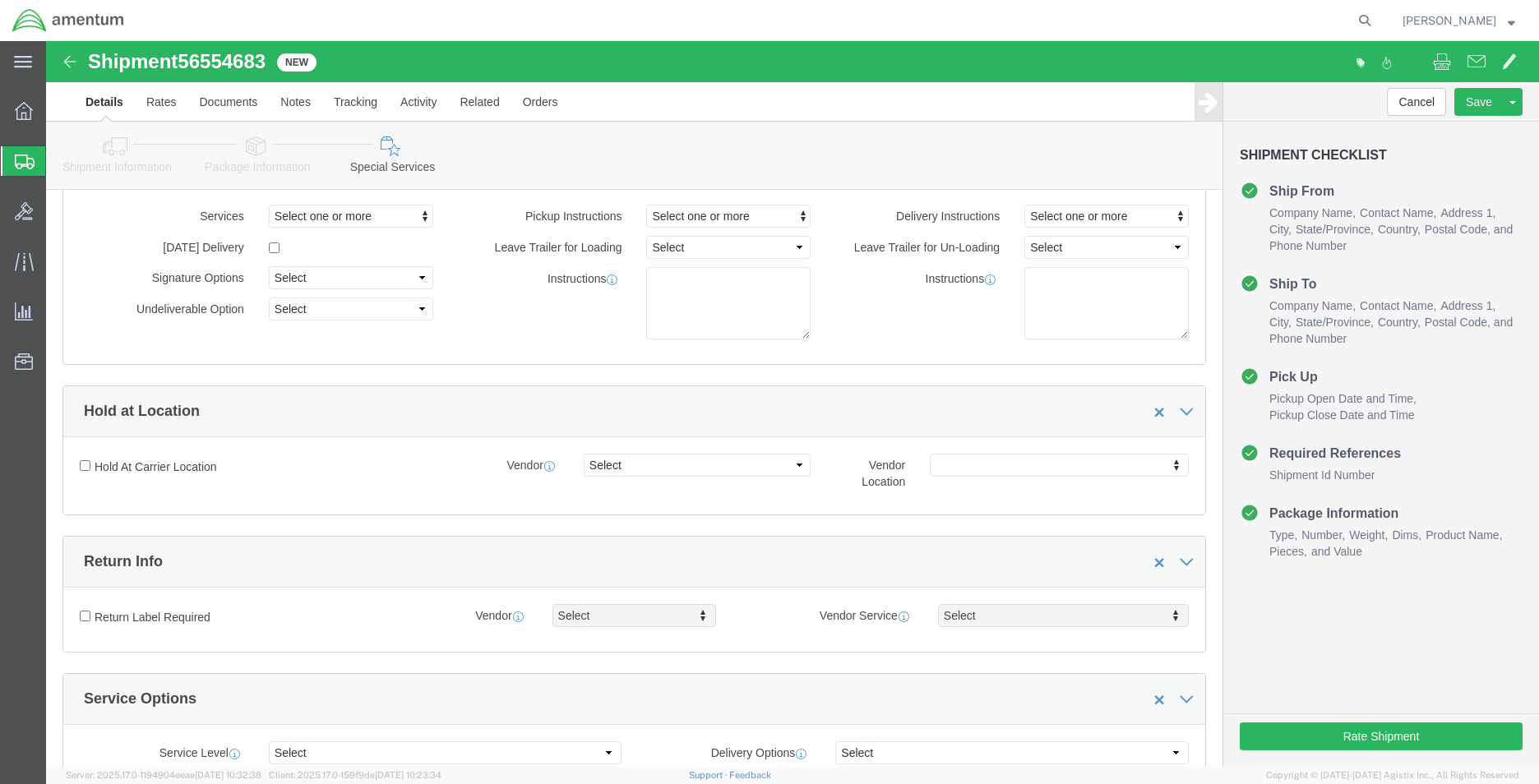
click icon
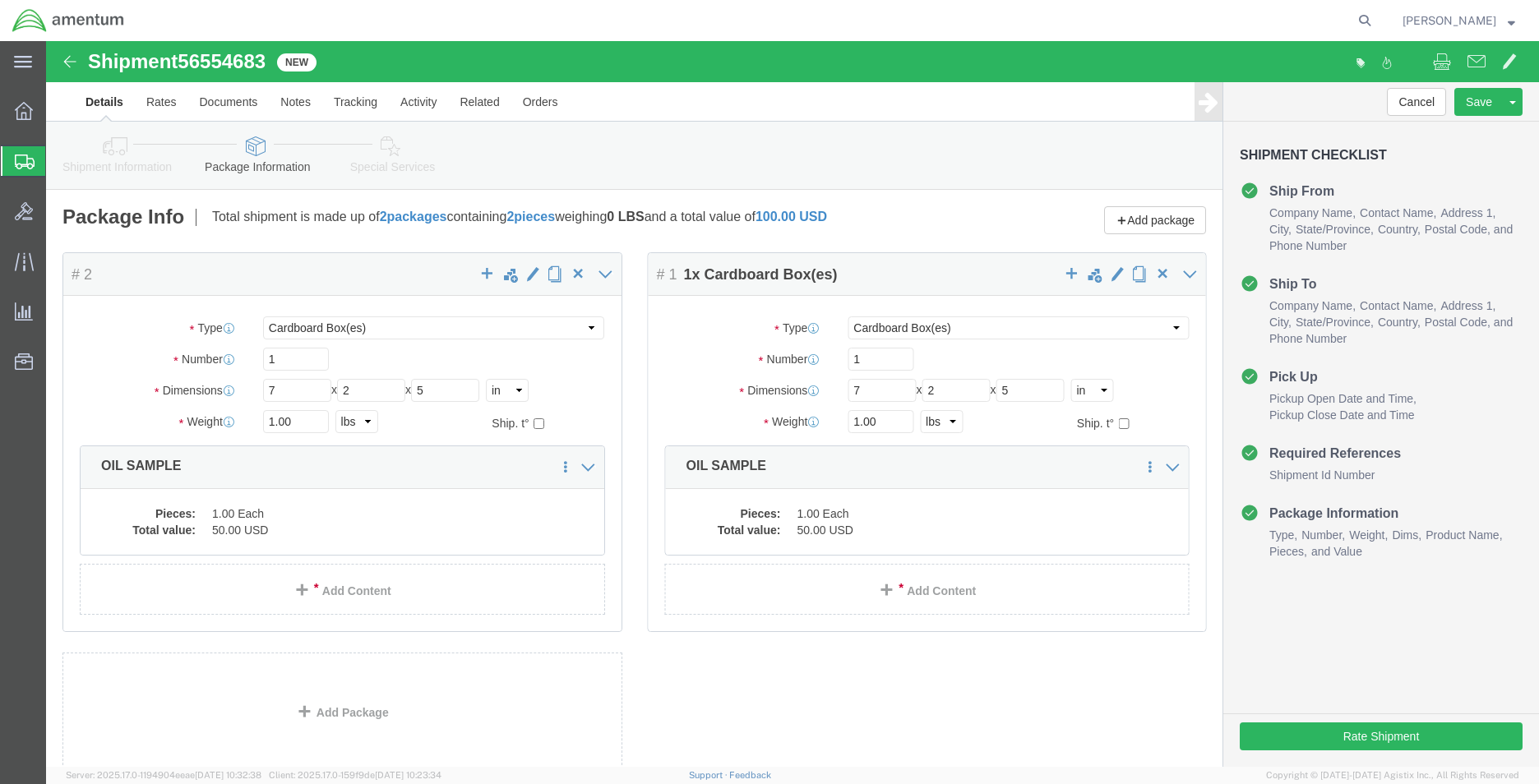
click div "1.00 Select kgs lbs"
click button "Rate Shipment"
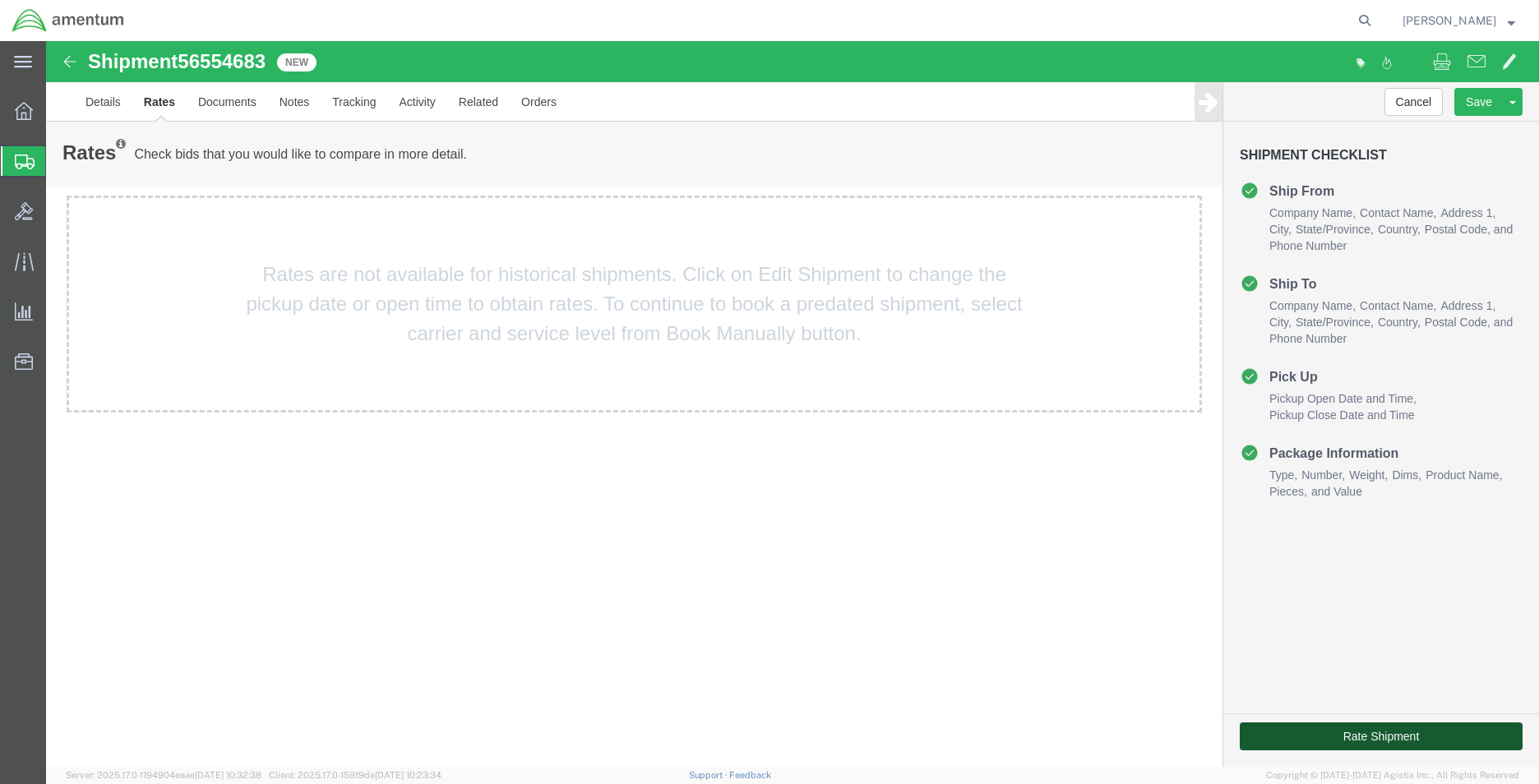
click at [1336, 737] on button "Rate Shipment" at bounding box center [1381, 736] width 283 height 28
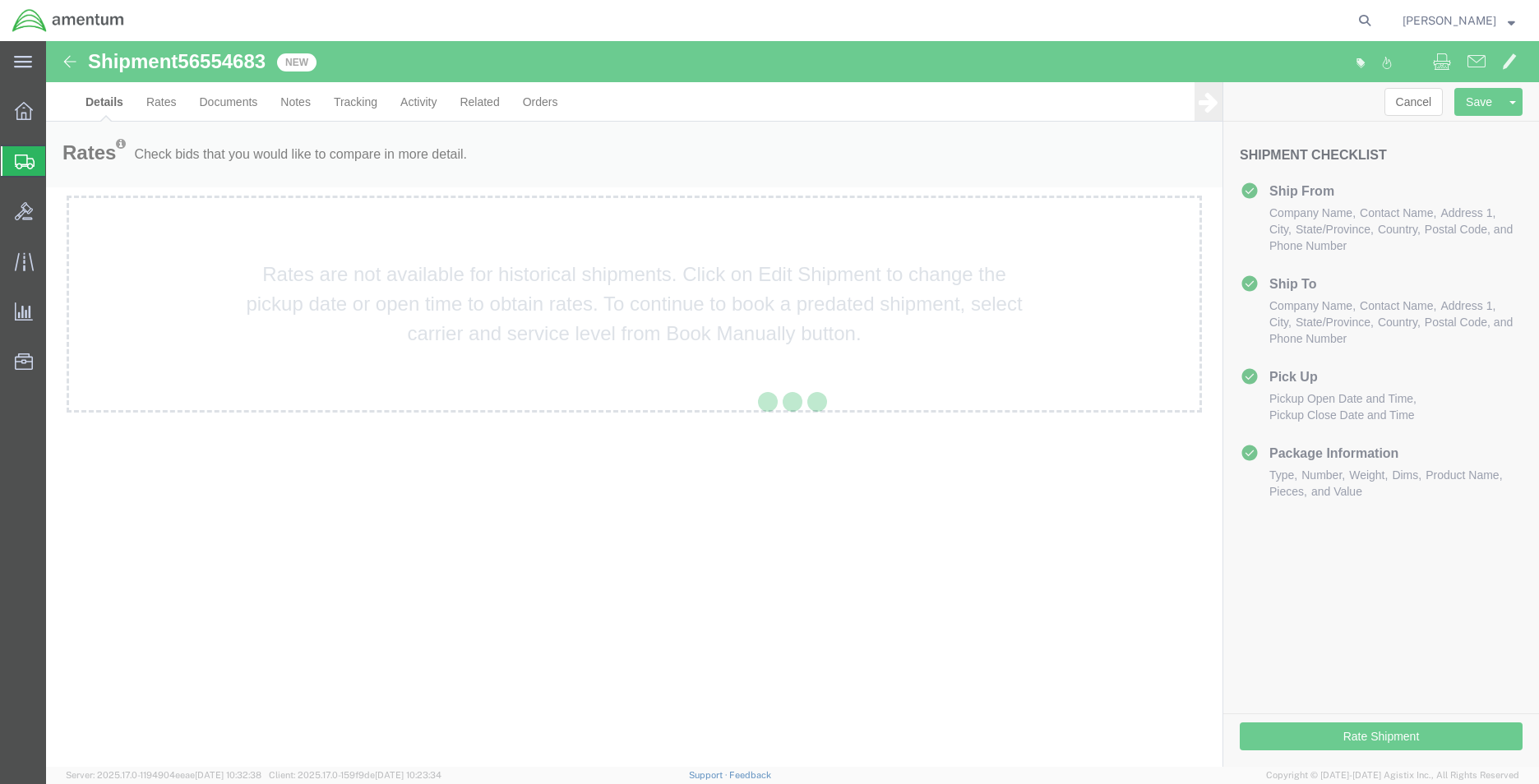
select select "42690"
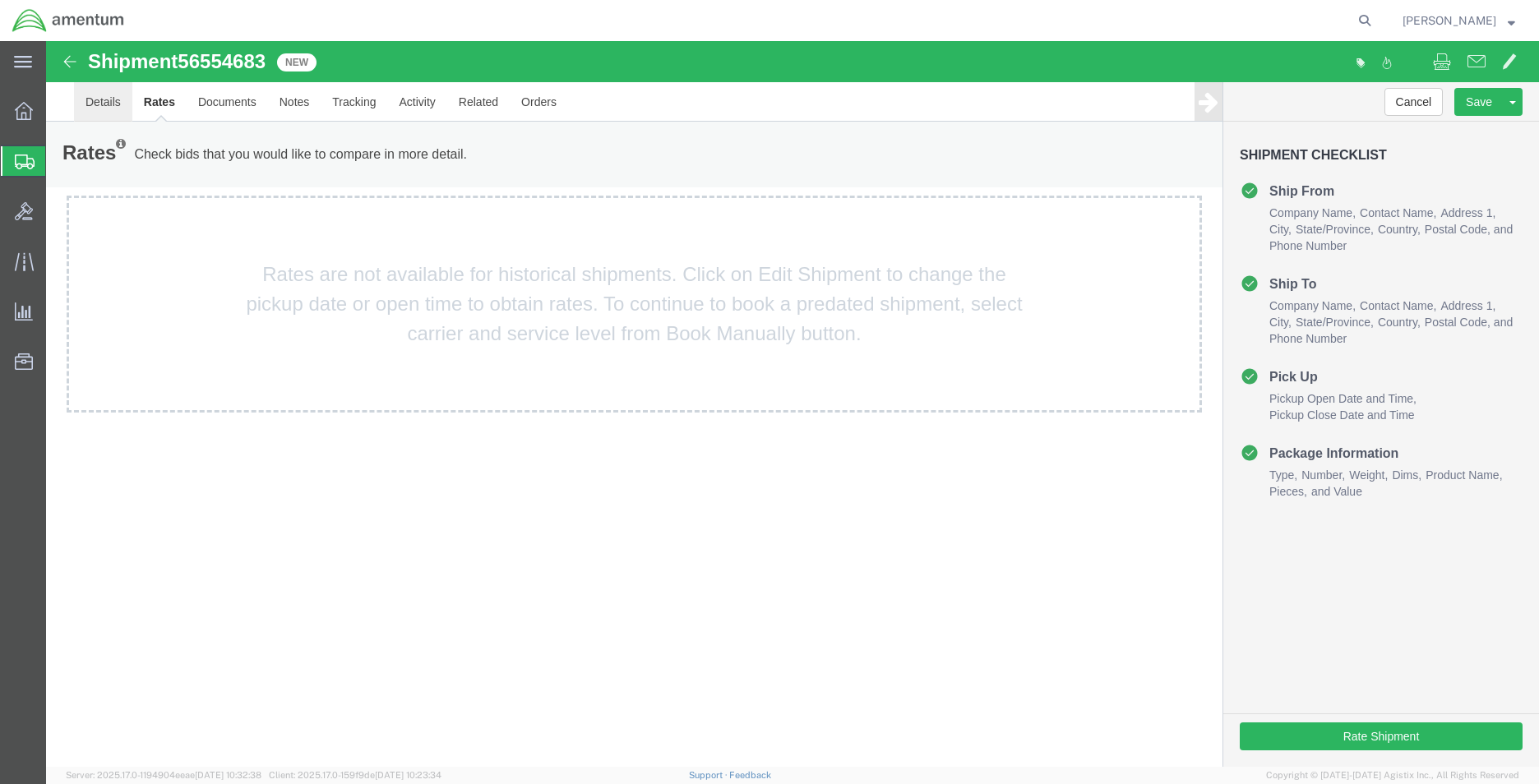
click at [95, 104] on link "Details" at bounding box center [103, 102] width 58 height 39
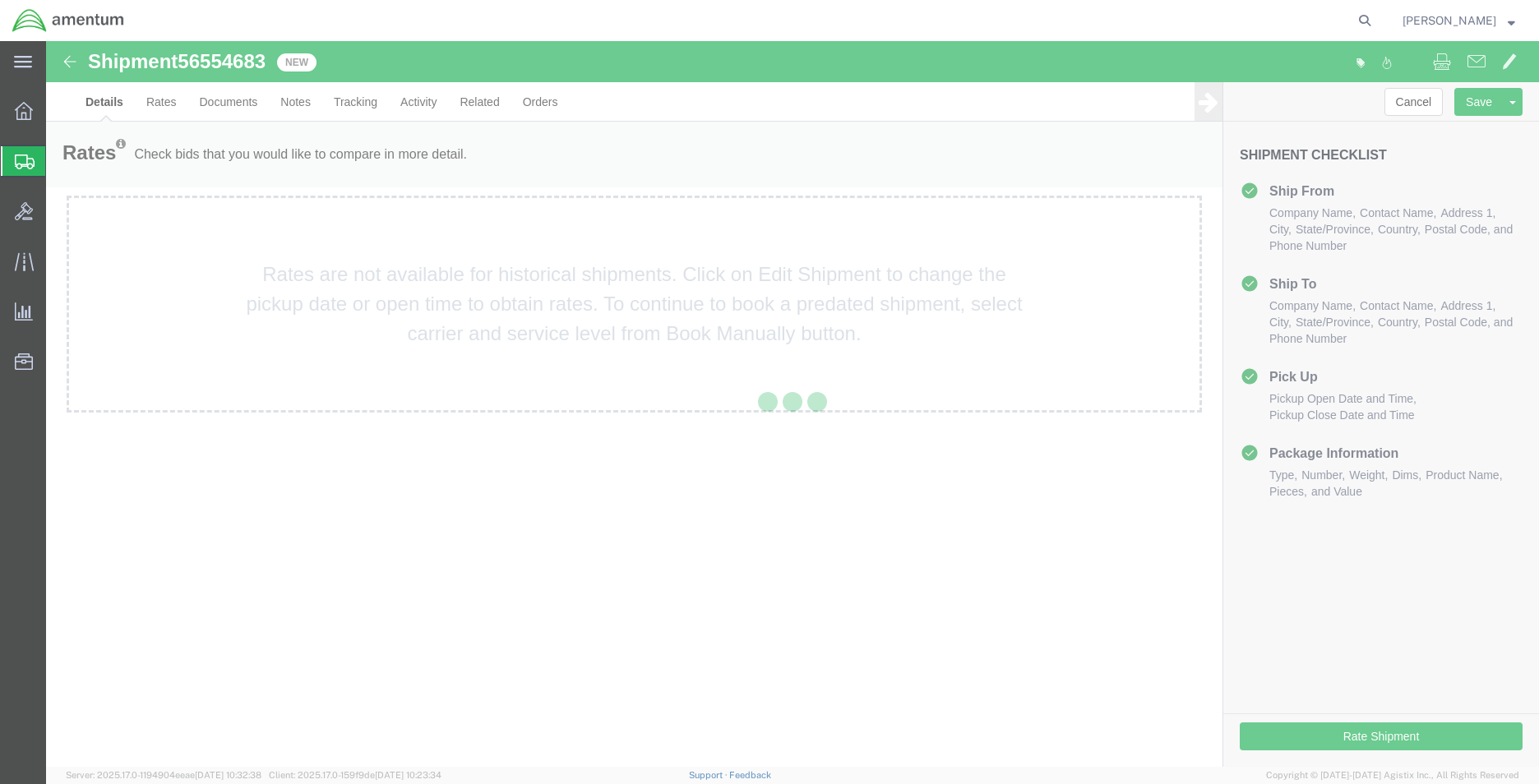
select select "42690"
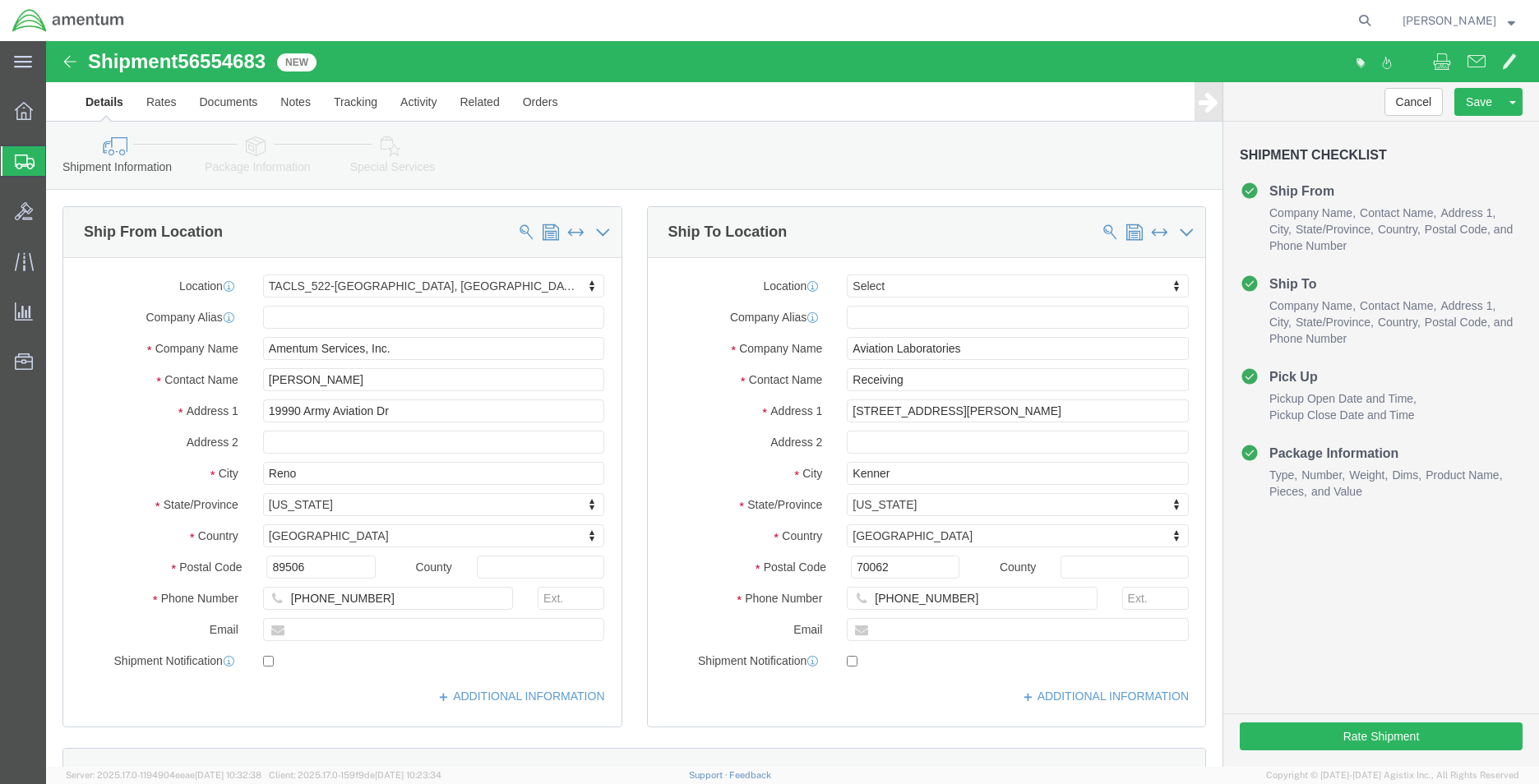
click icon
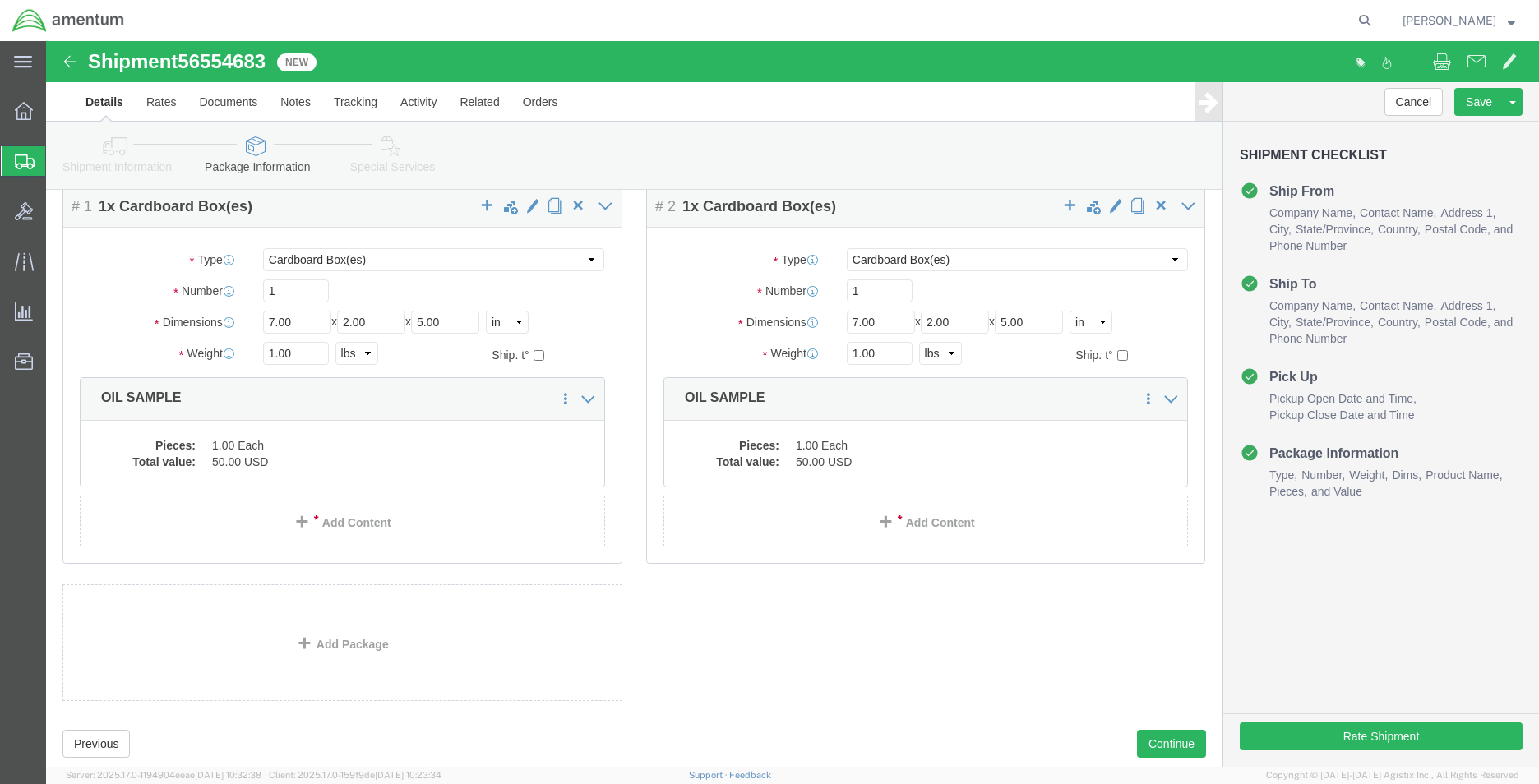
scroll to position [27, 0]
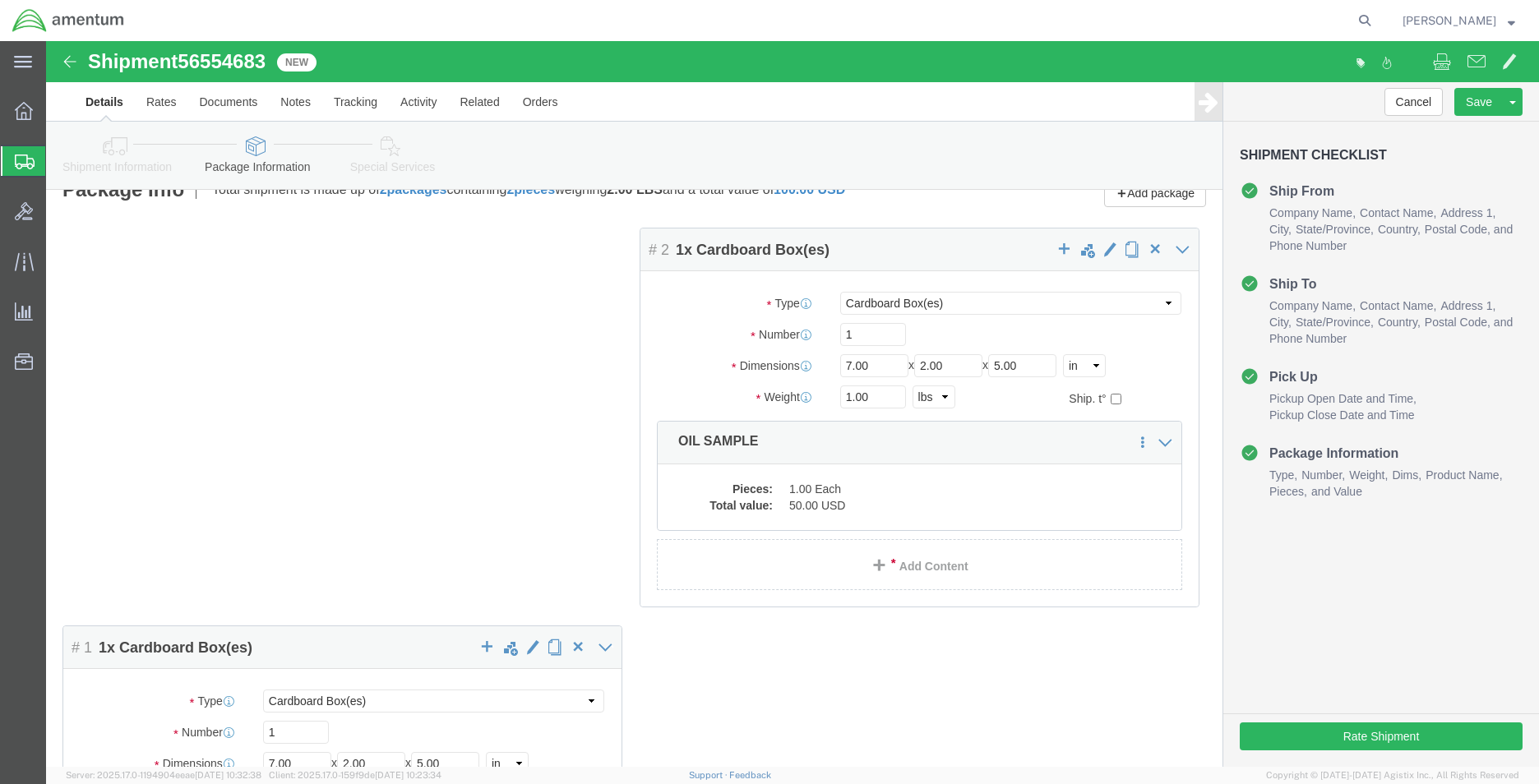
click div "# 2 1 x Cardboard Box(es)"
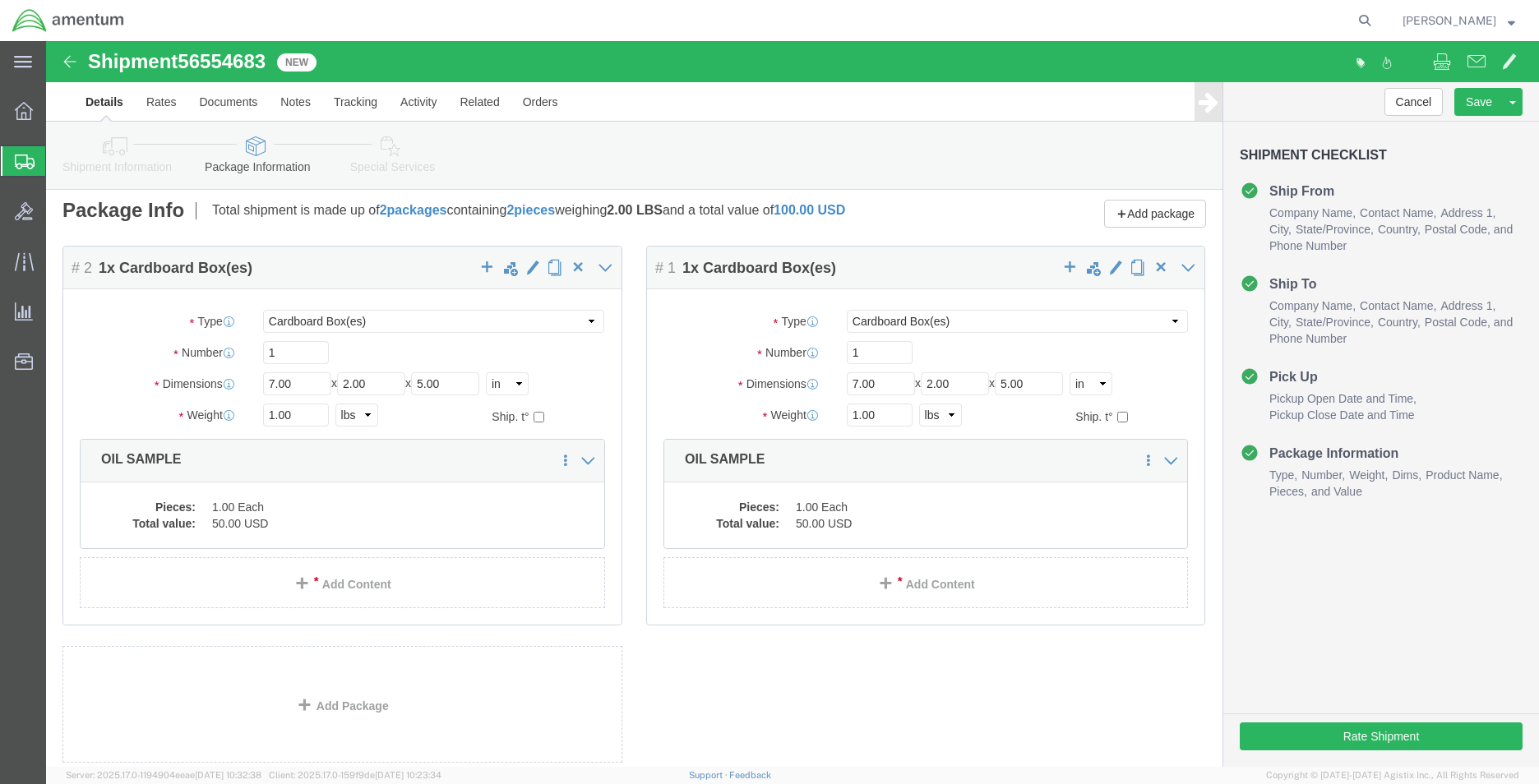
scroll to position [0, 0]
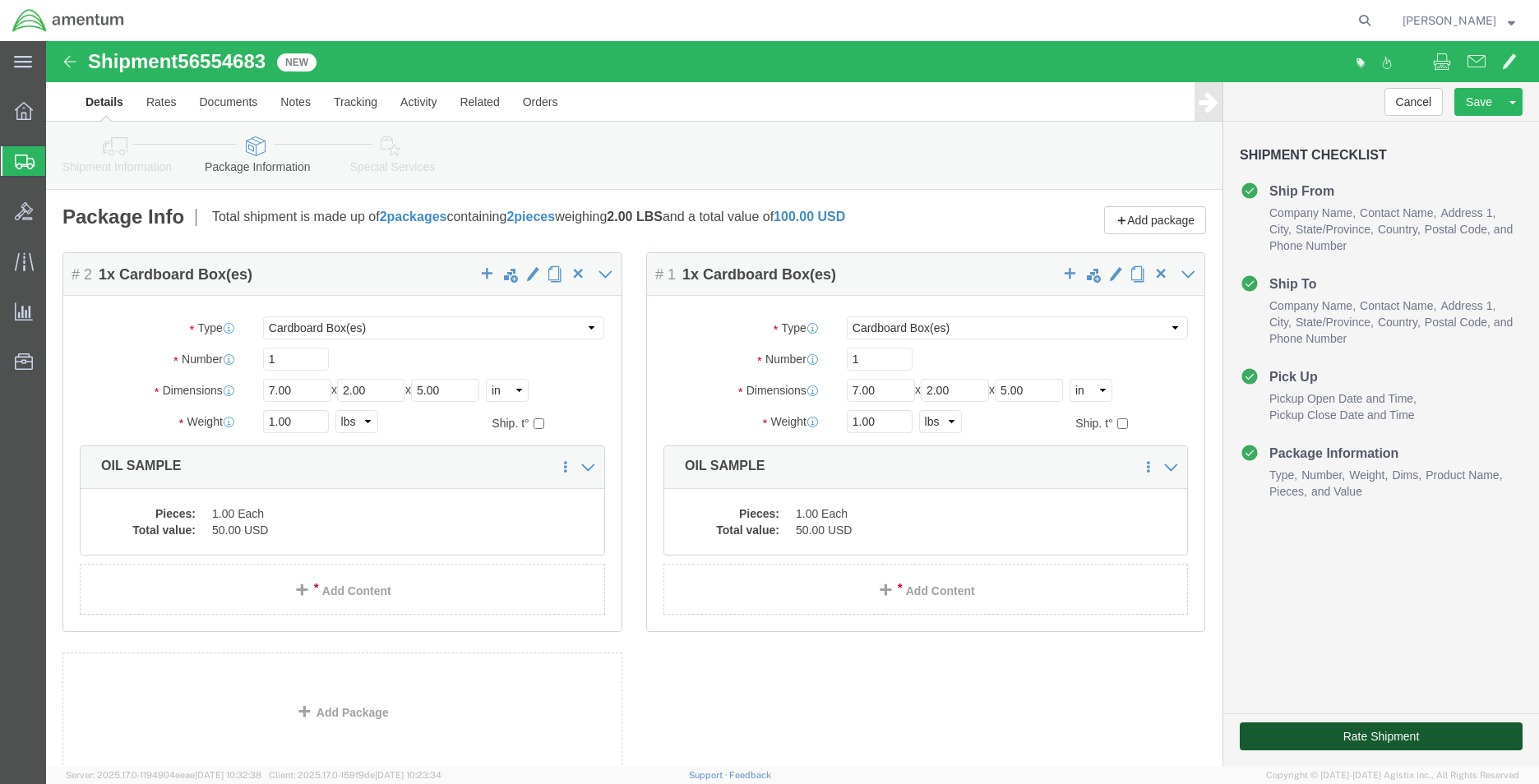
click button "Rate Shipment"
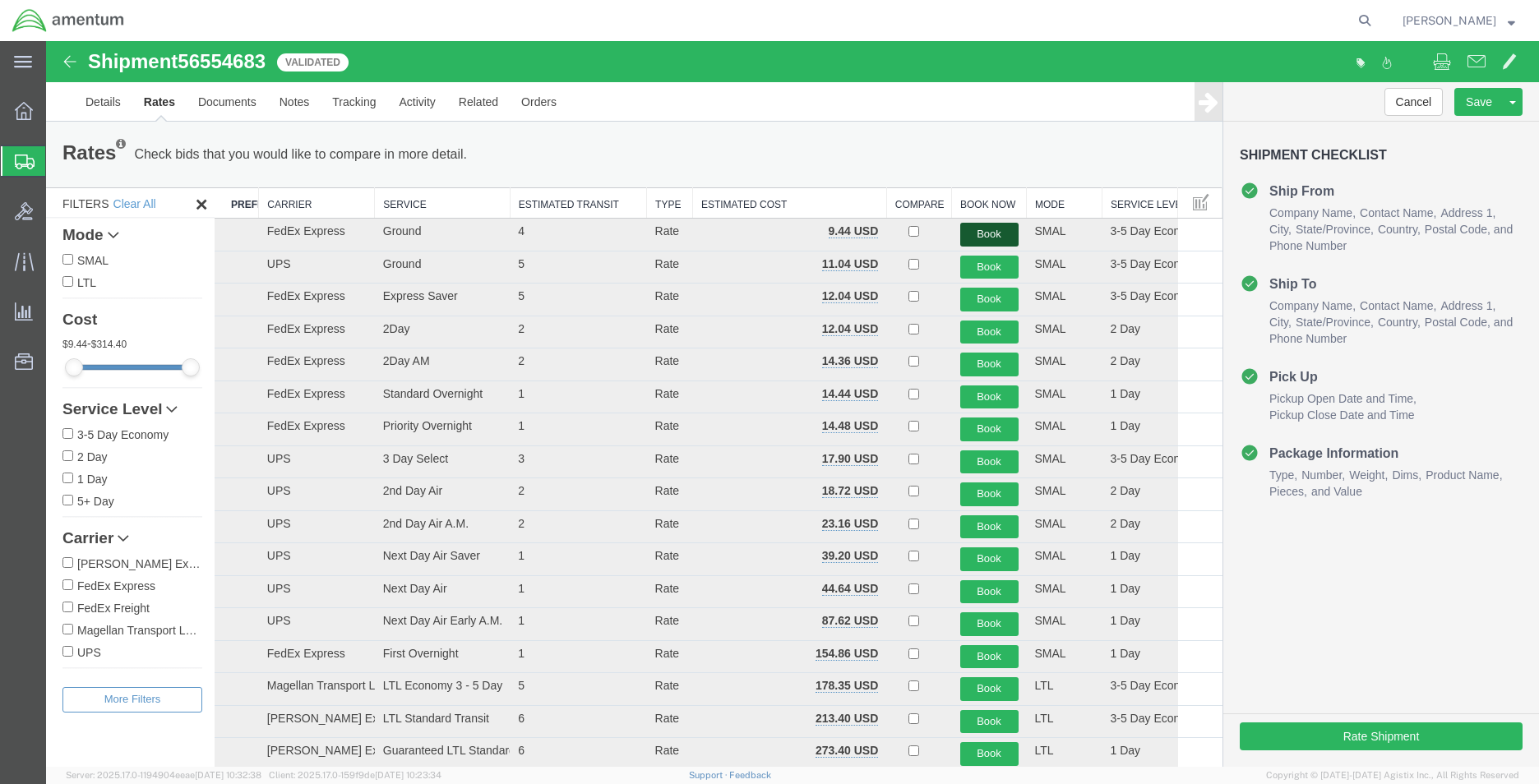
click at [963, 240] on button "Book" at bounding box center [988, 234] width 58 height 24
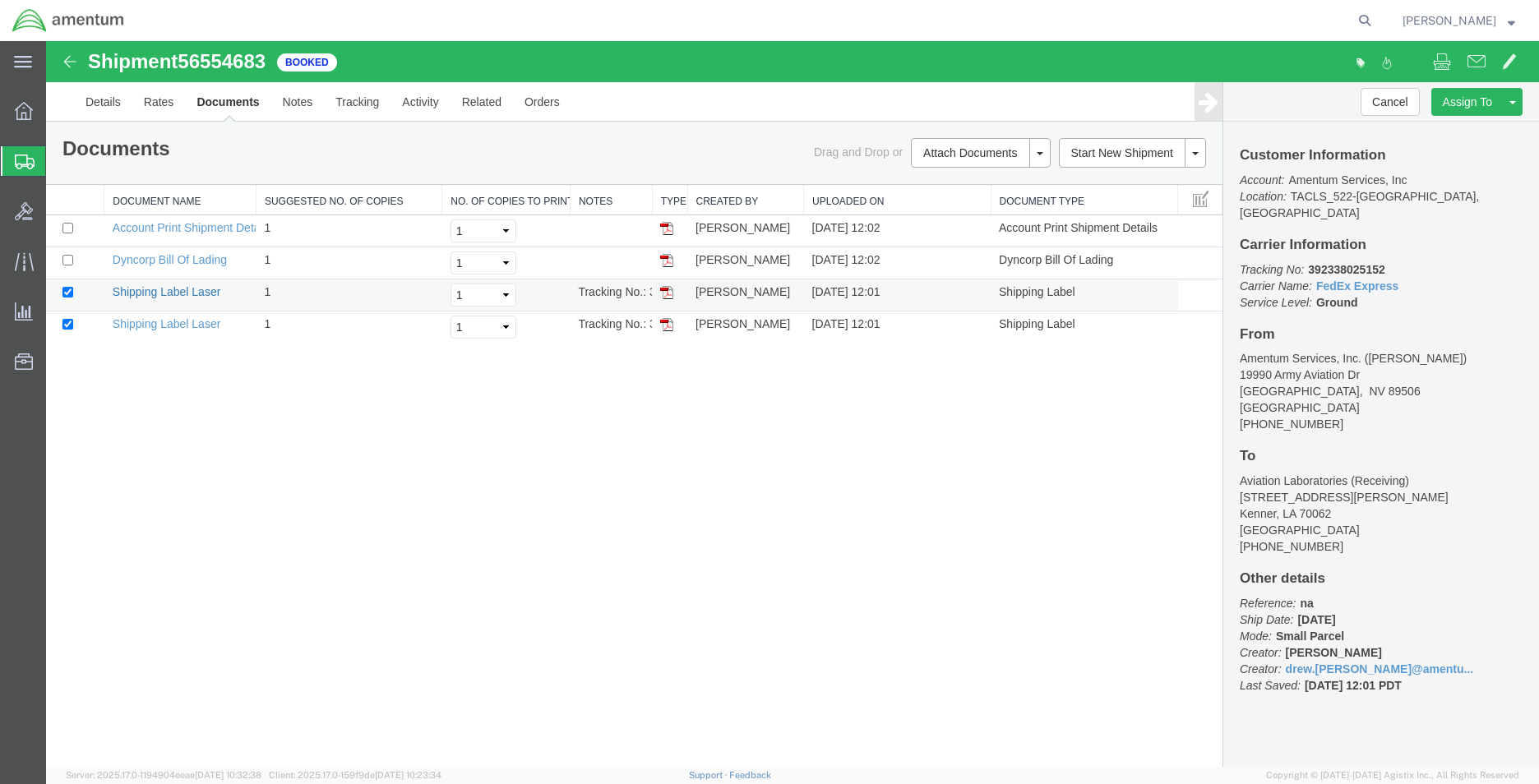
click at [199, 295] on link "Shipping Label Laser" at bounding box center [167, 292] width 108 height 13
drag, startPoint x: 205, startPoint y: 285, endPoint x: 446, endPoint y: 237, distance: 245.7
click at [205, 285] on link "Shipping Label Laser" at bounding box center [167, 292] width 108 height 13
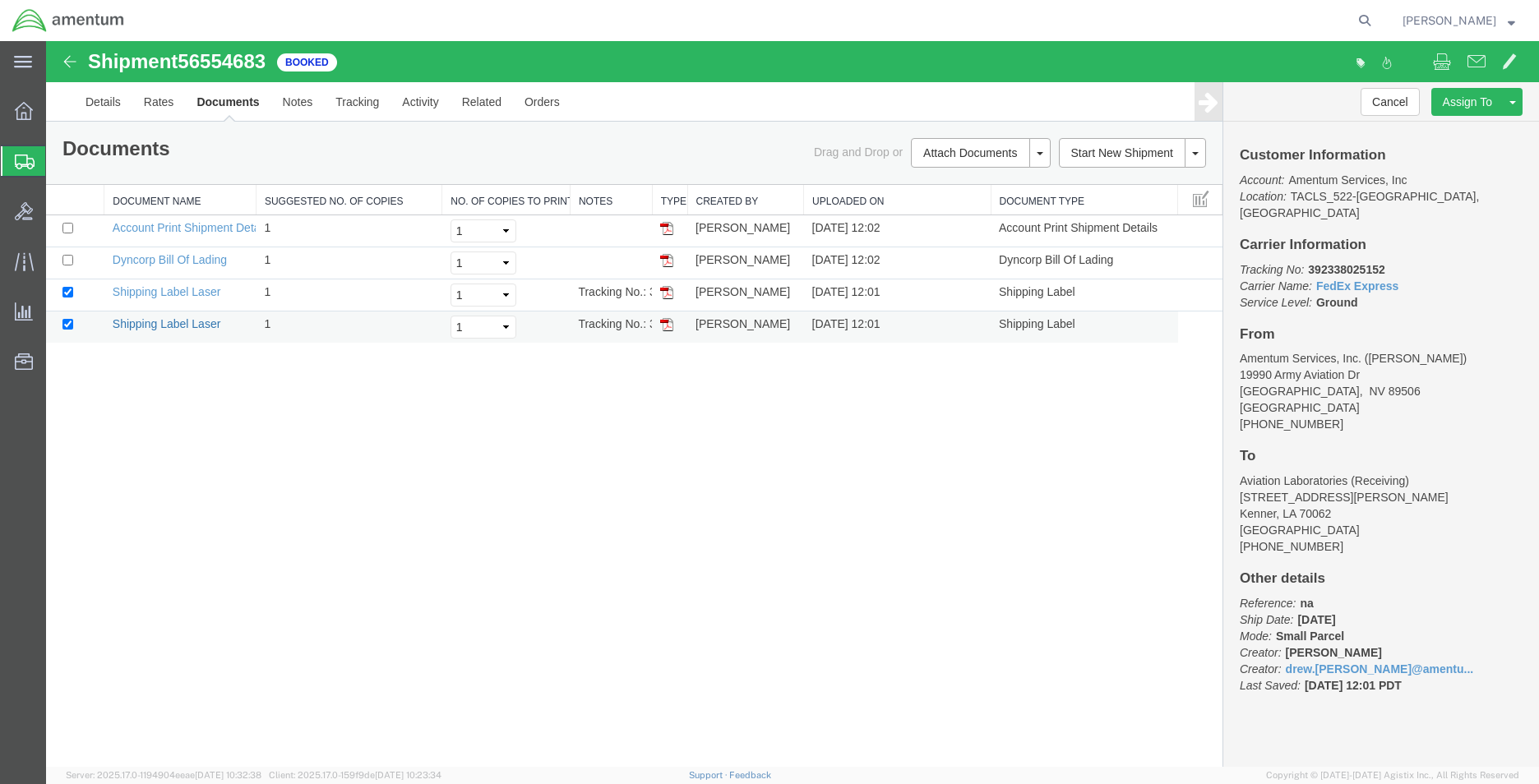
click at [165, 326] on link "Shipping Label Laser" at bounding box center [167, 323] width 108 height 13
